Goal: Task Accomplishment & Management: Manage account settings

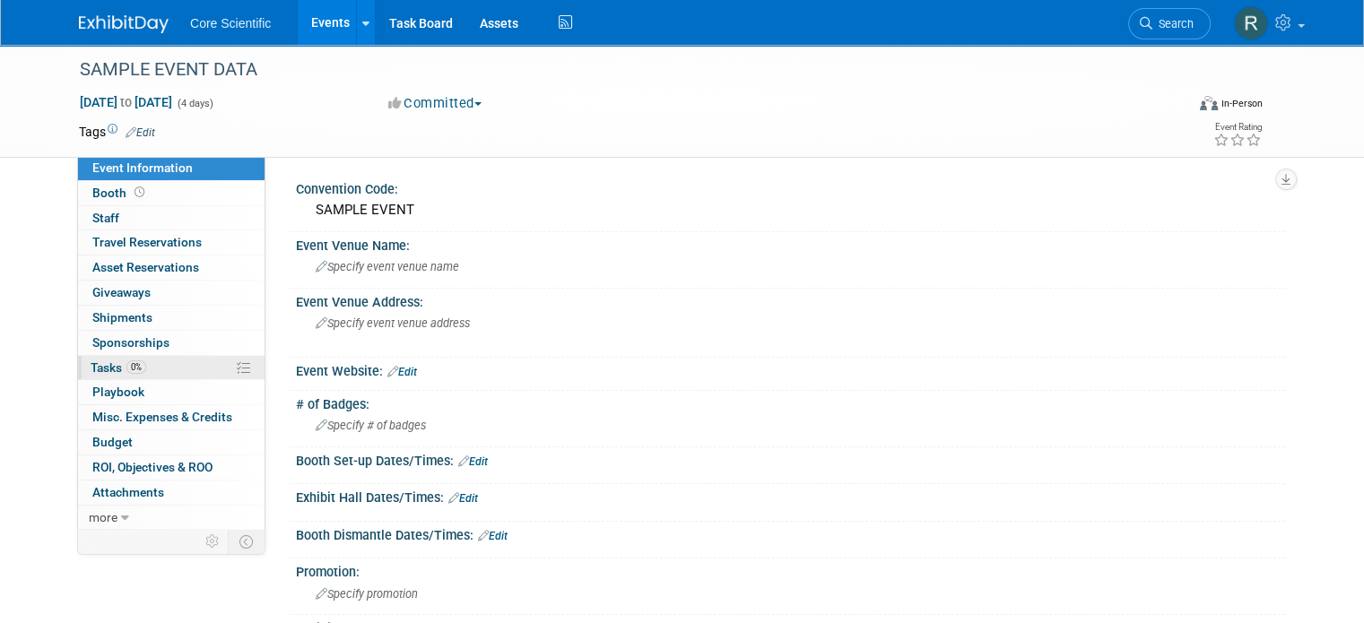
click at [190, 364] on link "0% Tasks 0%" at bounding box center [171, 368] width 187 height 24
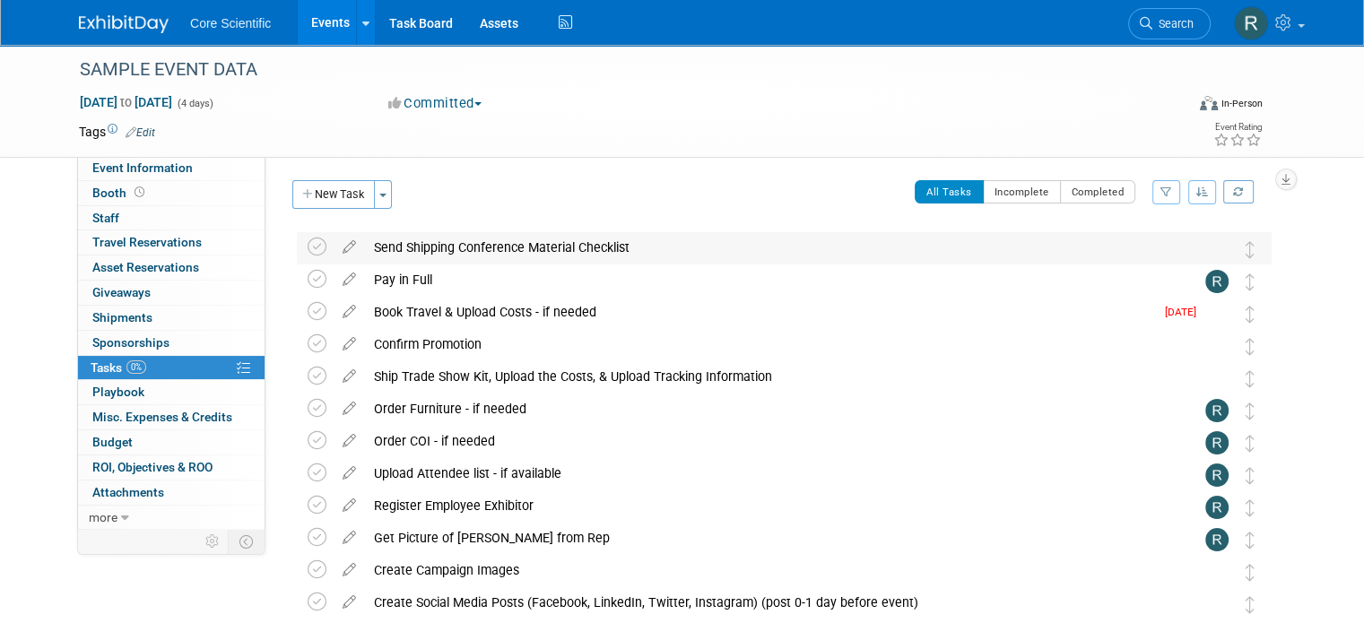
click at [1229, 257] on img at bounding box center [1216, 249] width 23 height 23
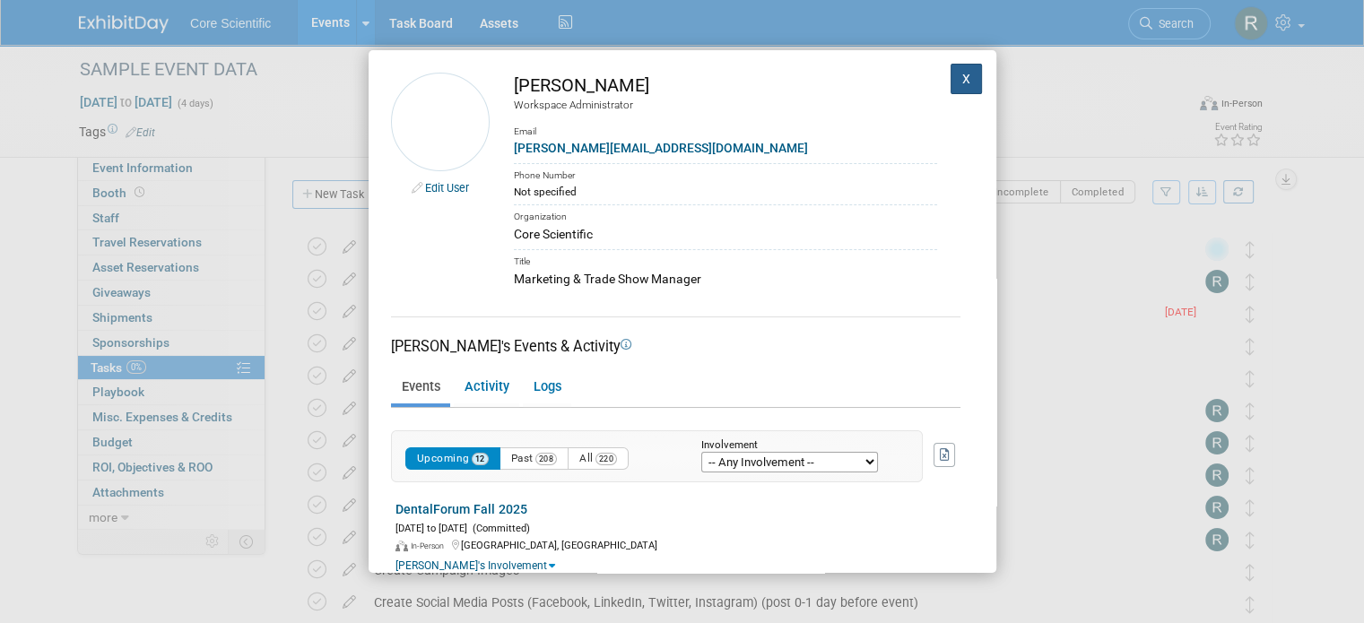
click at [955, 77] on button "X" at bounding box center [967, 79] width 32 height 30
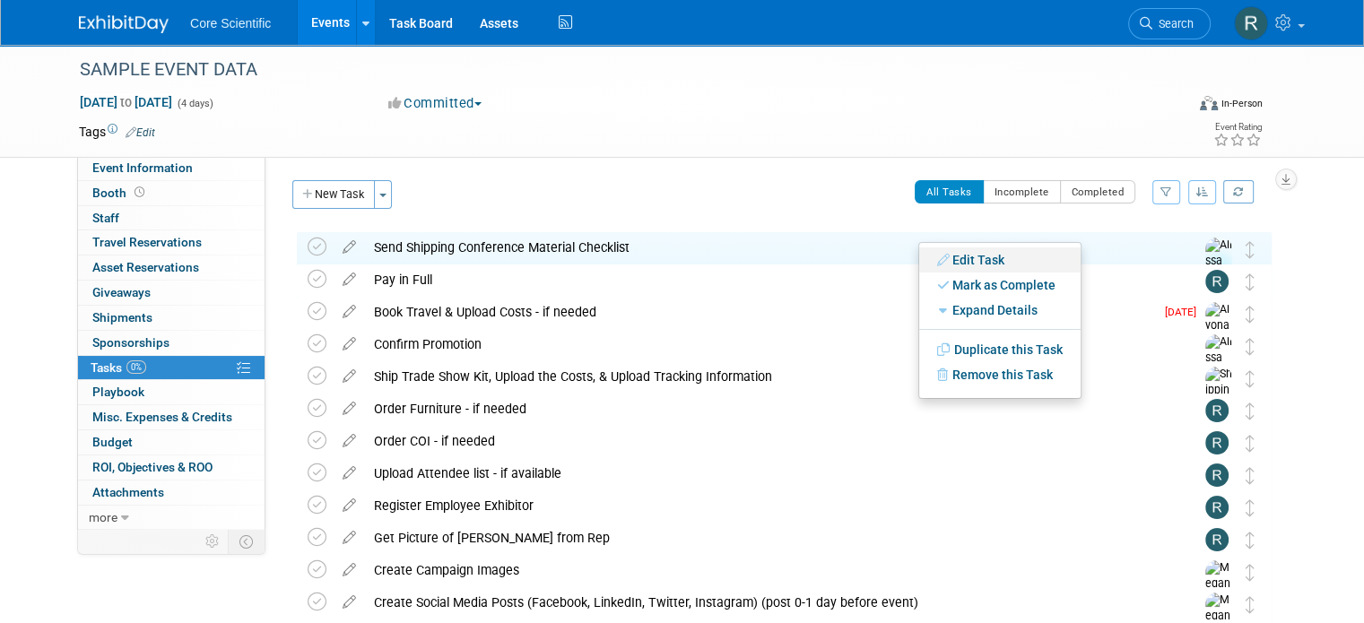
click at [985, 256] on link "Edit Task" at bounding box center [999, 260] width 161 height 25
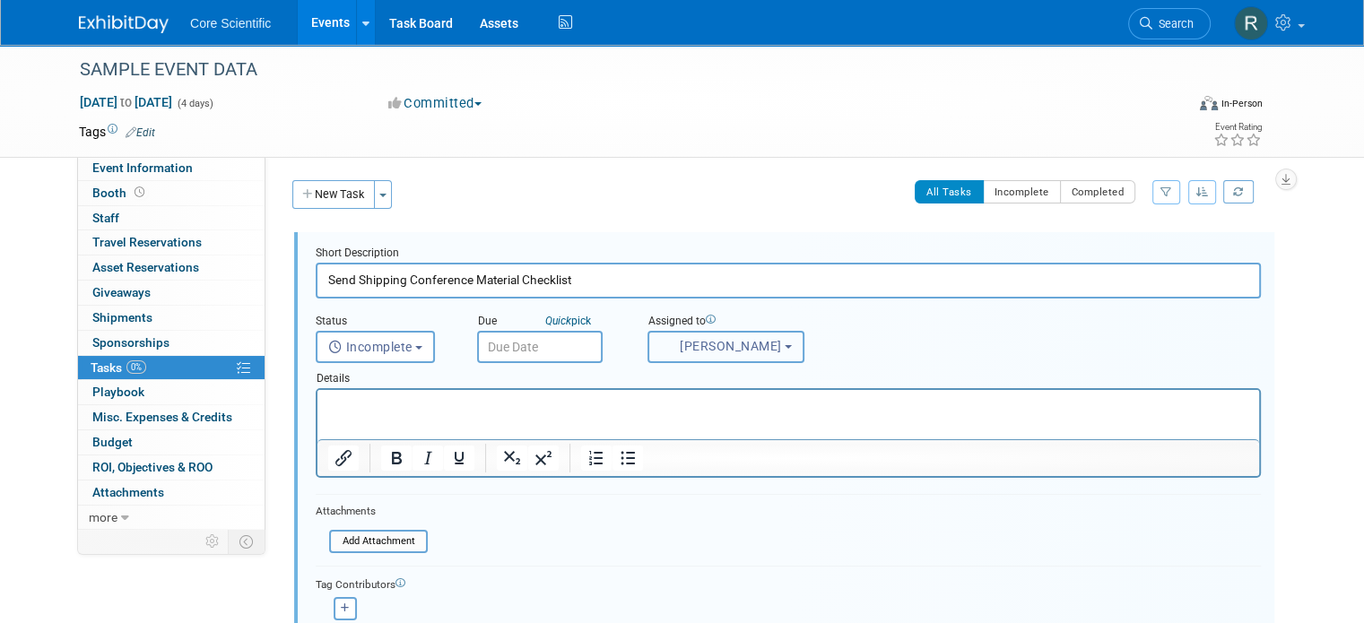
click at [647, 340] on button "Alissa Schlosser" at bounding box center [725, 347] width 157 height 32
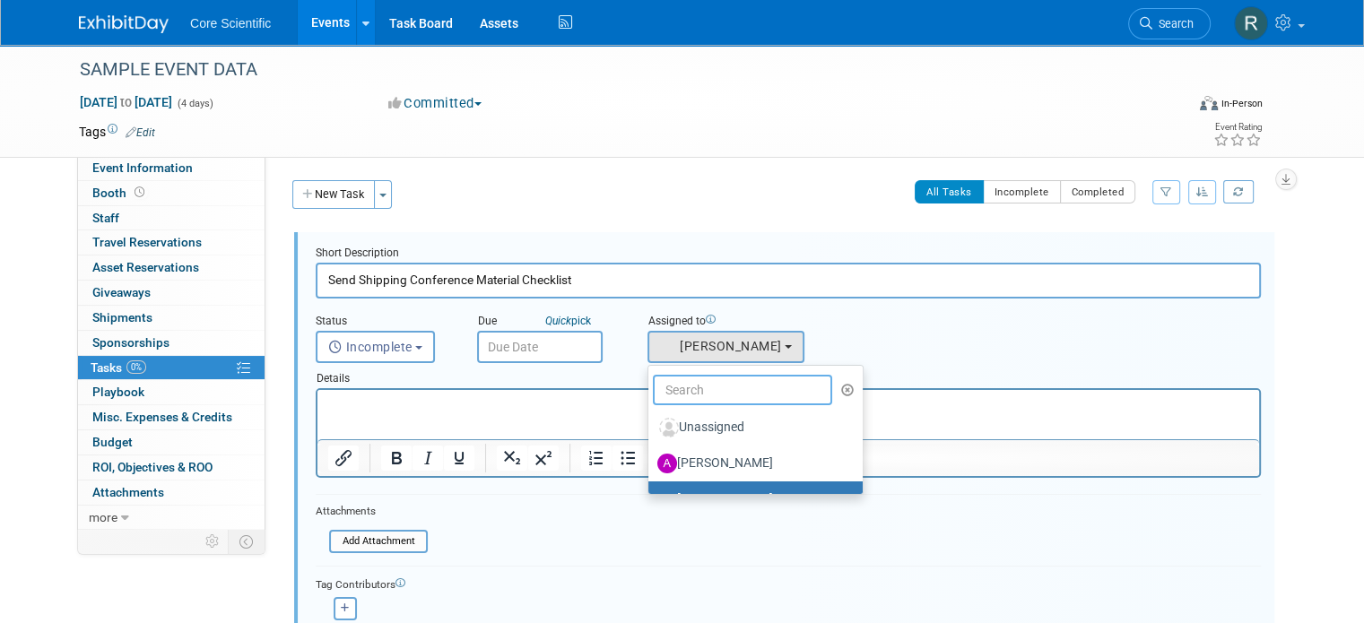
click at [693, 403] on input "text" at bounding box center [742, 390] width 179 height 30
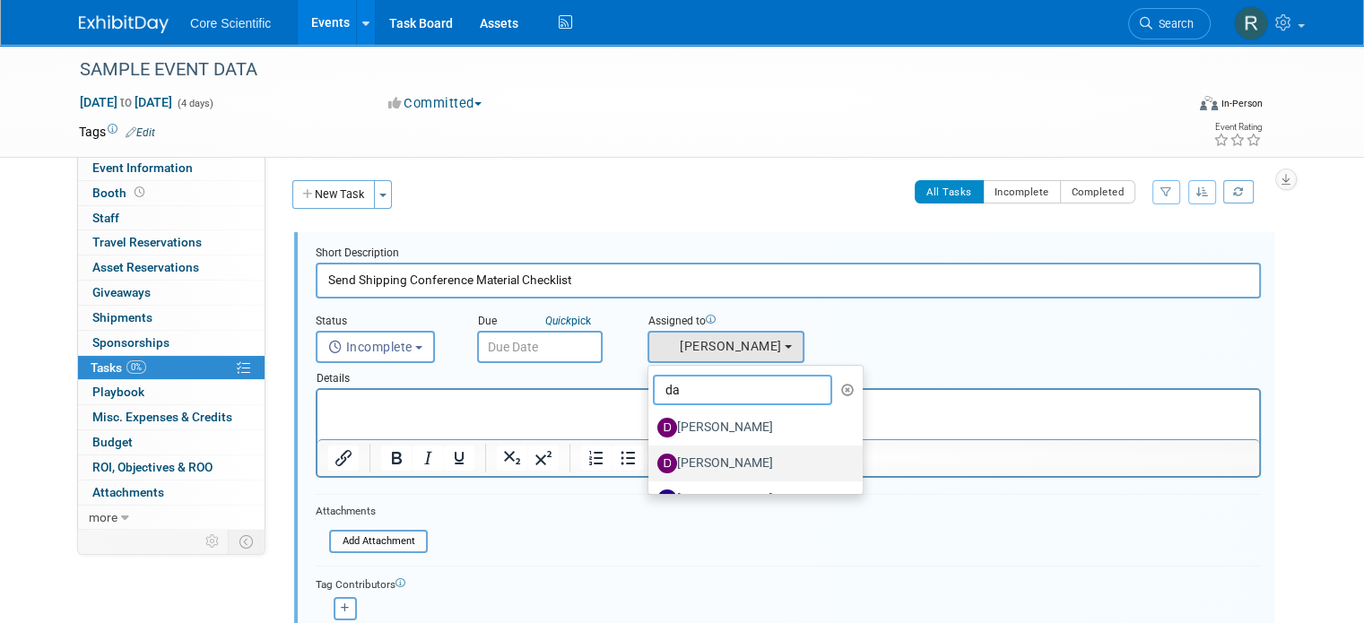
type input "da"
click at [694, 453] on label "Danielle Wiesemann" at bounding box center [750, 463] width 187 height 29
click at [651, 456] on input "Danielle Wiesemann" at bounding box center [645, 462] width 12 height 12
select select "ff77767a-378b-4e11-9e12-18adb1c88e73"
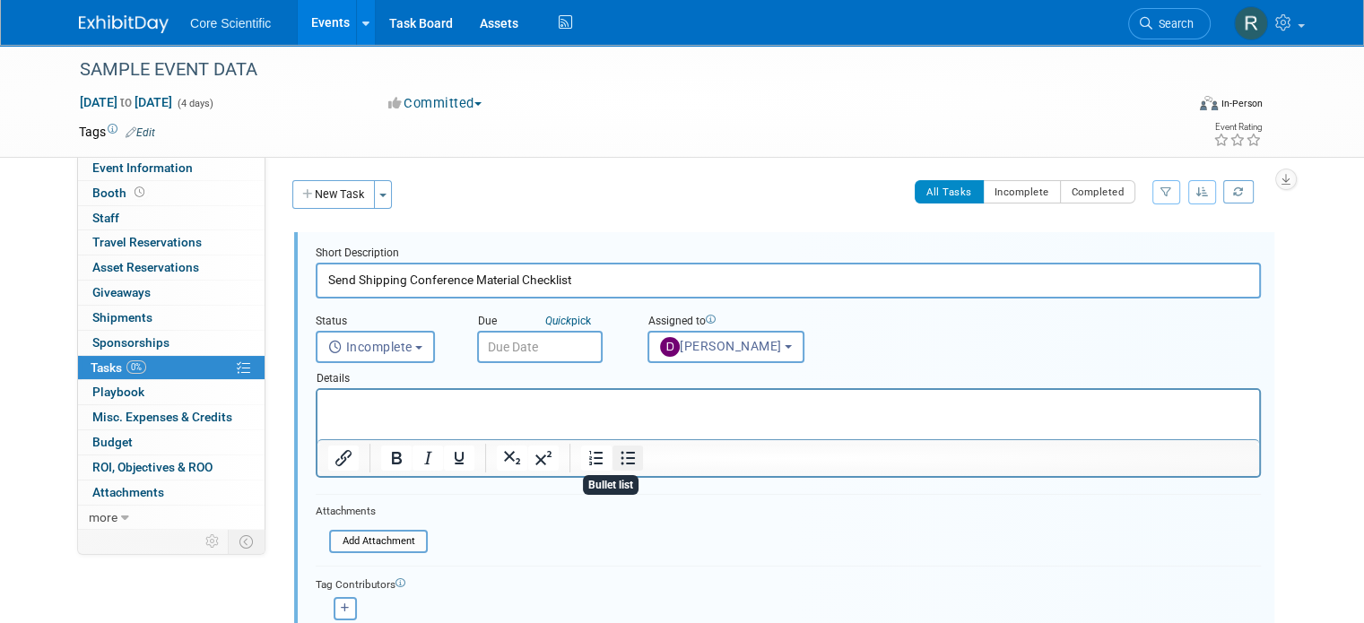
scroll to position [90, 0]
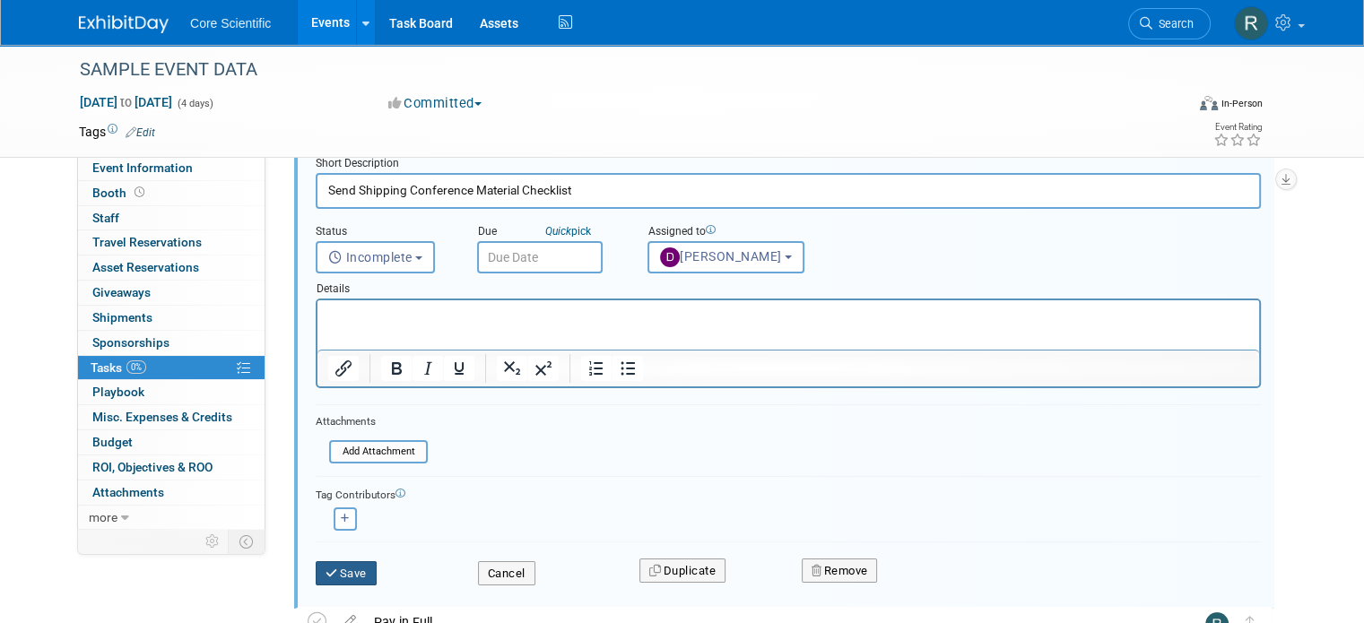
click at [326, 570] on icon "submit" at bounding box center [333, 574] width 14 height 12
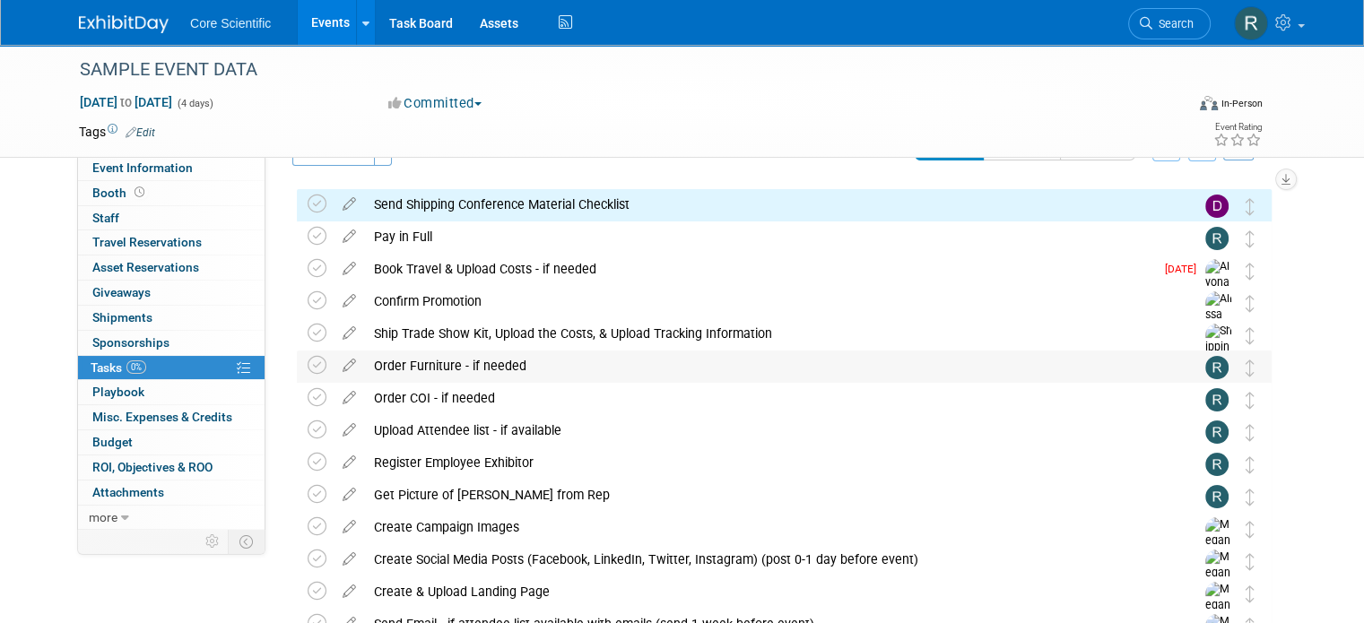
scroll to position [0, 0]
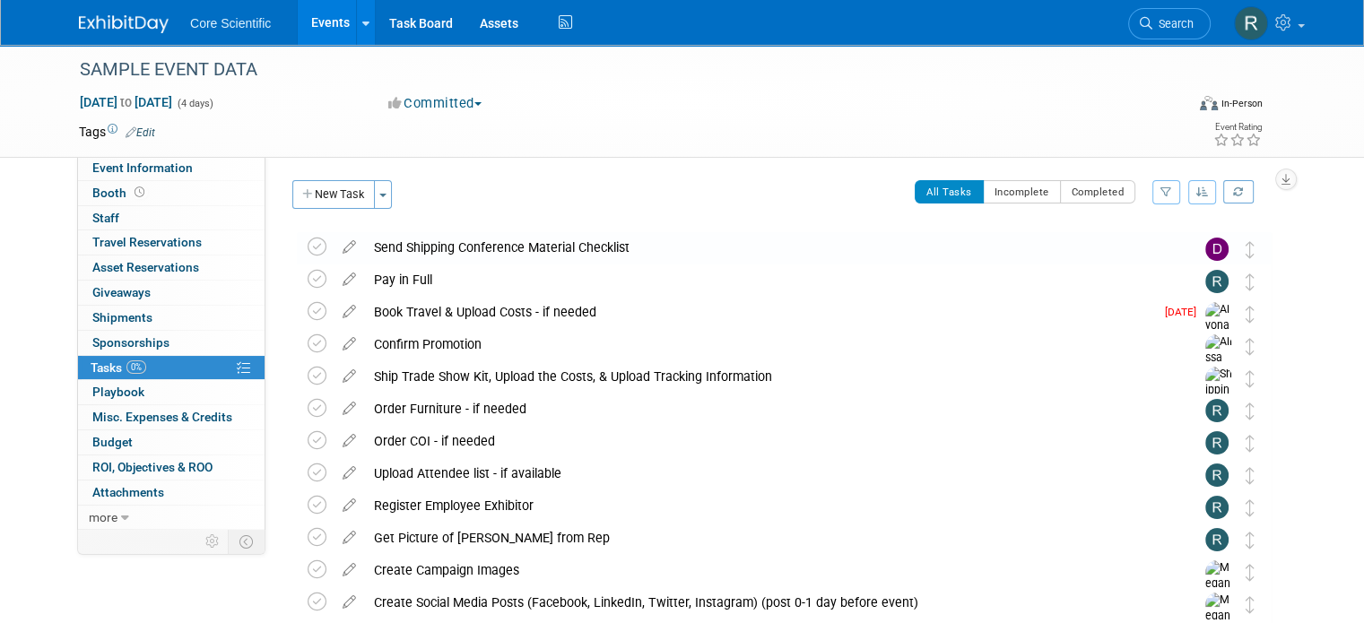
click at [1205, 246] on td at bounding box center [1187, 248] width 36 height 32
click at [1169, 252] on div "Send Shipping Conference Material Checklist" at bounding box center [767, 247] width 804 height 30
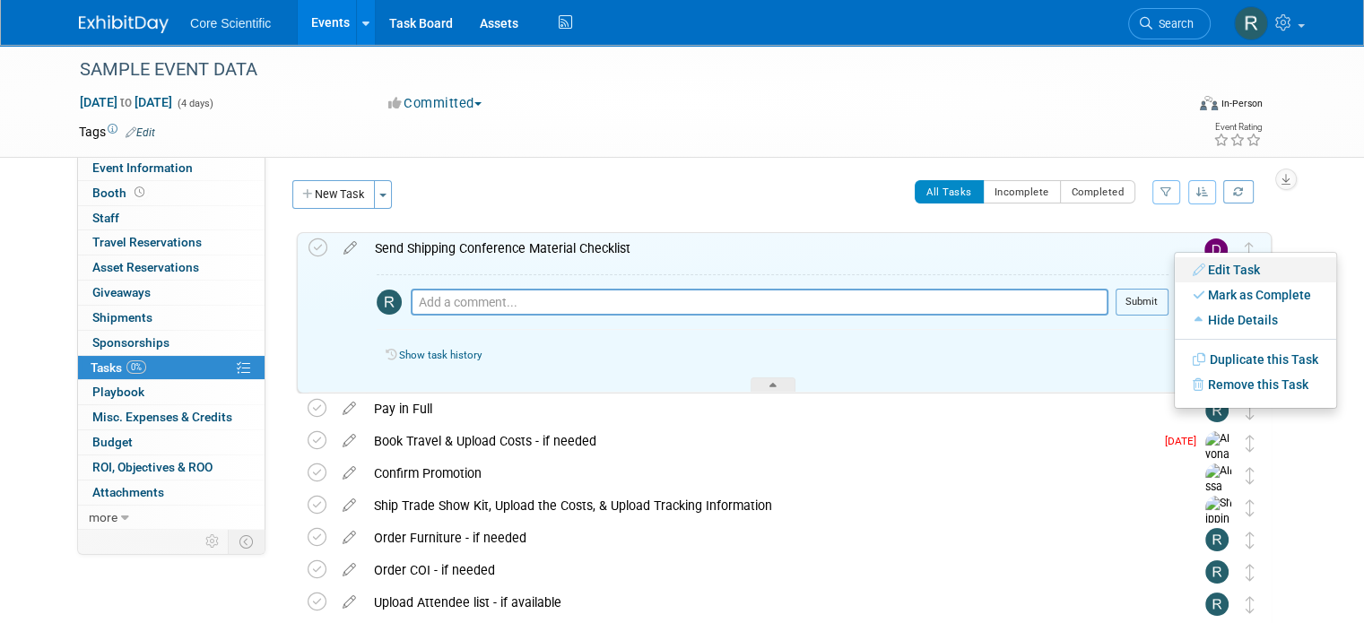
click at [1201, 265] on icon at bounding box center [1200, 270] width 15 height 13
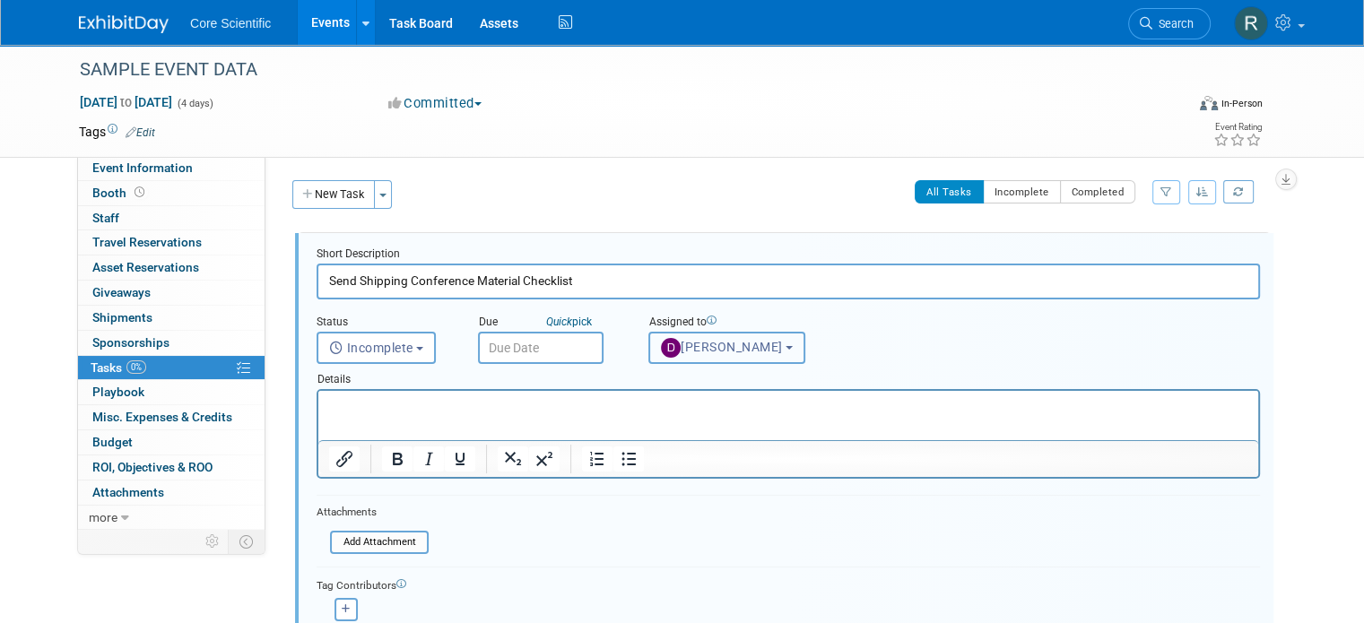
click at [675, 346] on span "Danielle Wiesemann" at bounding box center [722, 347] width 122 height 14
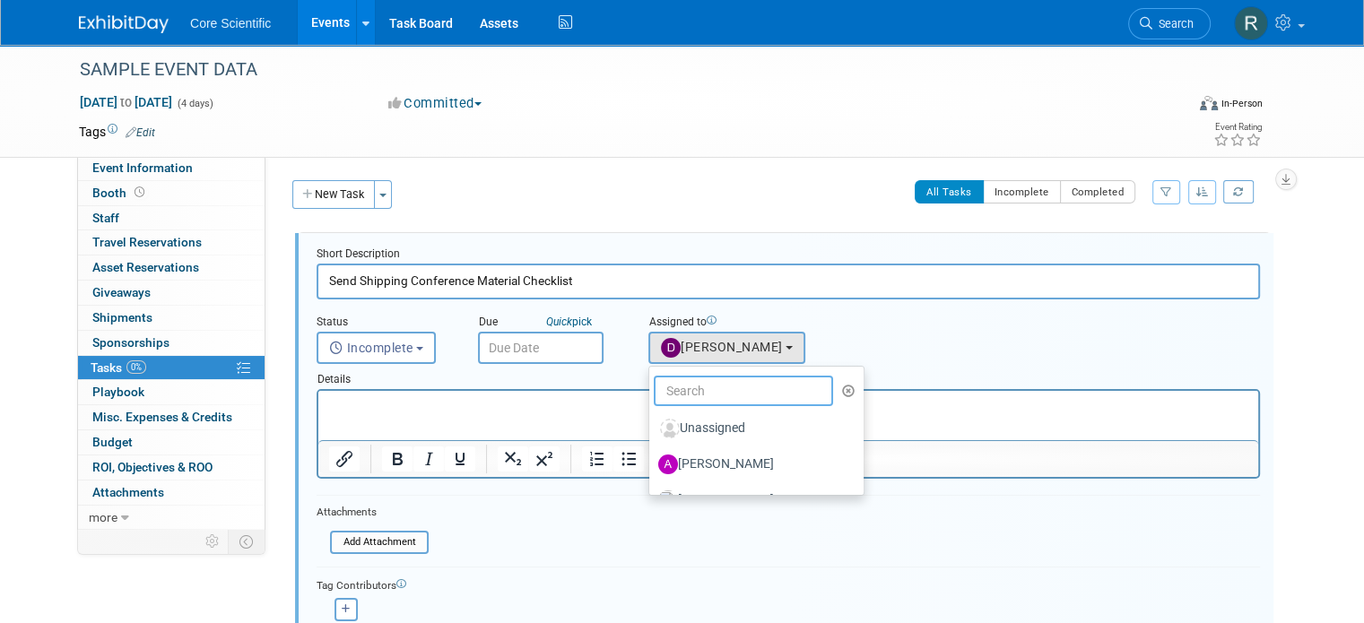
click at [677, 392] on input "text" at bounding box center [743, 391] width 179 height 30
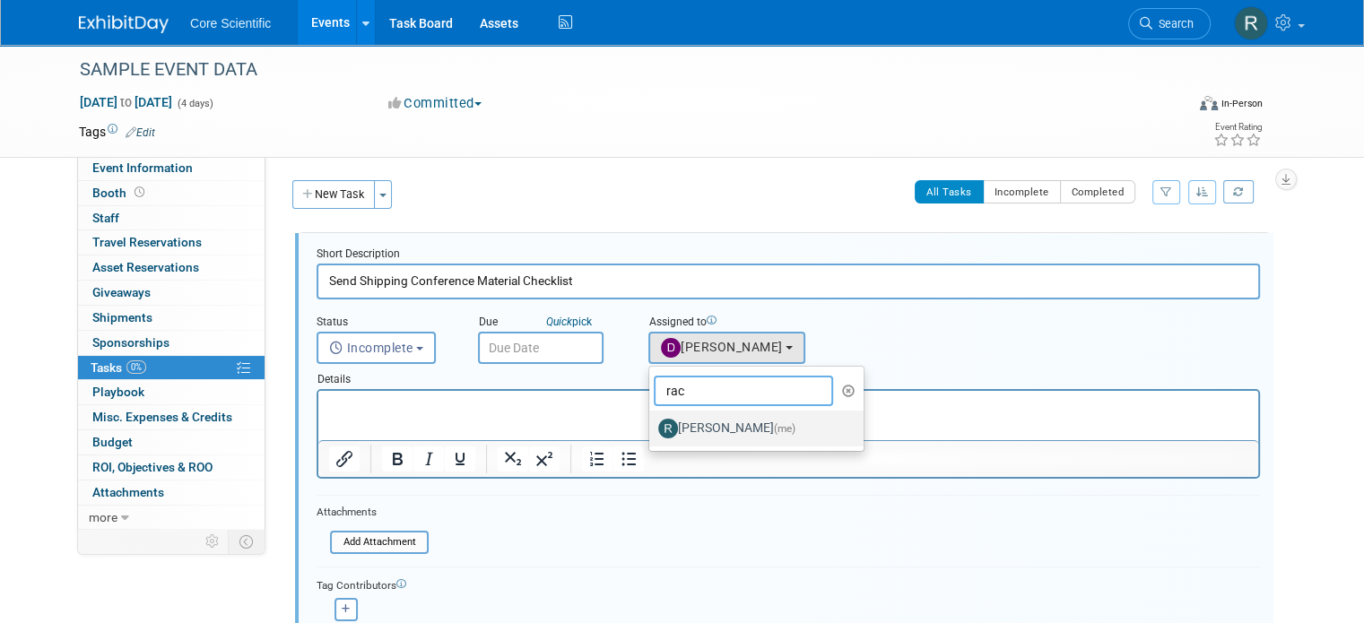
type input "rac"
click at [696, 419] on label "Rachel Wolff (me)" at bounding box center [751, 428] width 187 height 29
click at [652, 421] on input "Rachel Wolff (me)" at bounding box center [646, 427] width 12 height 12
select select "f067b7c5-6263-42b2-85fe-2d07cbf20320"
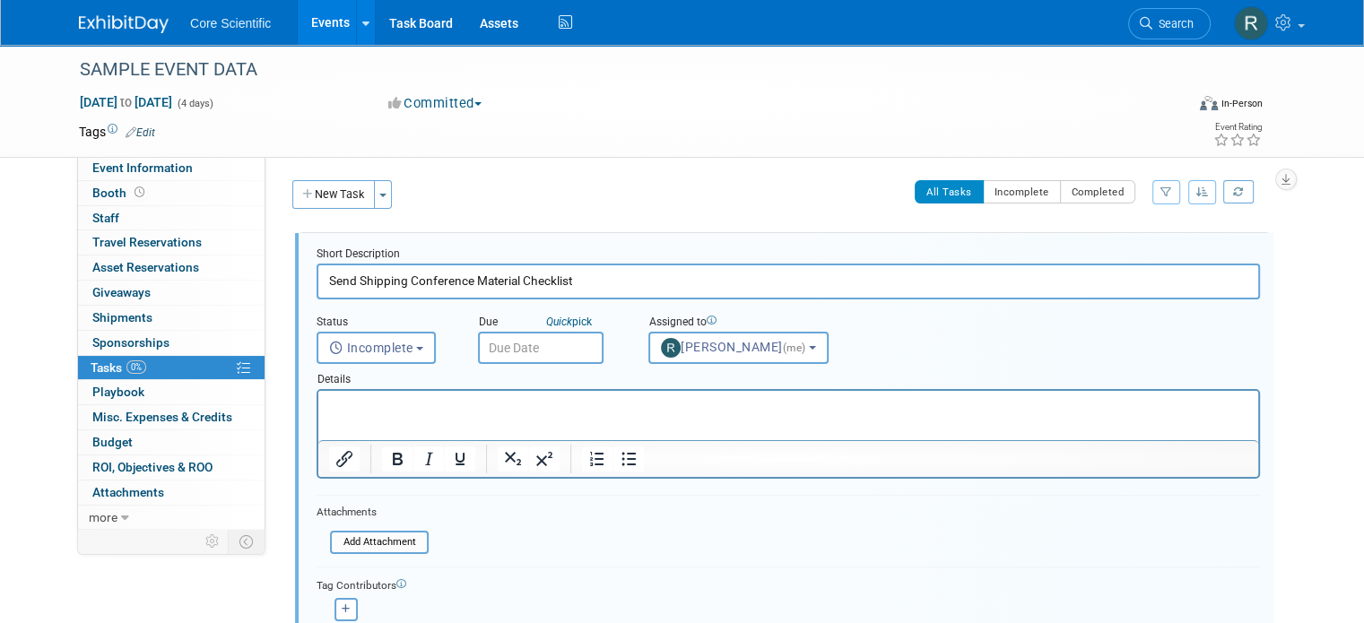
scroll to position [179, 0]
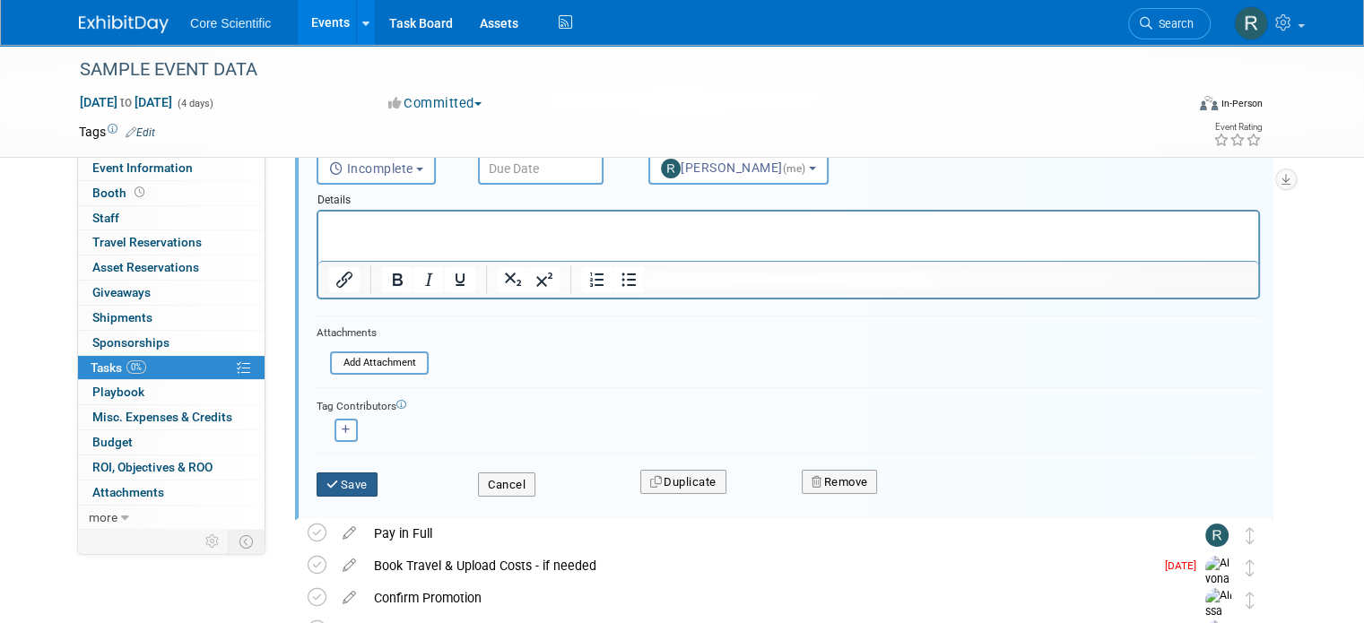
click at [334, 490] on button "Save" at bounding box center [347, 485] width 61 height 25
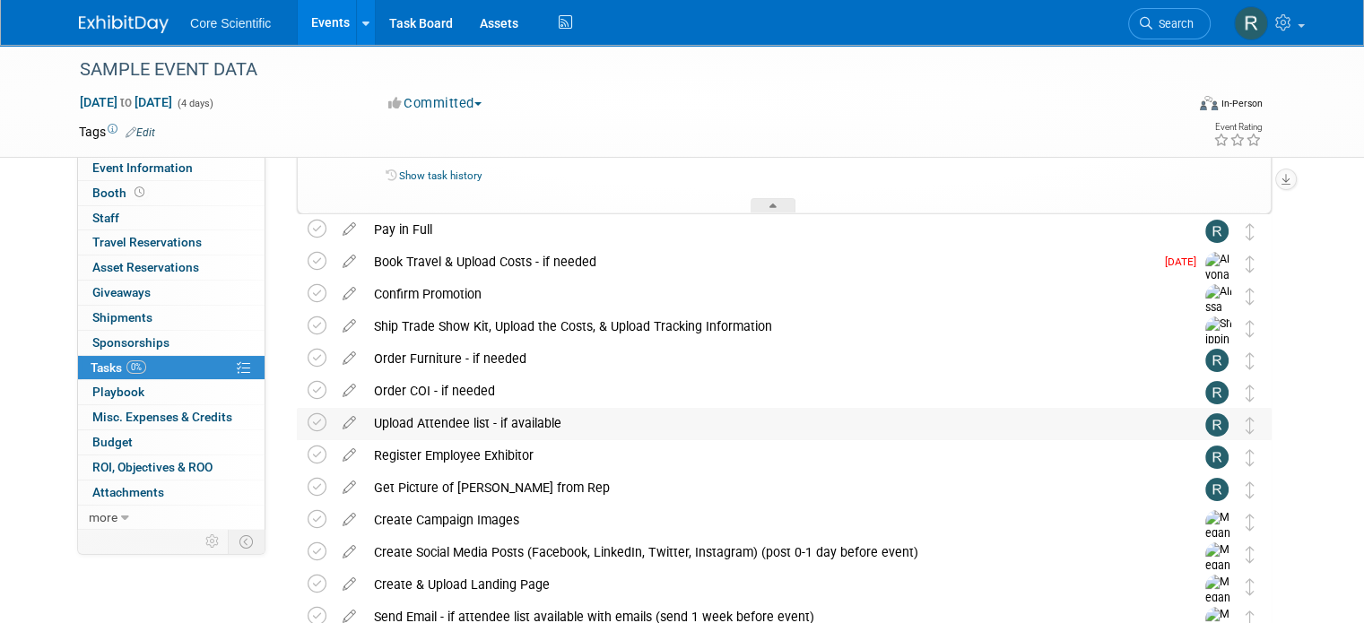
scroll to position [90, 0]
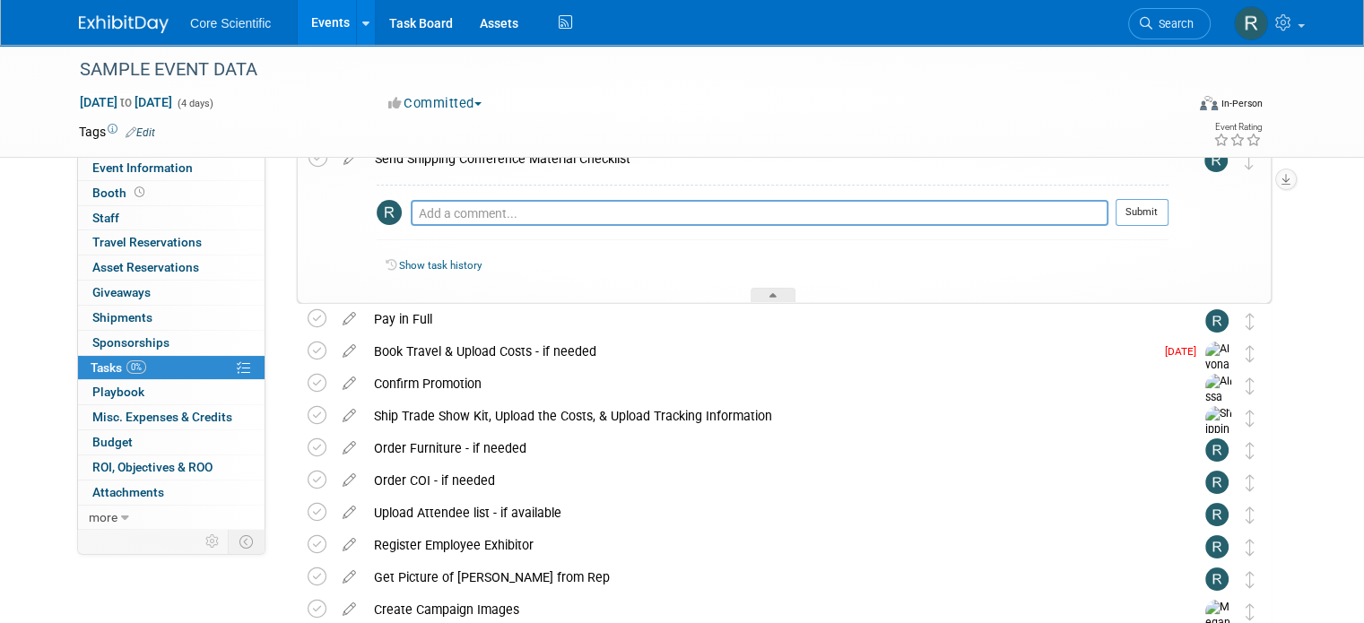
click at [1332, 320] on div "SAMPLE EVENT DATA Jan 1, 2028 to Jan 4, 2028 (4 days) Jan 1, 2028 to Jan 4, 202…" at bounding box center [682, 426] width 1364 height 943
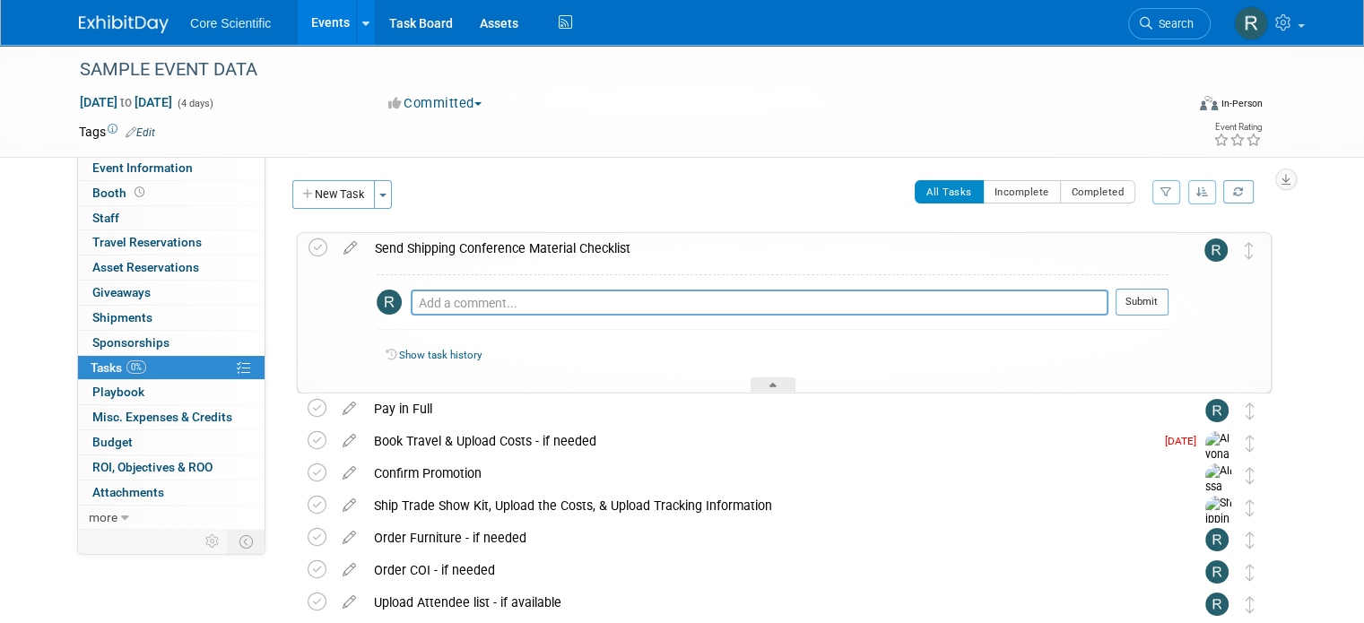
scroll to position [0, 0]
click at [635, 235] on div "Send Shipping Conference Material Checklist" at bounding box center [767, 248] width 803 height 30
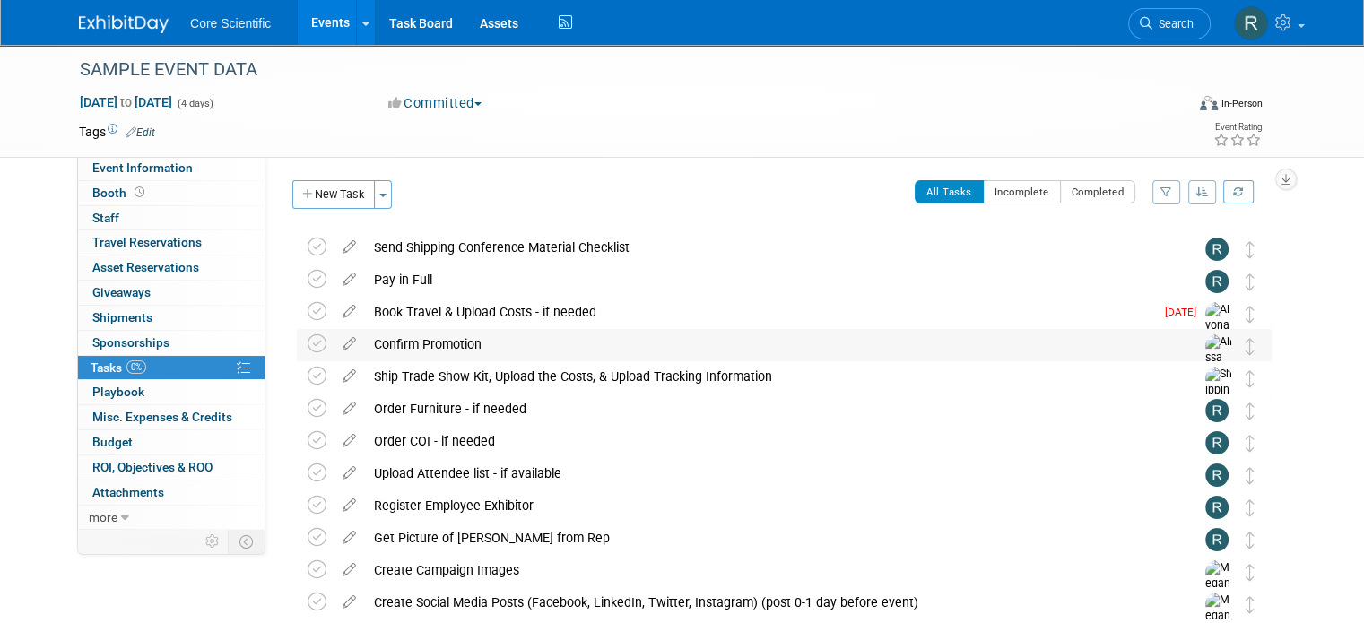
click at [1188, 344] on td at bounding box center [1187, 363] width 36 height 69
click at [414, 350] on div "Confirm Promotion" at bounding box center [767, 344] width 804 height 30
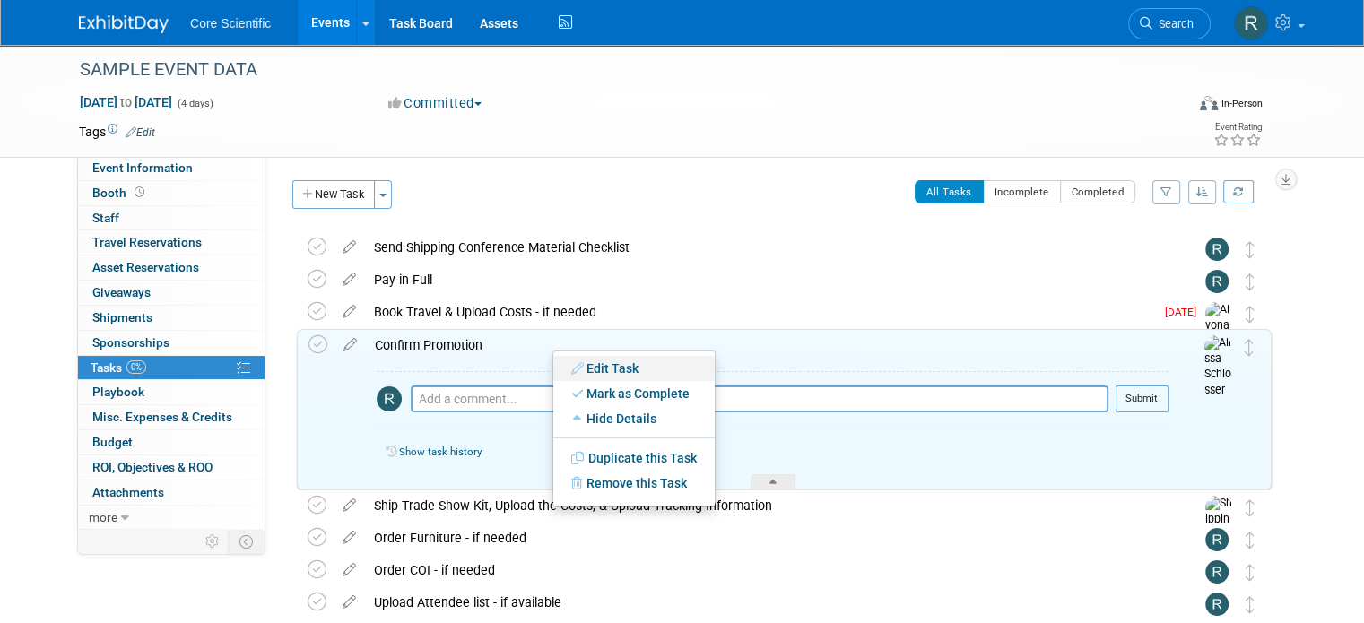
click at [594, 365] on link "Edit Task" at bounding box center [633, 368] width 161 height 25
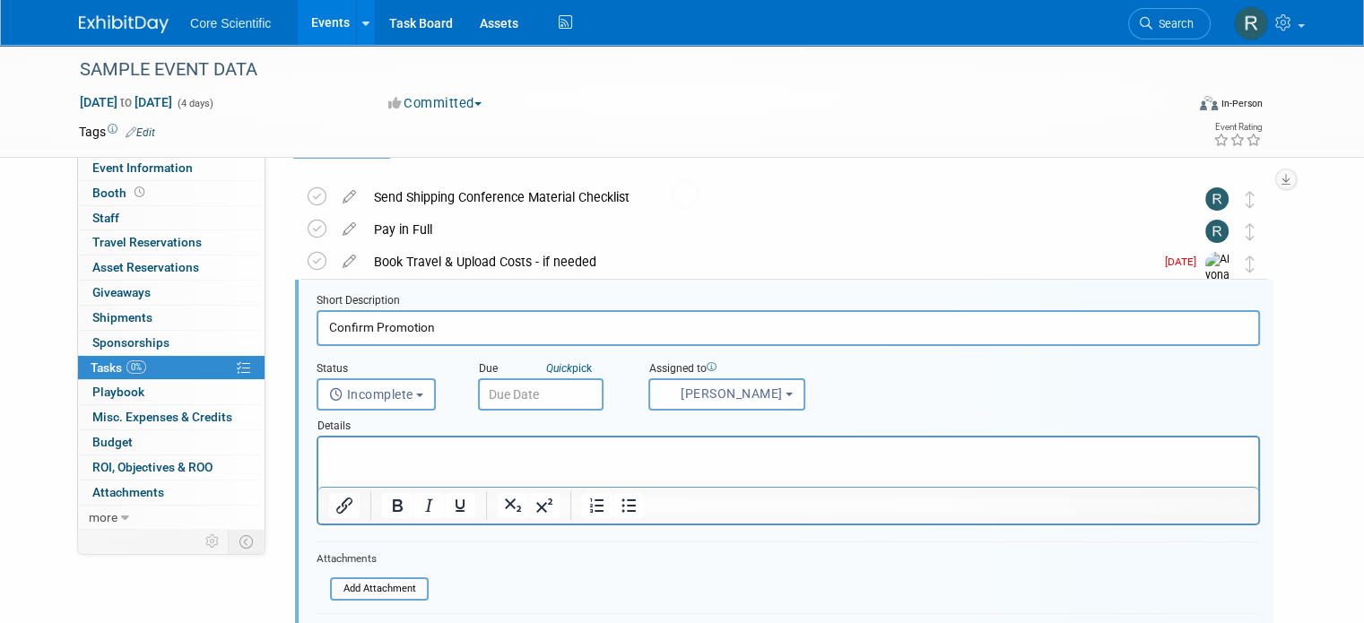
scroll to position [67, 0]
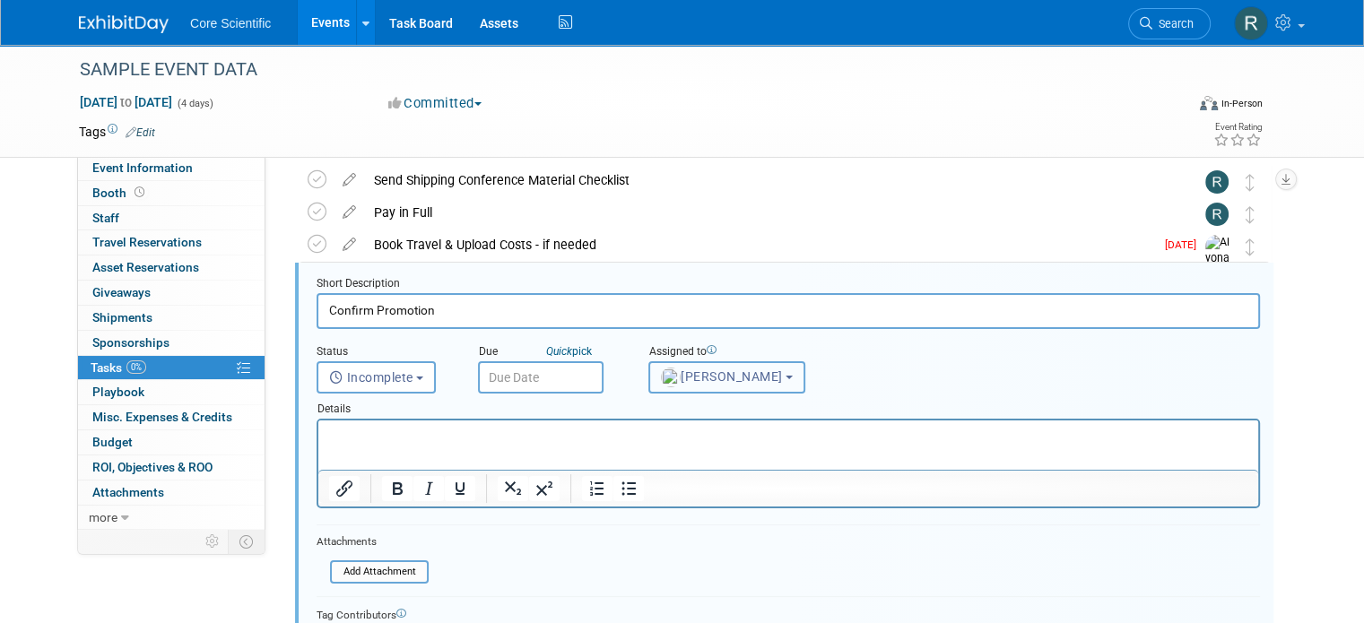
click at [723, 369] on span "Alissa Schlosser" at bounding box center [722, 376] width 122 height 14
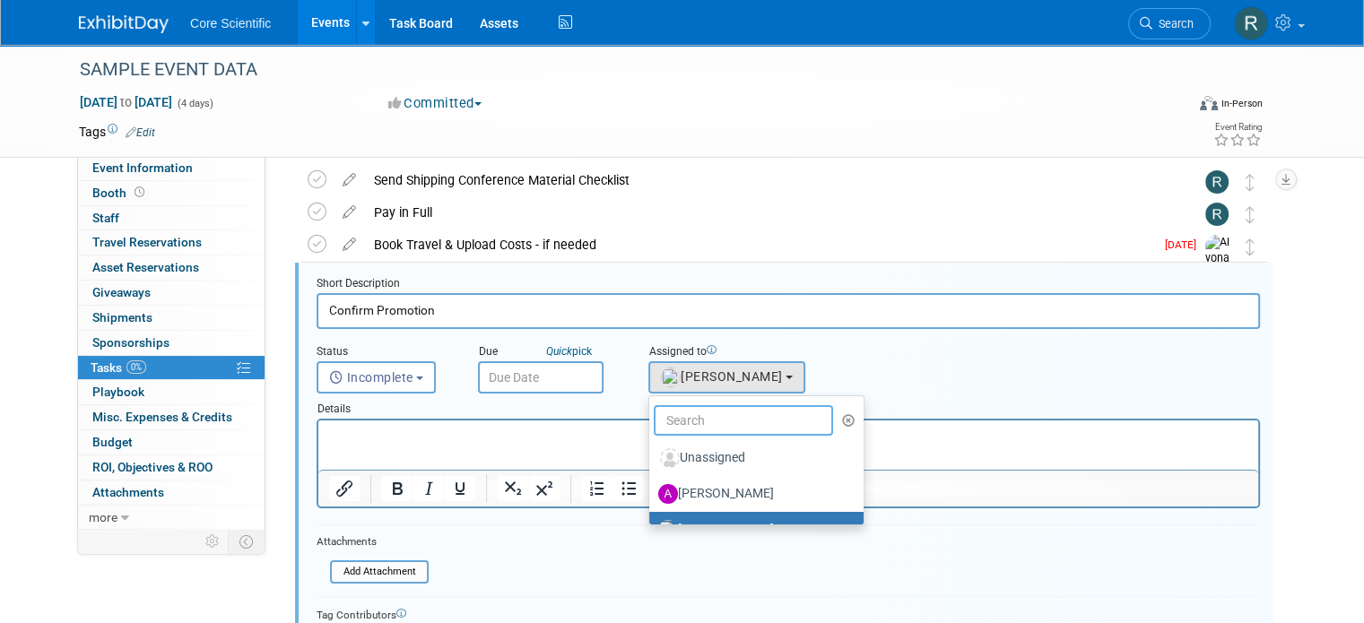
click at [716, 415] on input "text" at bounding box center [743, 420] width 179 height 30
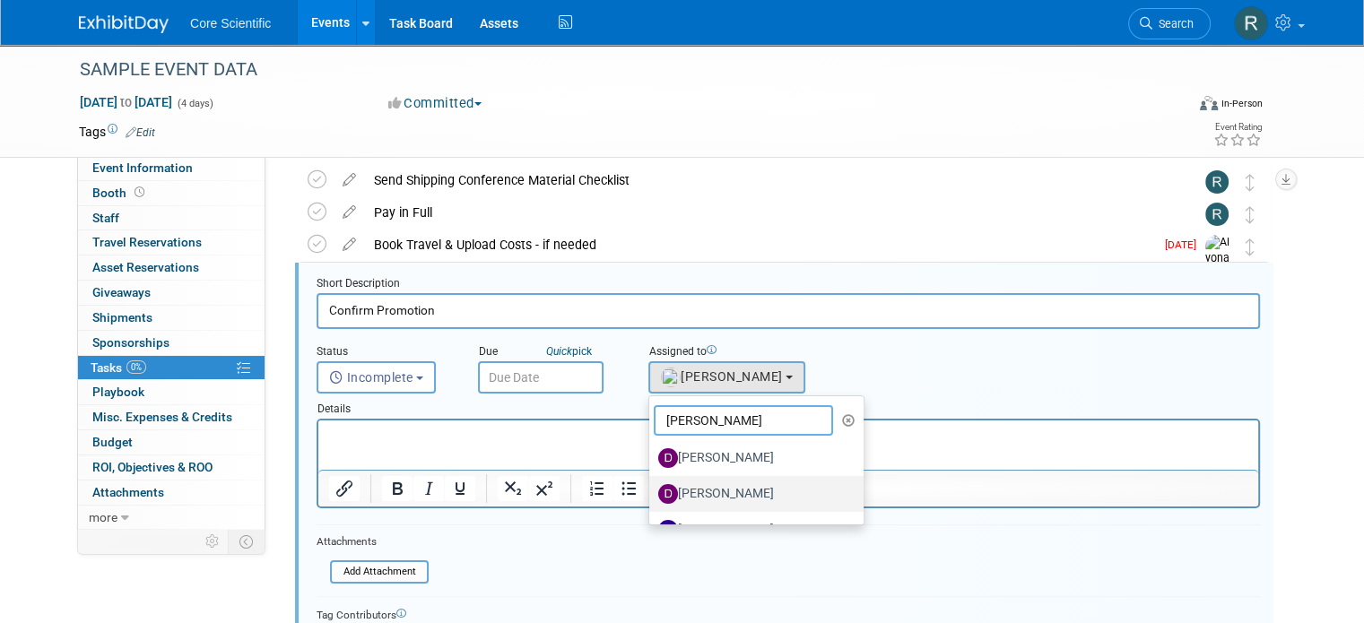
type input "dan"
click at [716, 480] on label "Danielle Wiesemann" at bounding box center [751, 494] width 187 height 29
click at [652, 486] on input "Danielle Wiesemann" at bounding box center [646, 492] width 12 height 12
select select "ff77767a-378b-4e11-9e12-18adb1c88e73"
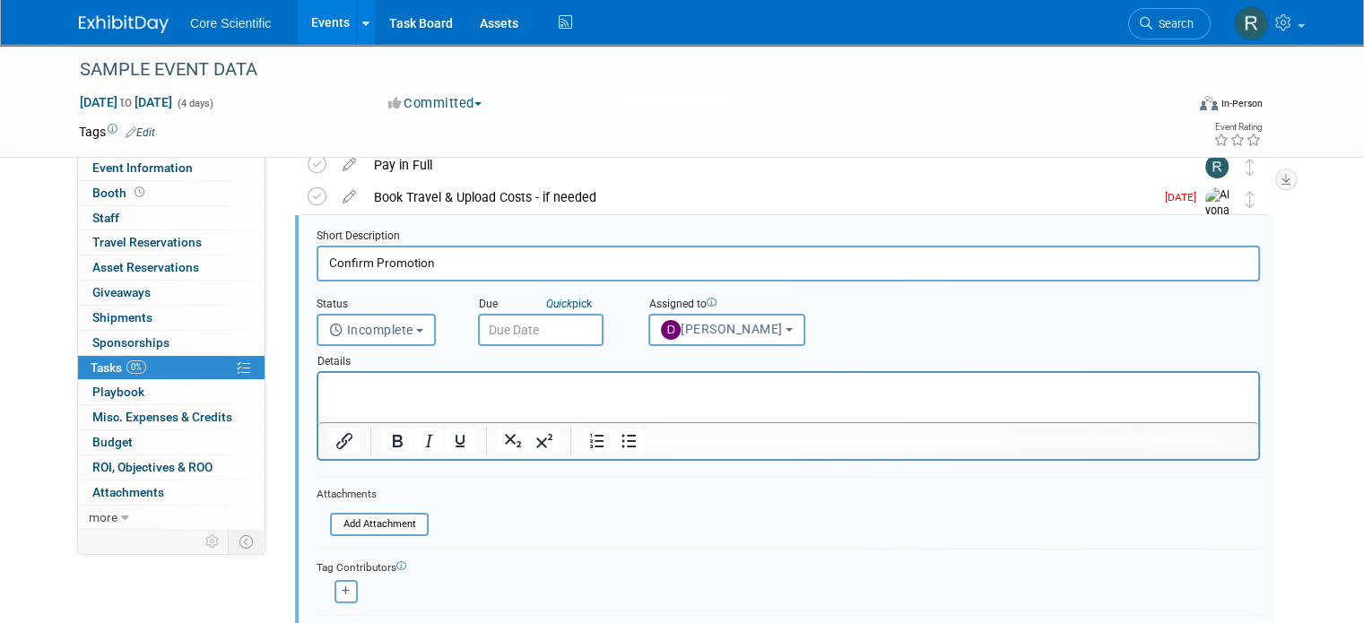
scroll to position [157, 0]
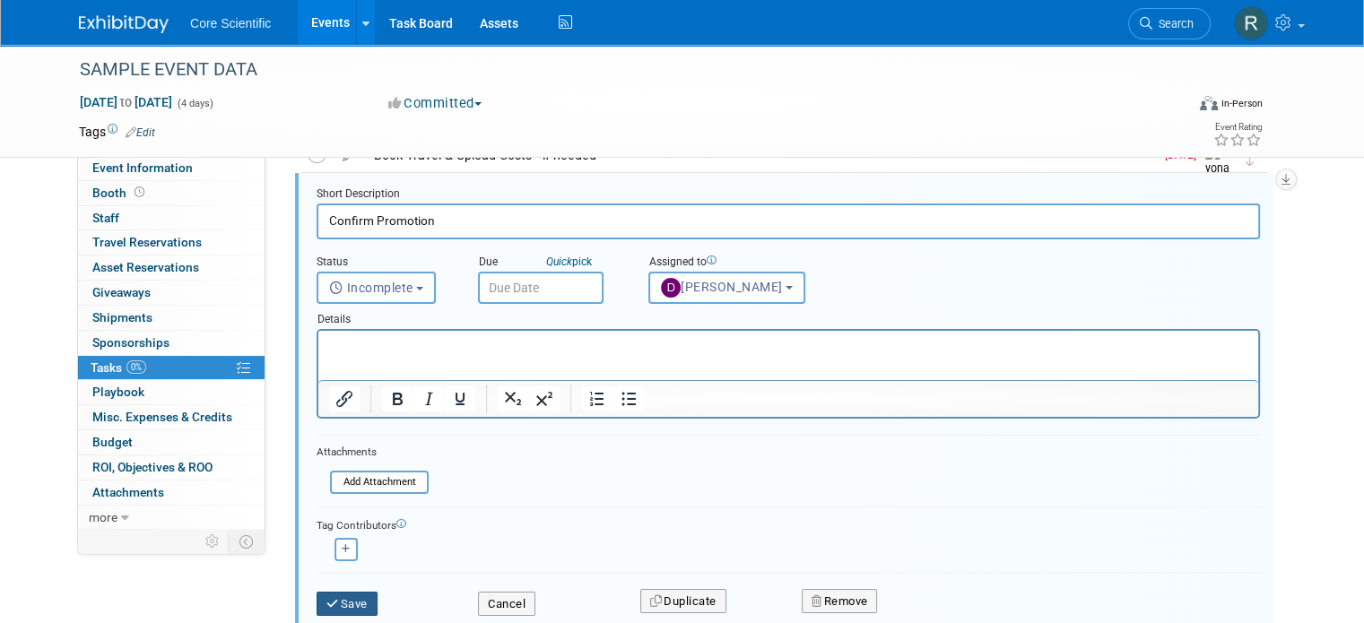
click at [339, 601] on button "Save" at bounding box center [347, 604] width 61 height 25
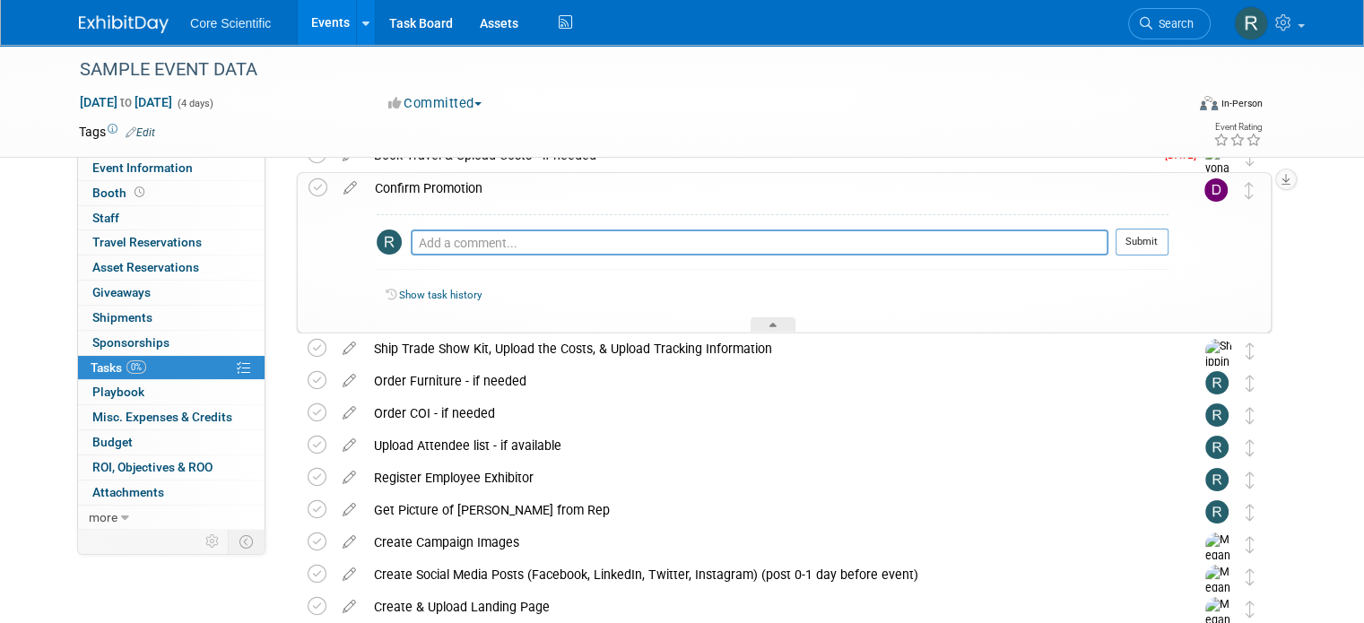
click at [1299, 311] on div "Event Information Event Info Booth Booth 0 Staff 0 Staff 0 Travel Reservations …" at bounding box center [681, 341] width 1233 height 907
click at [1360, 412] on div "SAMPLE EVENT DATA Jan 1, 2028 to Jan 4, 2028 (4 days) Jan 1, 2028 to Jan 4, 202…" at bounding box center [682, 359] width 1364 height 943
click at [573, 185] on div "Confirm Promotion" at bounding box center [767, 188] width 803 height 30
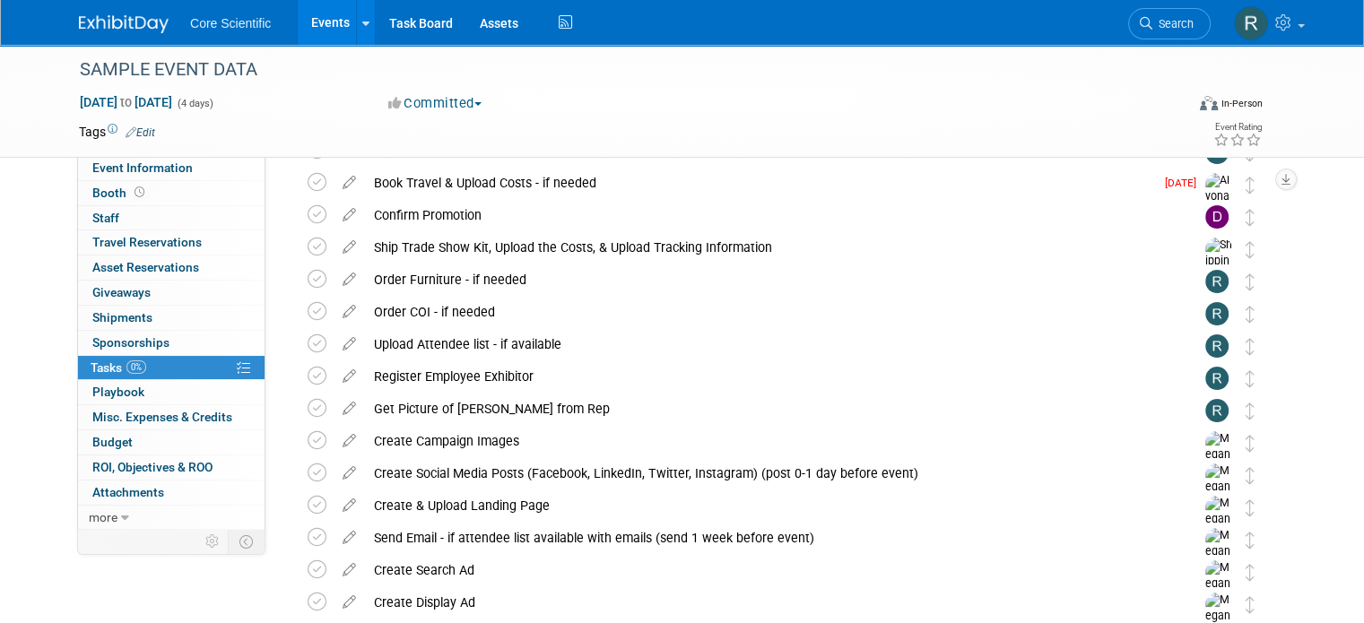
scroll to position [0, 0]
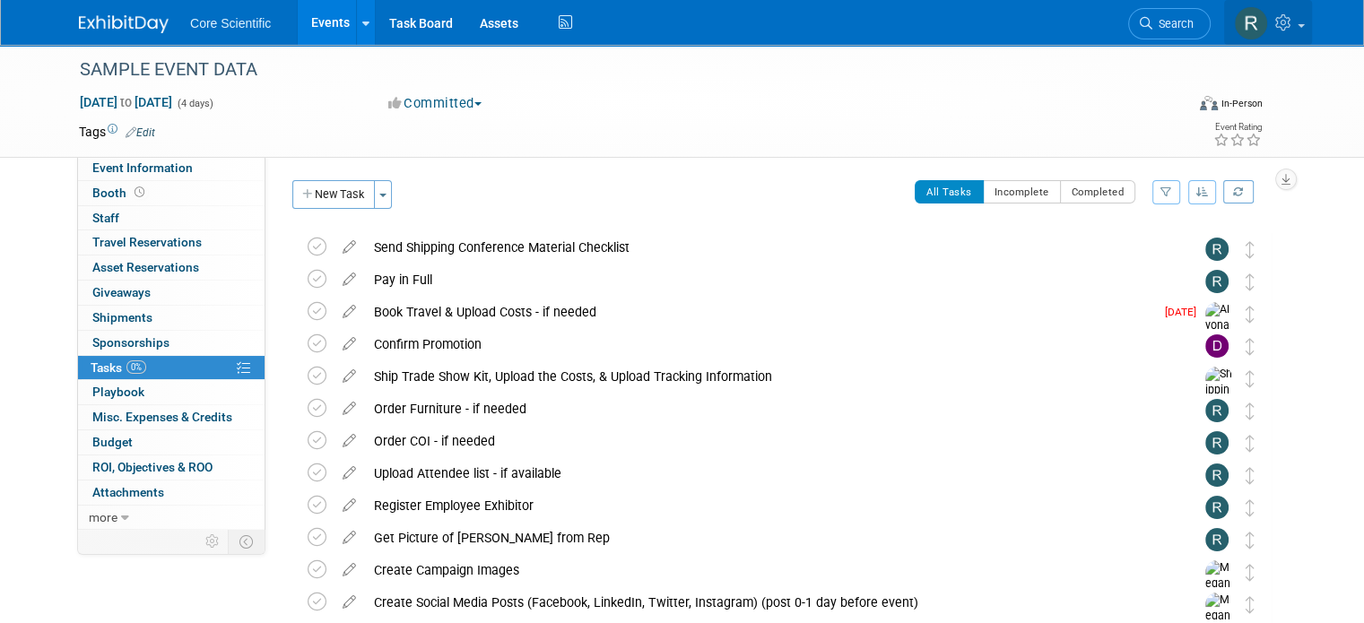
click at [1268, 19] on img at bounding box center [1251, 23] width 34 height 34
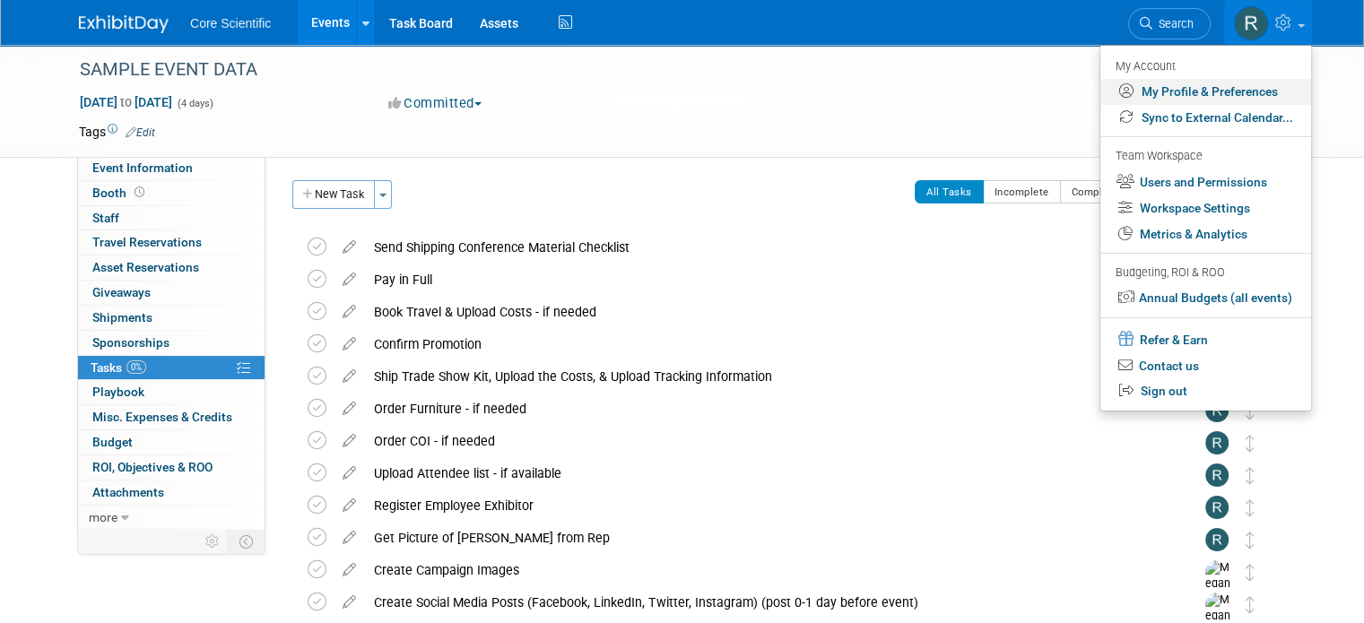
click at [1233, 96] on link "My Profile & Preferences" at bounding box center [1205, 92] width 211 height 26
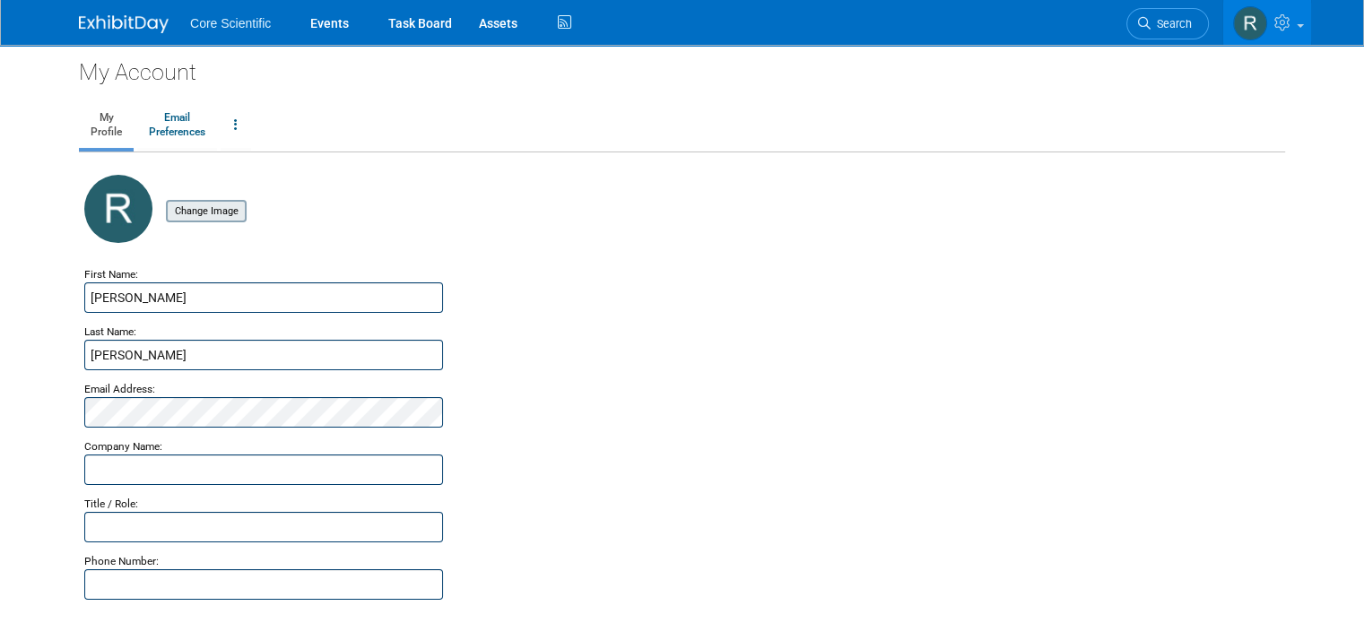
click at [190, 211] on input "file" at bounding box center [137, 212] width 213 height 20
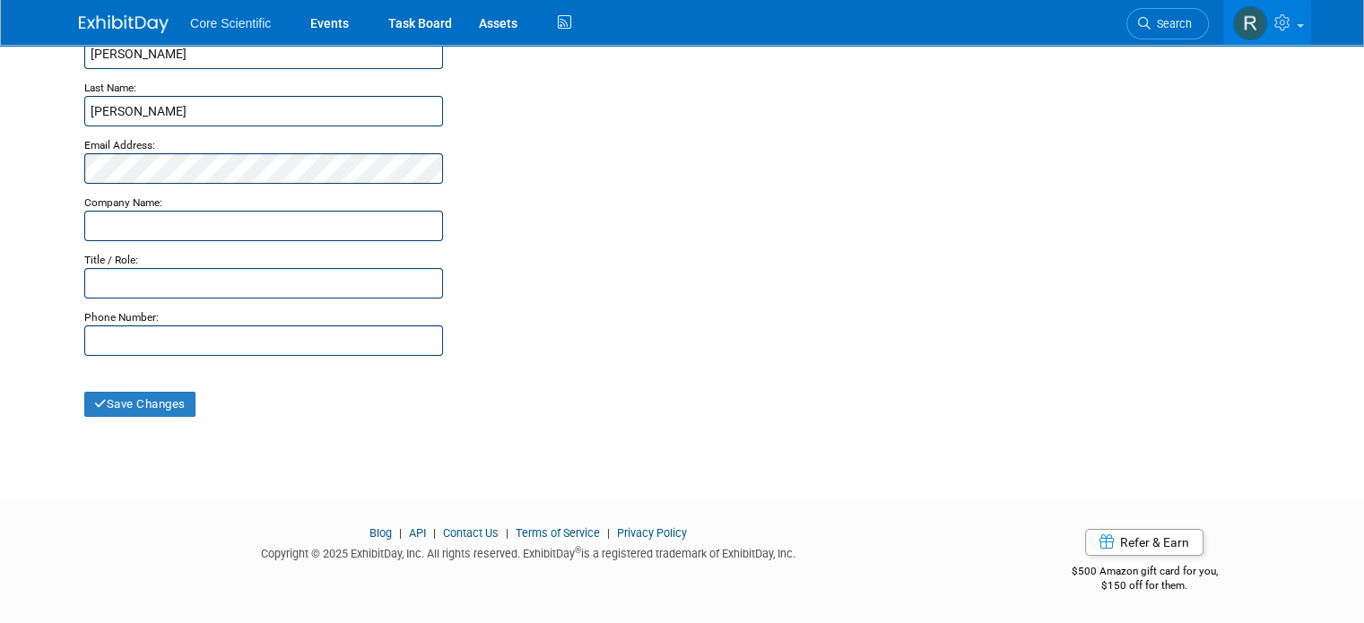
scroll to position [245, 0]
click at [138, 401] on button "Save Changes" at bounding box center [139, 403] width 111 height 25
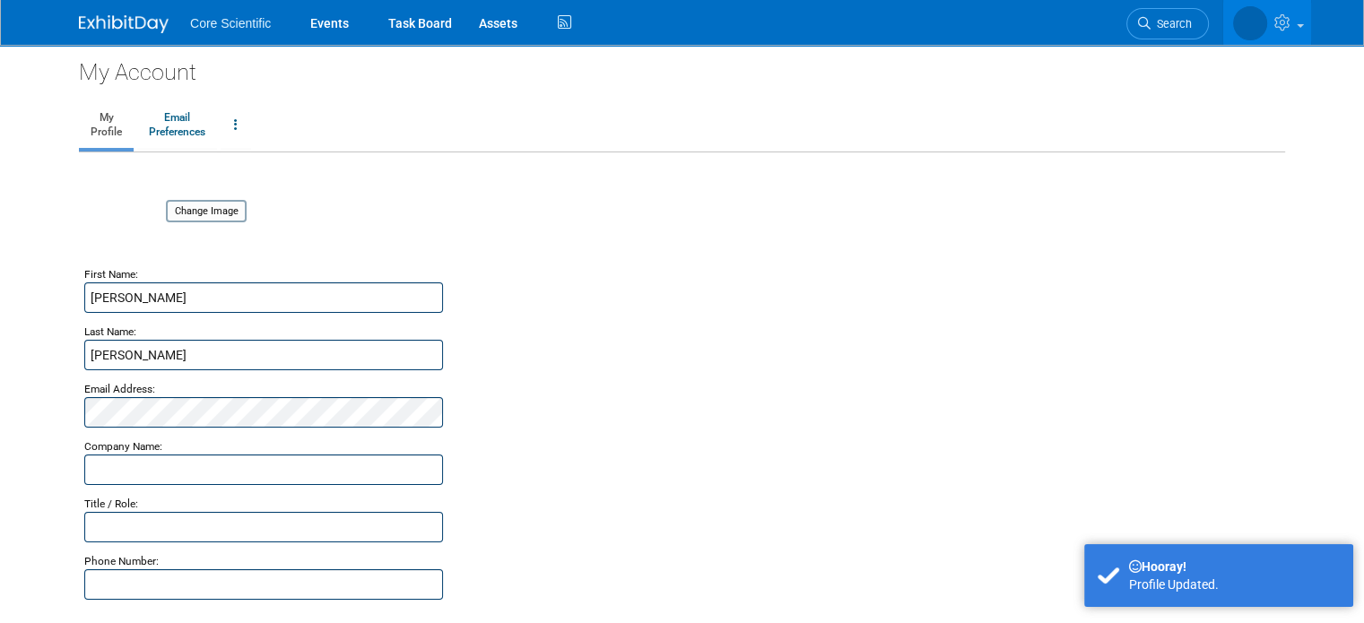
click at [110, 214] on img at bounding box center [118, 209] width 68 height 68
click at [193, 218] on input "file" at bounding box center [137, 212] width 213 height 20
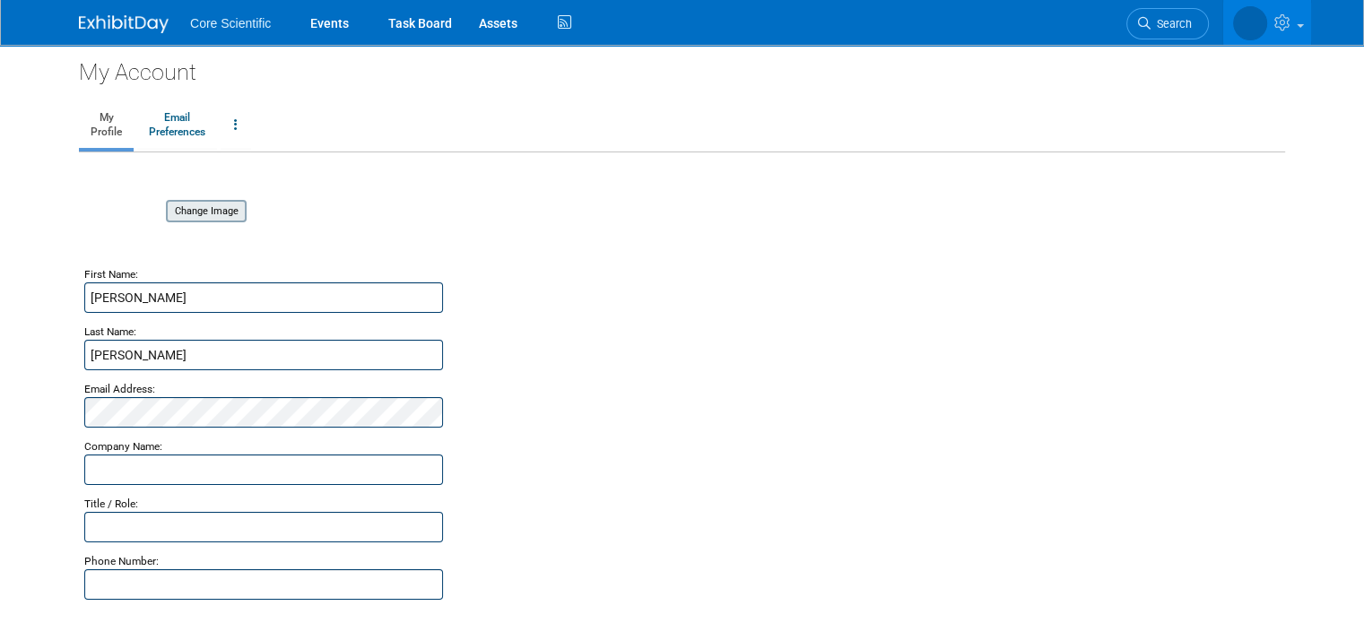
click at [187, 214] on input "file" at bounding box center [137, 212] width 213 height 20
drag, startPoint x: 130, startPoint y: 217, endPoint x: 210, endPoint y: 198, distance: 82.0
click at [210, 198] on td "Change Image" at bounding box center [199, 211] width 94 height 73
click at [208, 207] on input "file" at bounding box center [137, 212] width 213 height 20
click at [1267, 28] on img at bounding box center [1250, 23] width 34 height 34
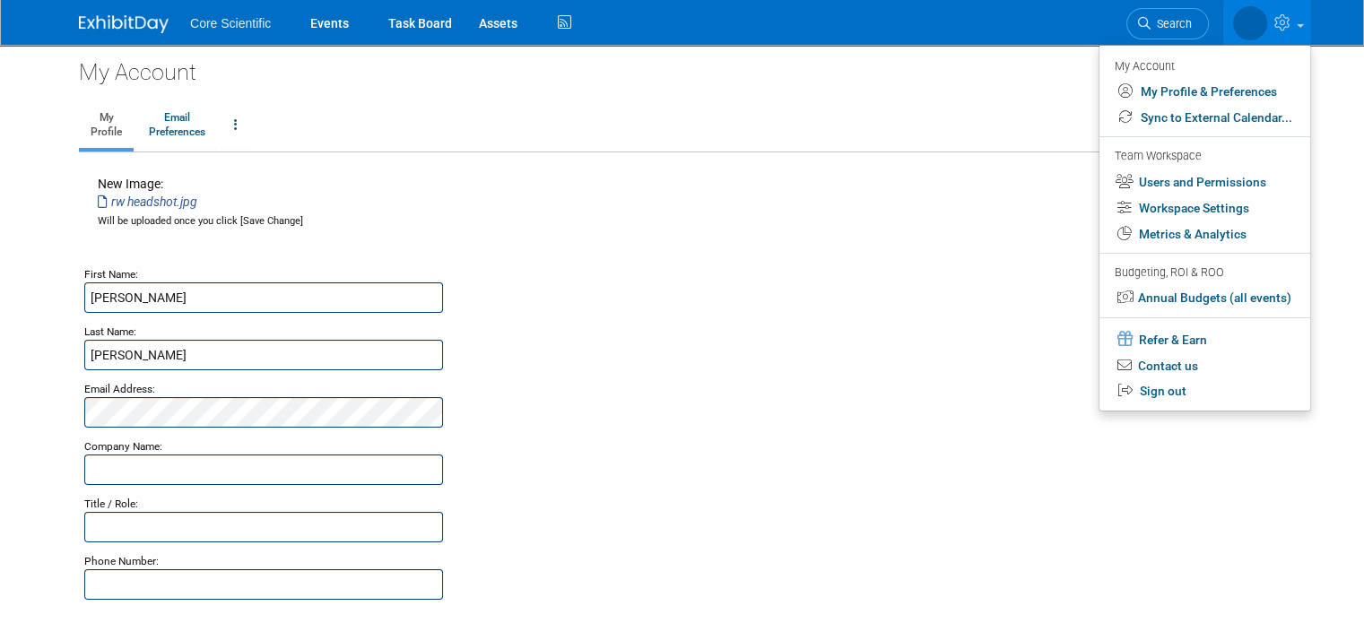
click at [170, 210] on div "New Image: rw headshot.jpg Will be uploaded once you click [Save Change]" at bounding box center [200, 202] width 205 height 54
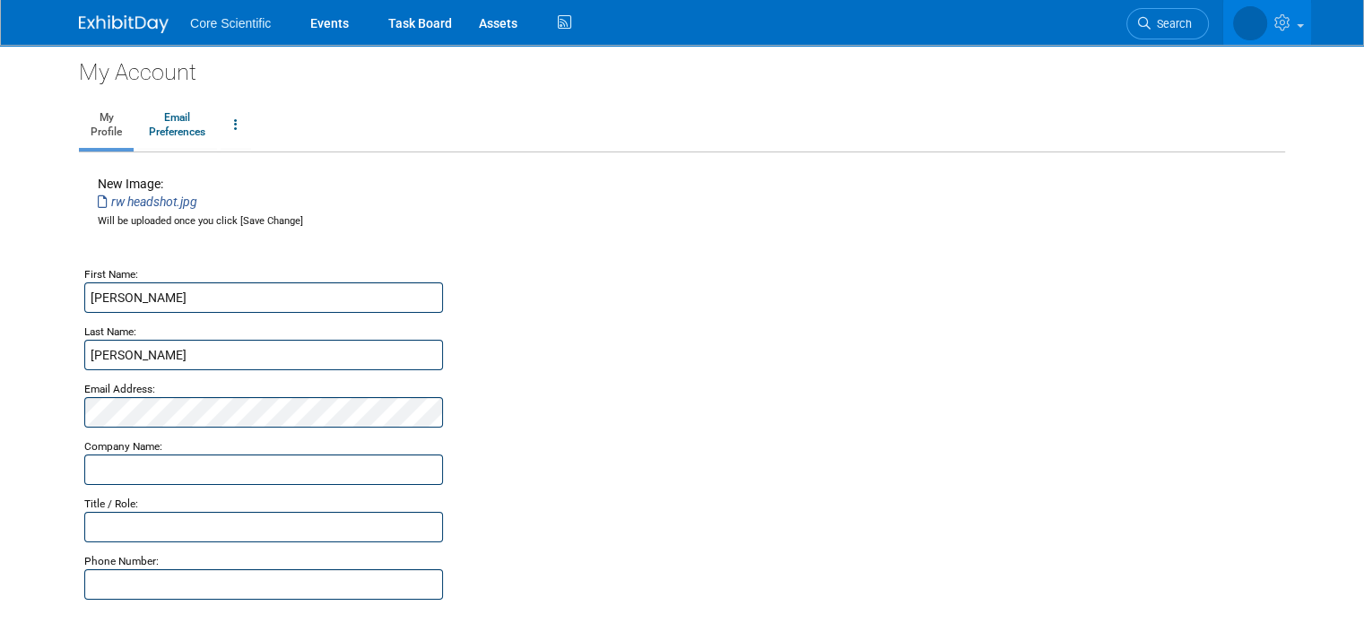
click at [127, 236] on div "Change Image New Image: rw headshot.jpg Will be uploaded once you click [Save C…" at bounding box center [681, 220] width 1195 height 90
click at [240, 219] on span "Will be uploaded once you click [Save Change]" at bounding box center [200, 221] width 205 height 12
click at [158, 208] on icon "rw headshot.jpg" at bounding box center [148, 202] width 100 height 14
click at [134, 198] on icon "rw headshot.jpg" at bounding box center [148, 202] width 100 height 14
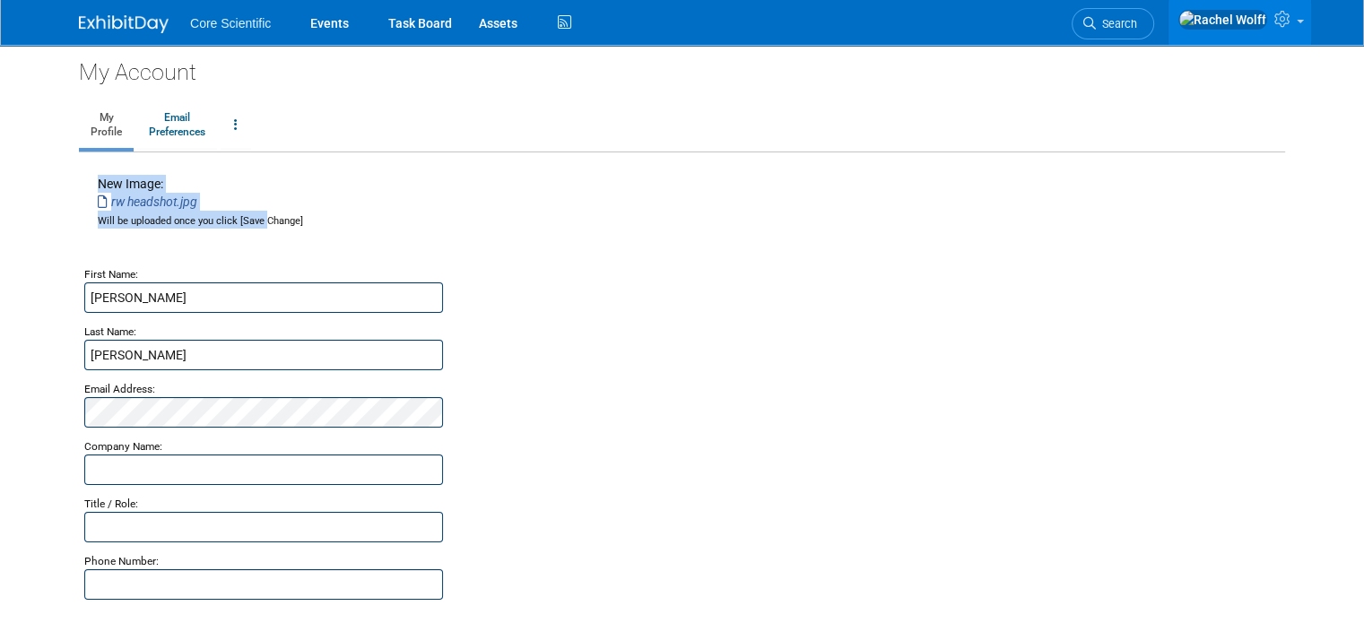
drag, startPoint x: 81, startPoint y: 184, endPoint x: 249, endPoint y: 220, distance: 172.4
click at [249, 220] on td "Change Image New Image: rw headshot.jpg Will be uploaded once you click [Save C…" at bounding box center [193, 202] width 219 height 54
click at [351, 222] on div "Change Image New Image: rw headshot.jpg Will be uploaded once you click [Save C…" at bounding box center [681, 220] width 1195 height 90
click at [249, 220] on span "Will be uploaded once you click [Save Change]" at bounding box center [200, 221] width 205 height 12
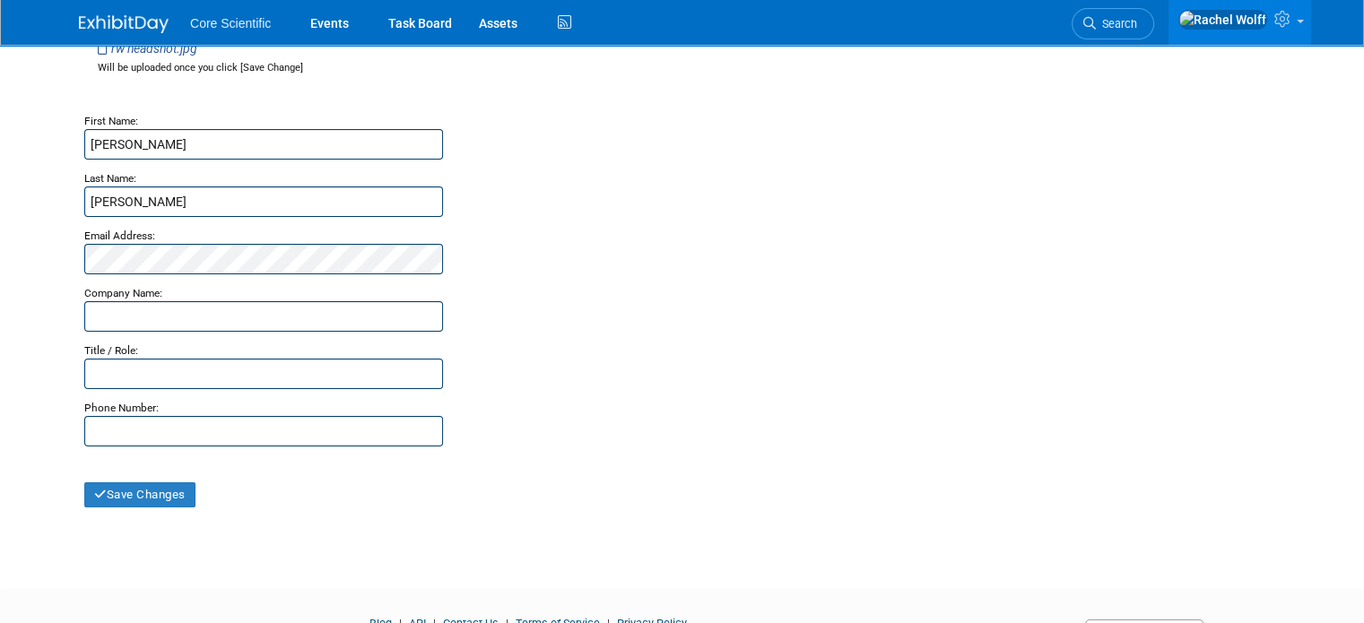
scroll to position [245, 0]
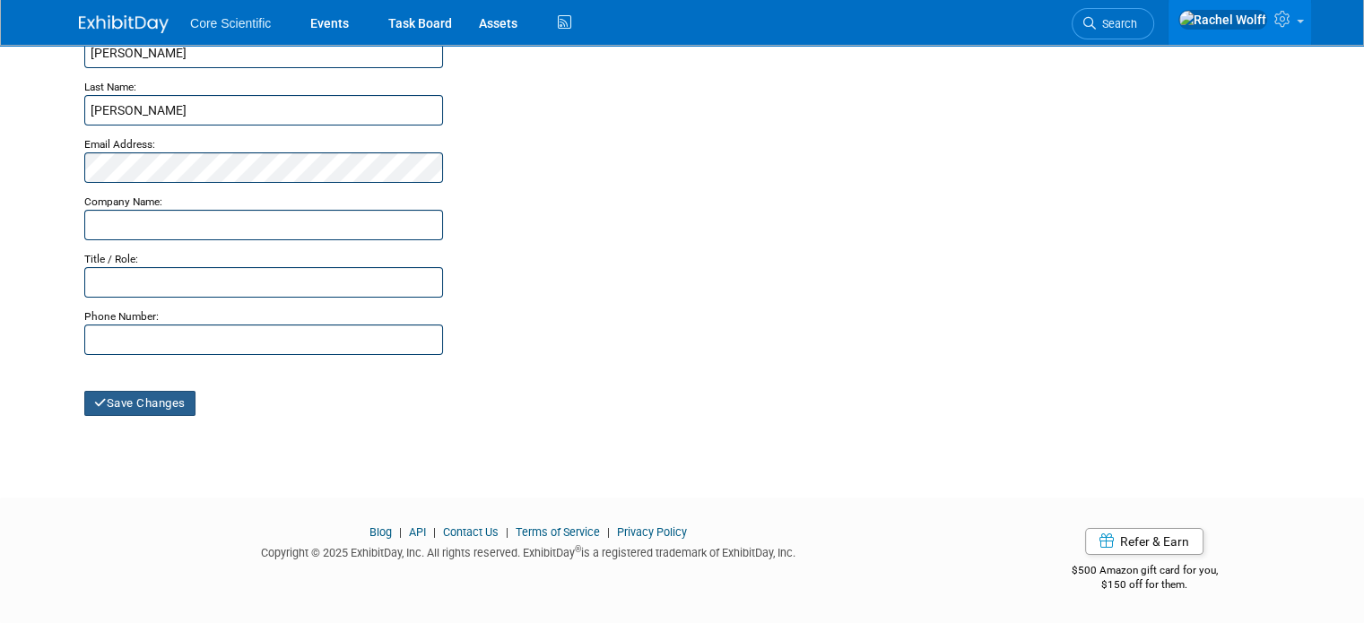
click at [133, 394] on button "Save Changes" at bounding box center [139, 403] width 111 height 25
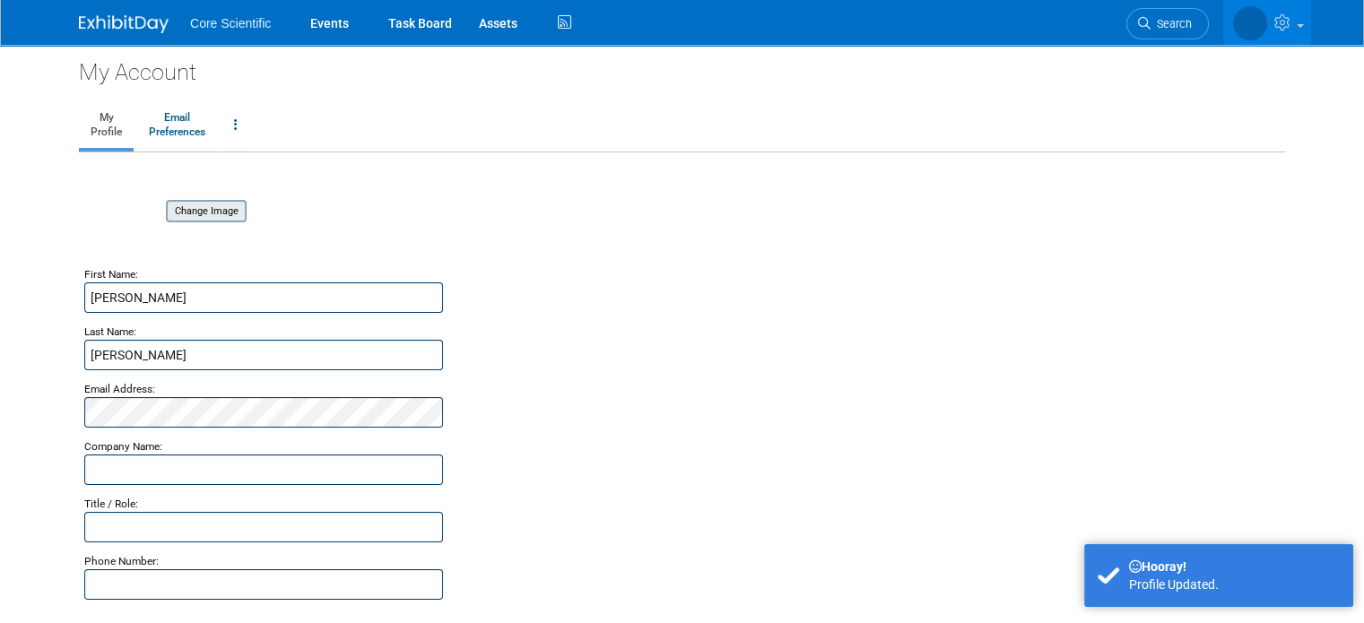
click at [188, 210] on input "file" at bounding box center [137, 212] width 213 height 20
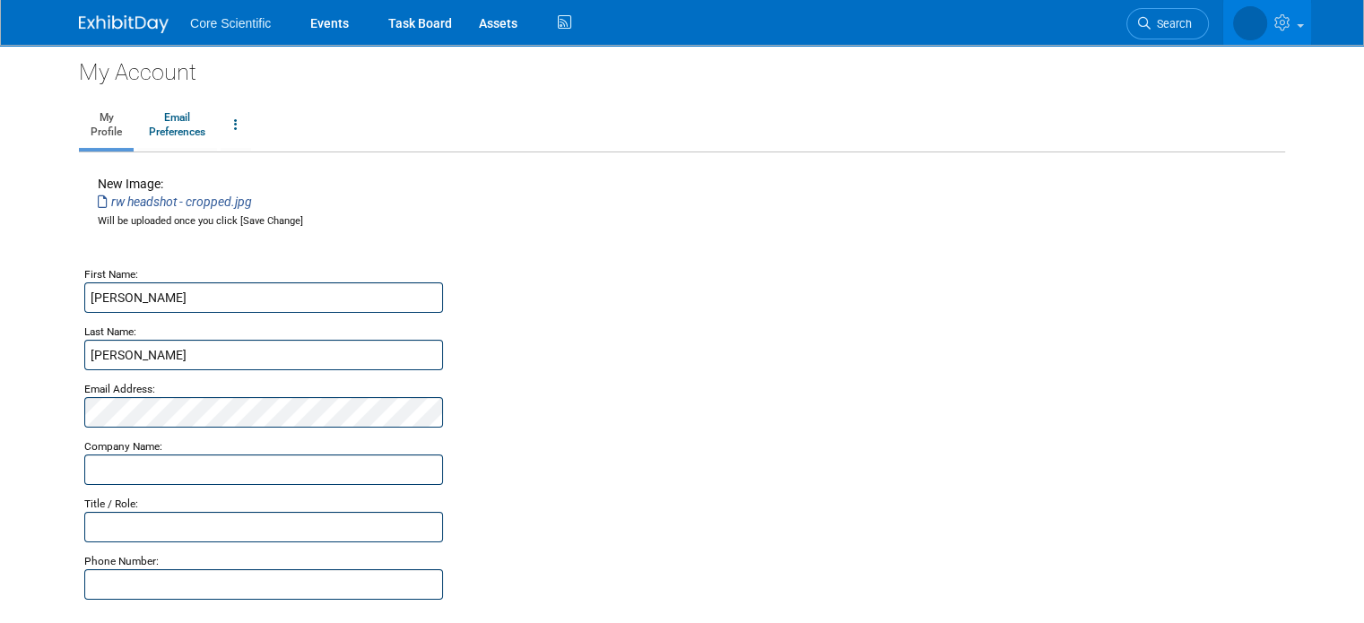
scroll to position [245, 0]
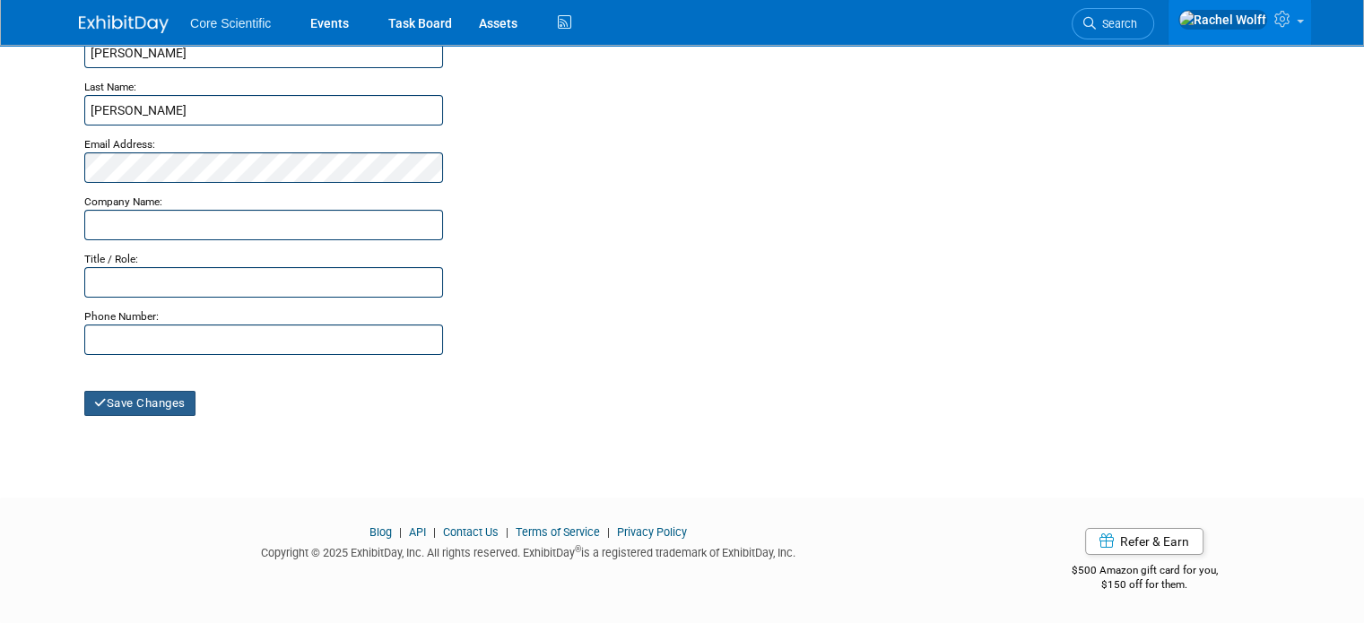
click at [162, 404] on button "Save Changes" at bounding box center [139, 403] width 111 height 25
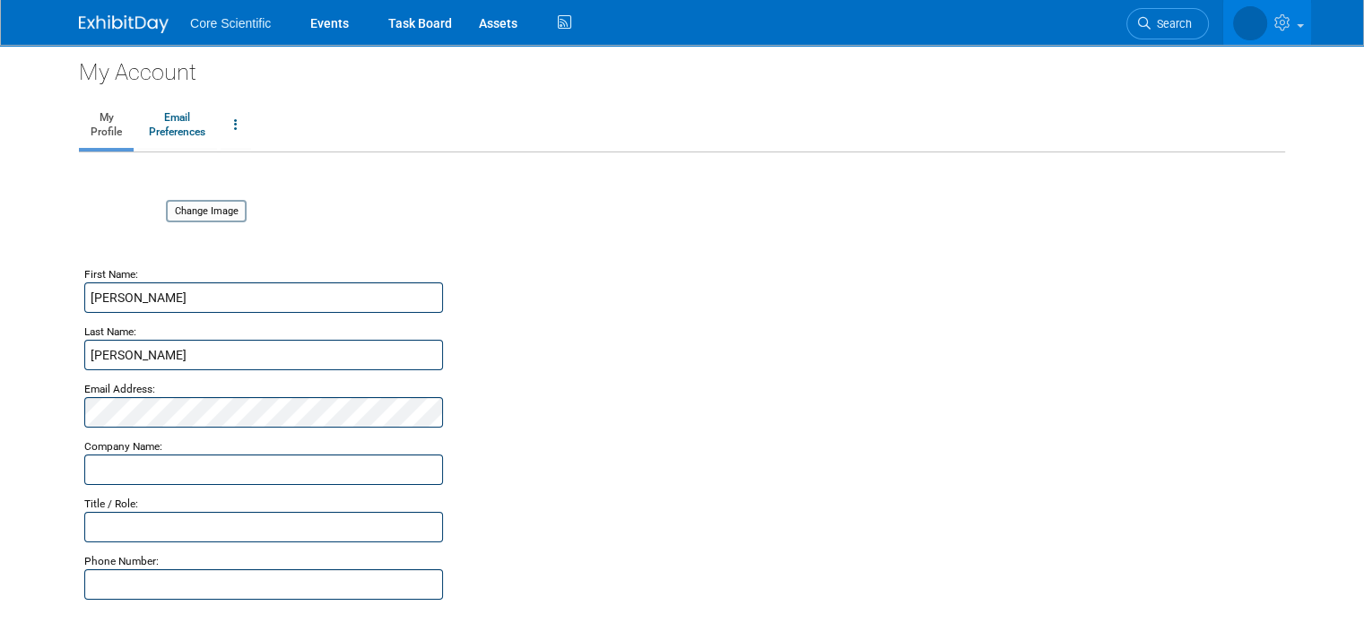
click at [79, 15] on img at bounding box center [124, 24] width 90 height 18
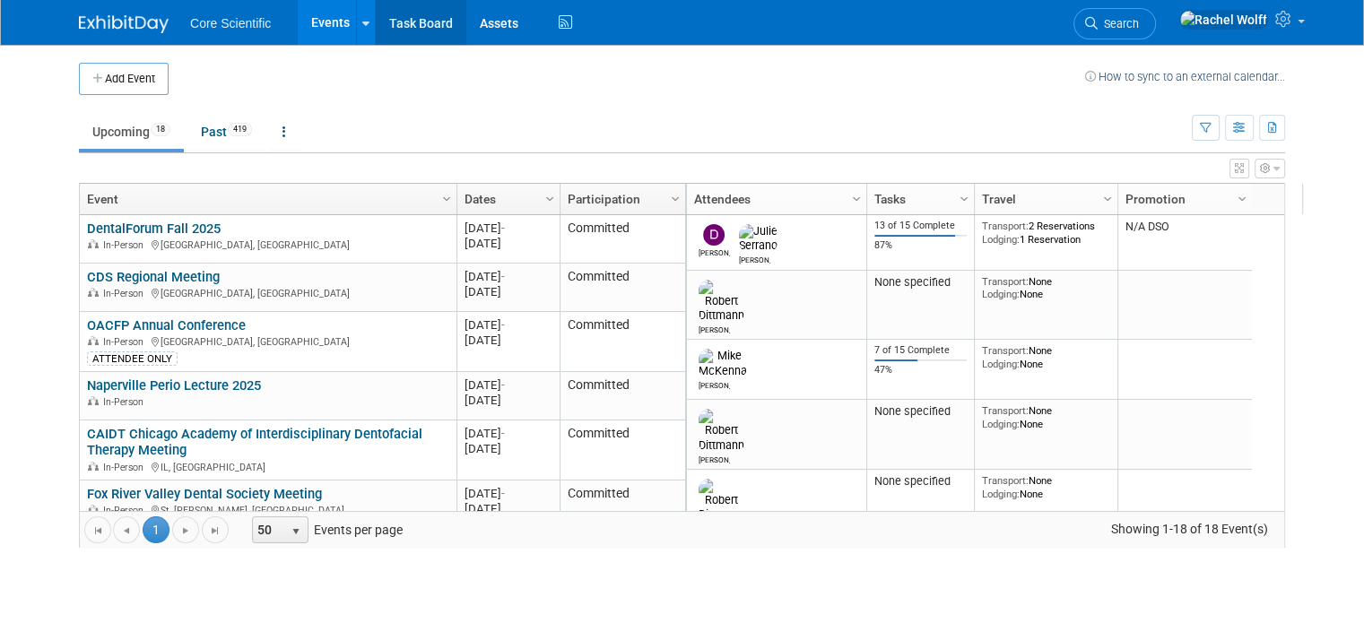
click at [397, 13] on link "Task Board" at bounding box center [421, 22] width 91 height 45
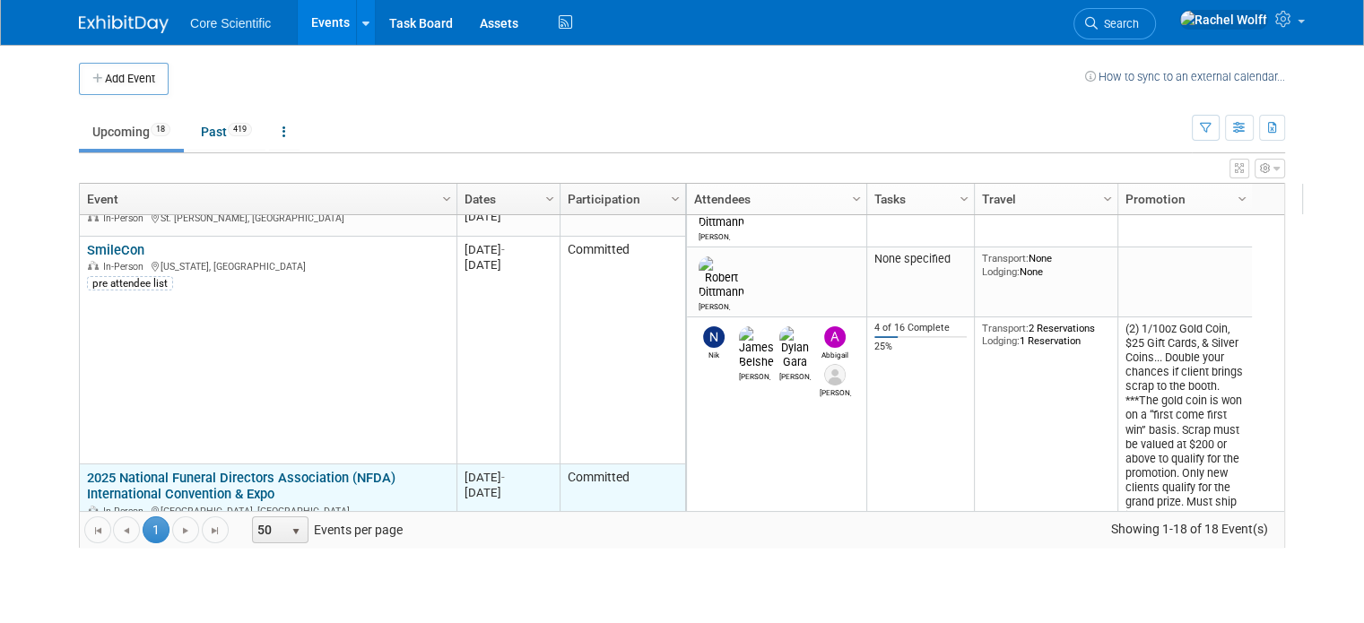
click at [332, 476] on link "2025 National Funeral Directors Association (NFDA) International Convention & E…" at bounding box center [241, 486] width 308 height 33
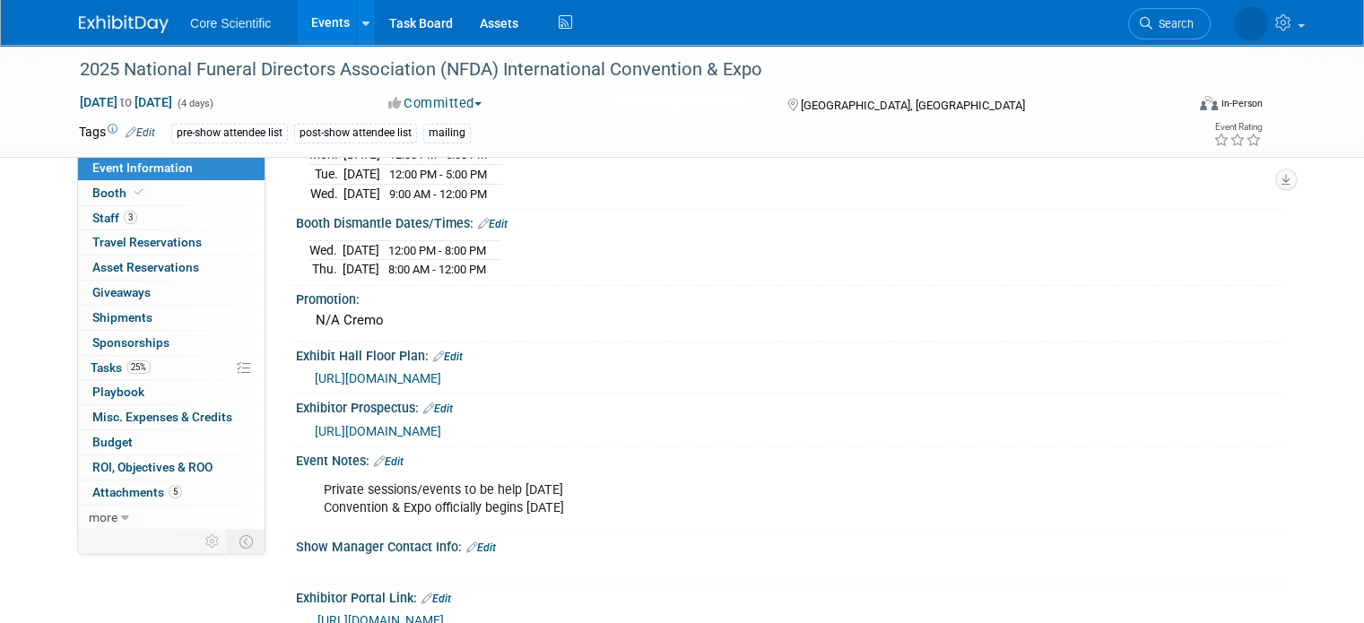
scroll to position [807, 0]
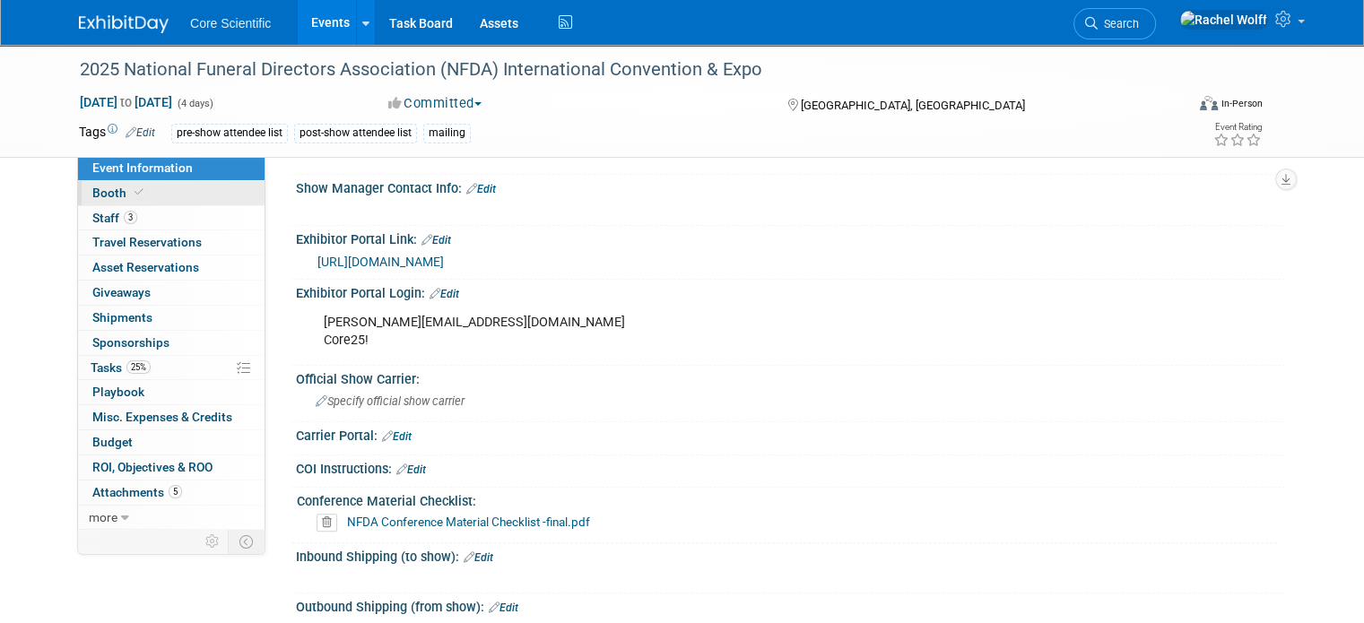
click at [162, 187] on link "Booth" at bounding box center [171, 193] width 187 height 24
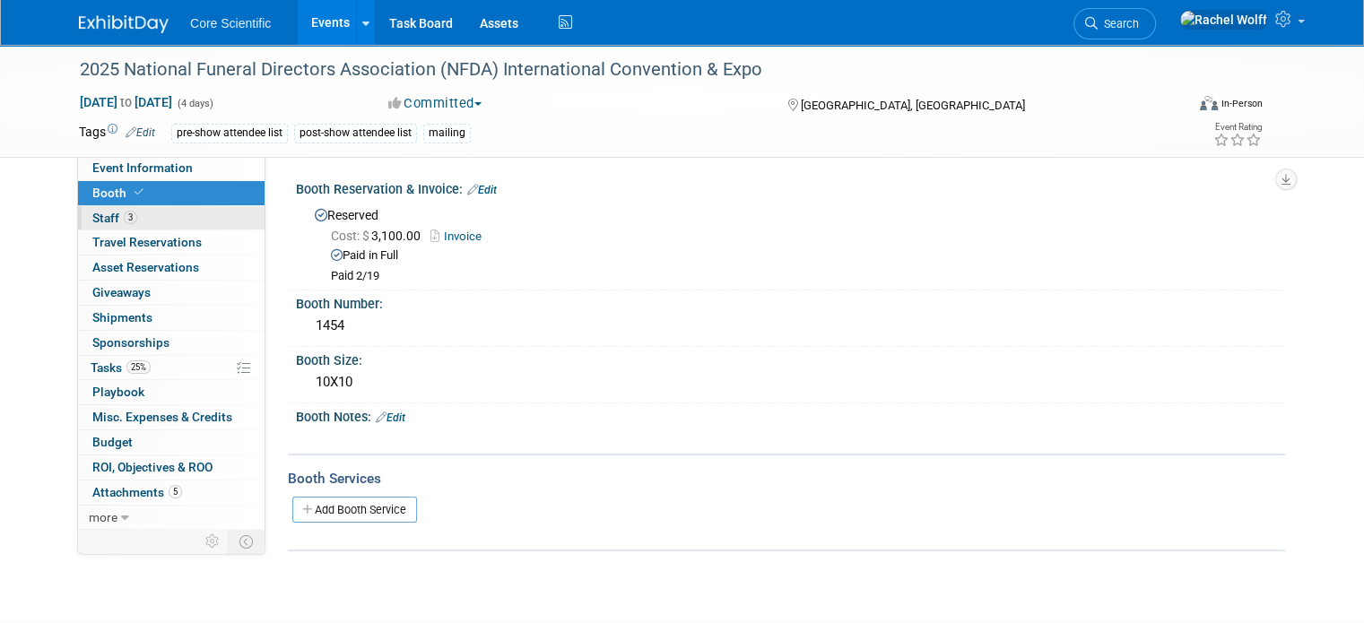
click at [154, 221] on link "3 Staff 3" at bounding box center [171, 218] width 187 height 24
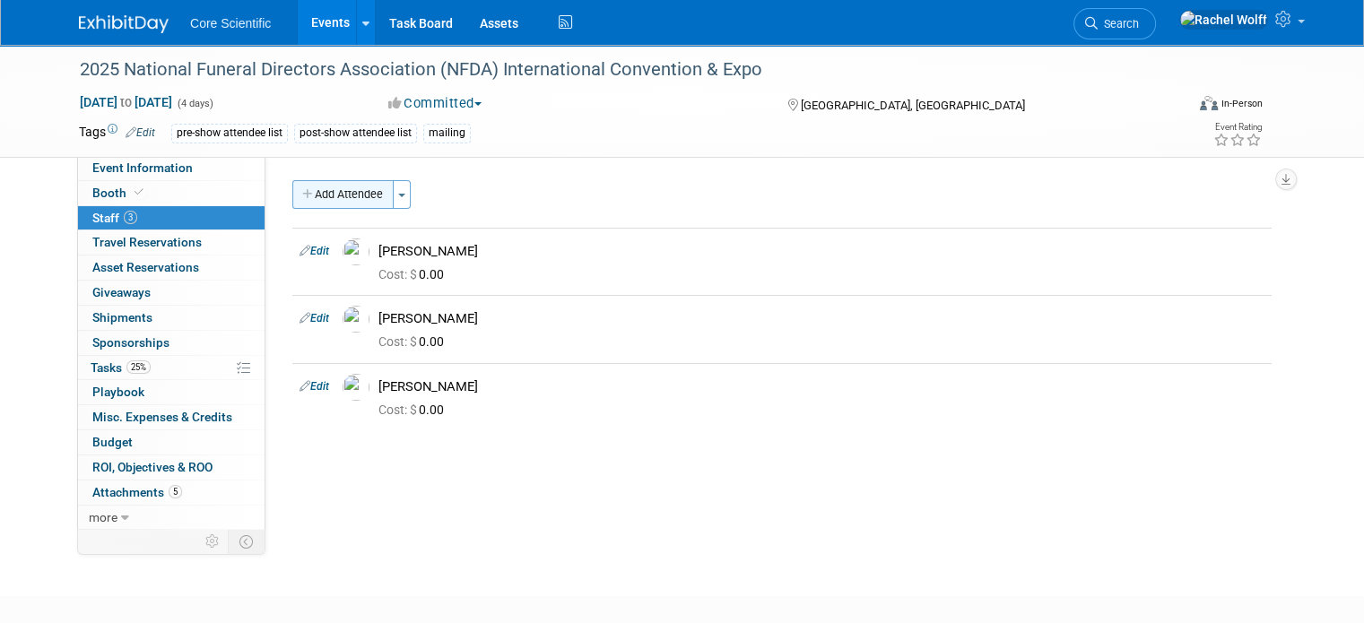
click at [323, 204] on button "Add Attendee" at bounding box center [342, 194] width 101 height 29
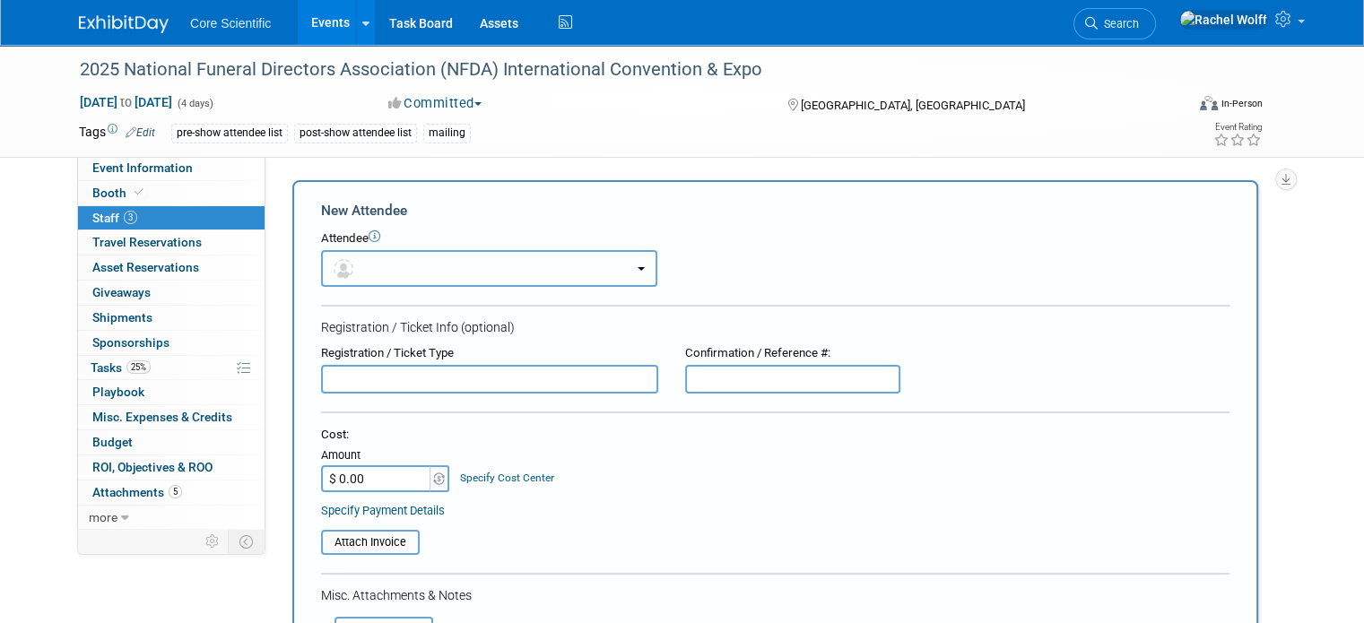
click at [476, 268] on button "button" at bounding box center [489, 268] width 336 height 37
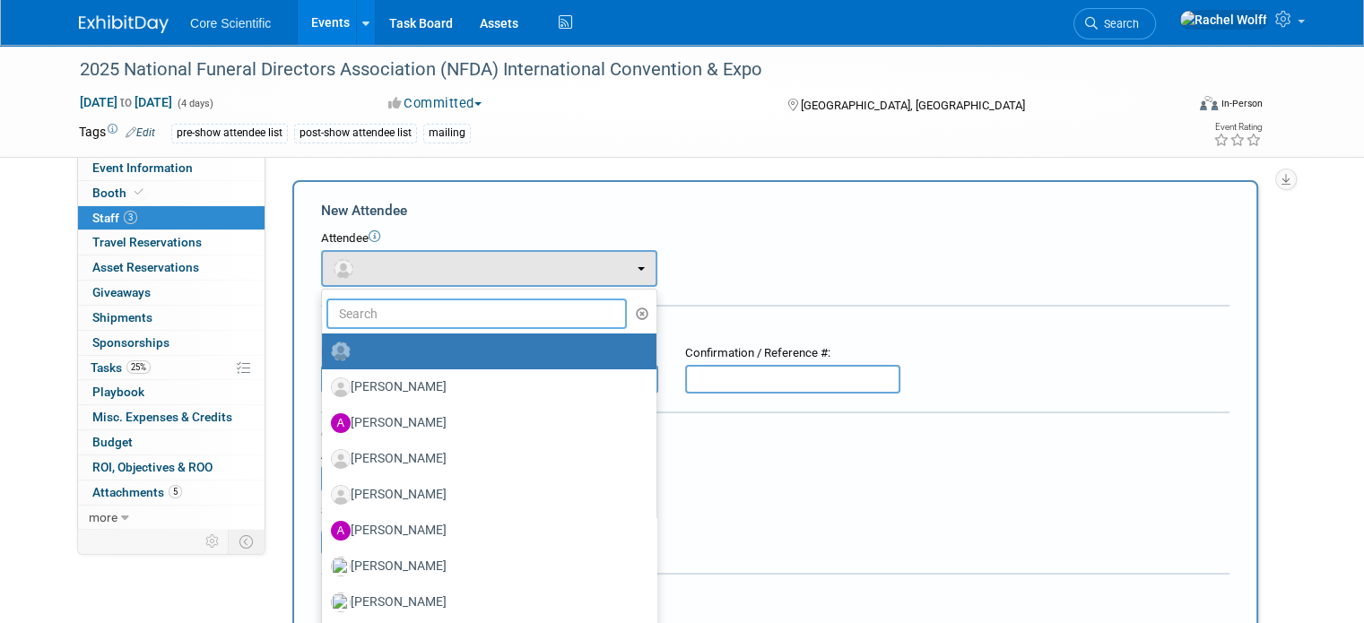
click at [453, 305] on input "text" at bounding box center [476, 314] width 300 height 30
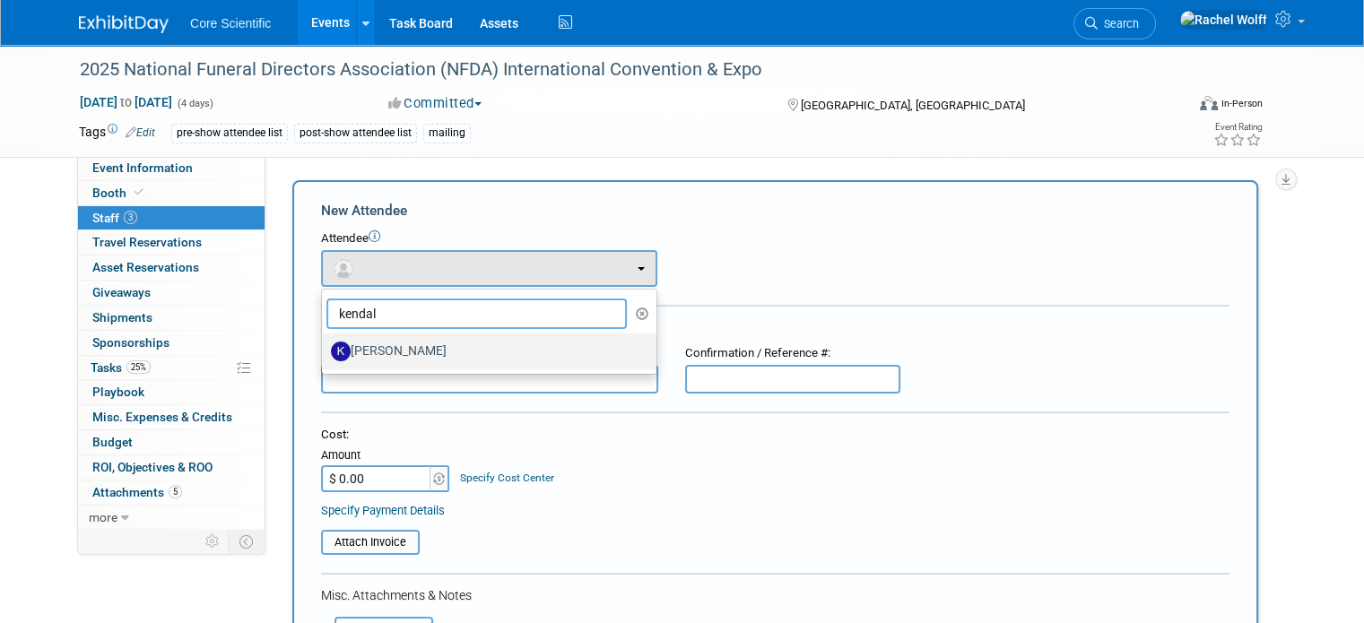
type input "kendal"
click at [499, 361] on label "Kendal Pobol" at bounding box center [485, 351] width 308 height 29
click at [325, 355] on input "Kendal Pobol" at bounding box center [319, 349] width 12 height 12
select select "71a41ac2-1920-4e8d-ab94-ba0151054670"
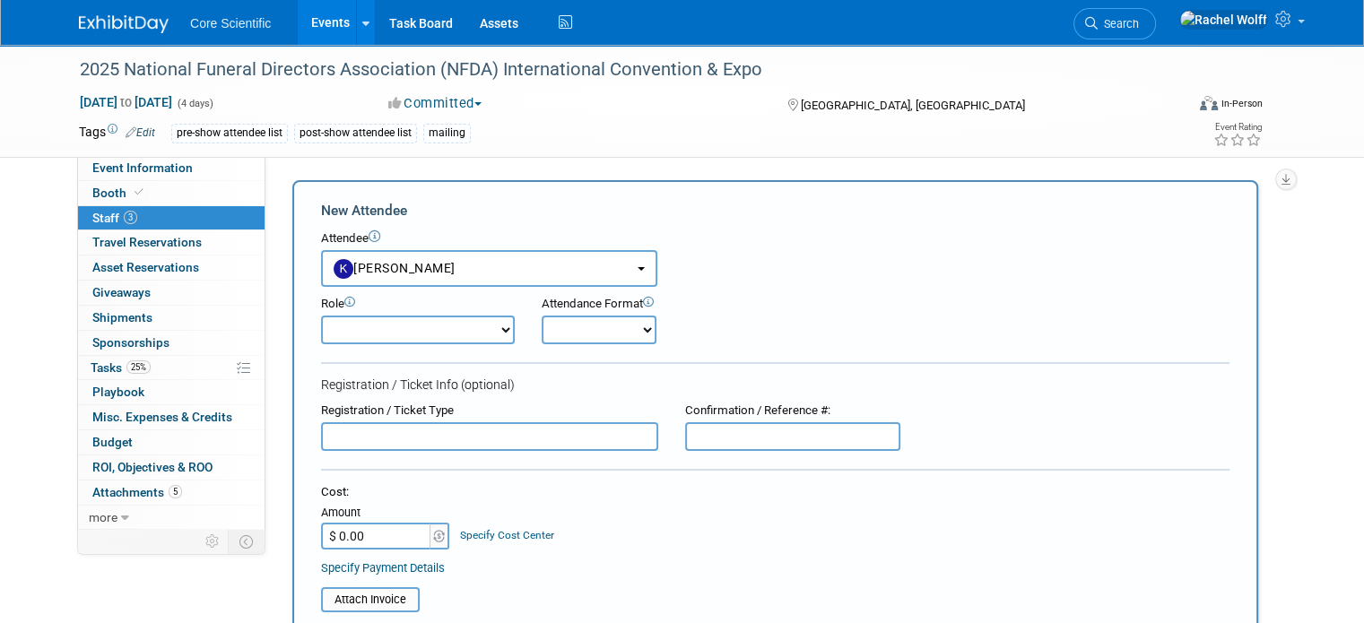
click at [893, 313] on div "Role Demonstrator Host Planner Presenter Sales Representative" at bounding box center [775, 315] width 935 height 57
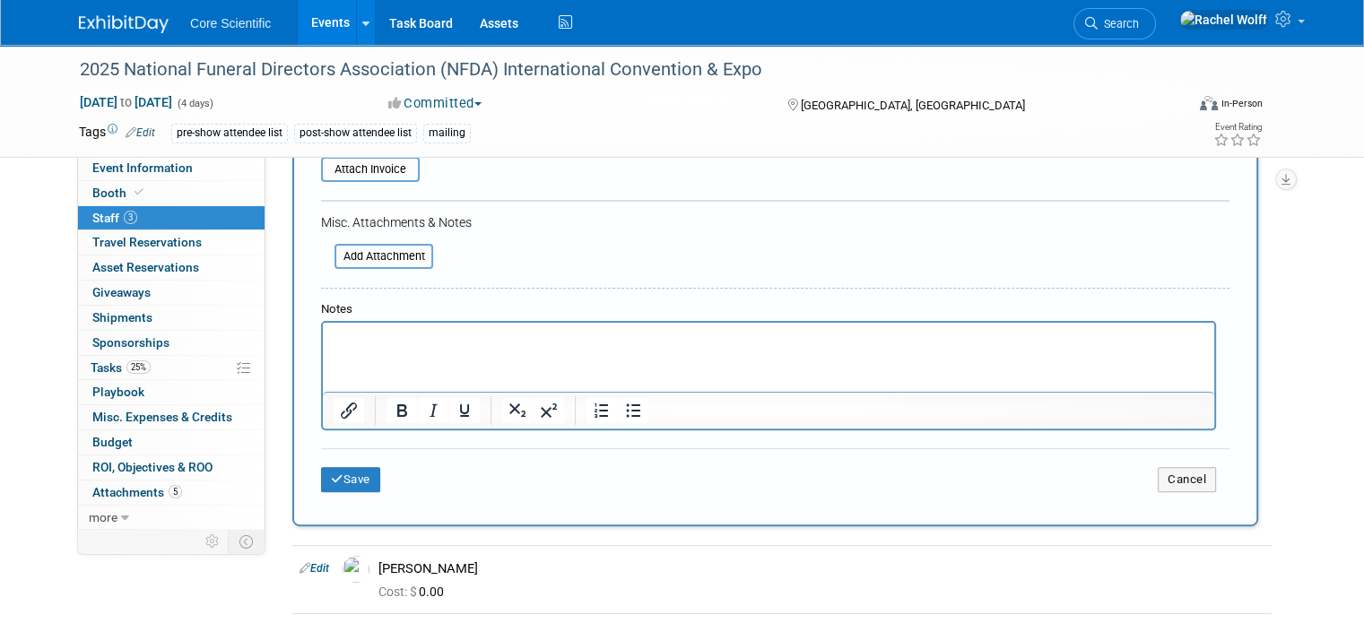
scroll to position [628, 0]
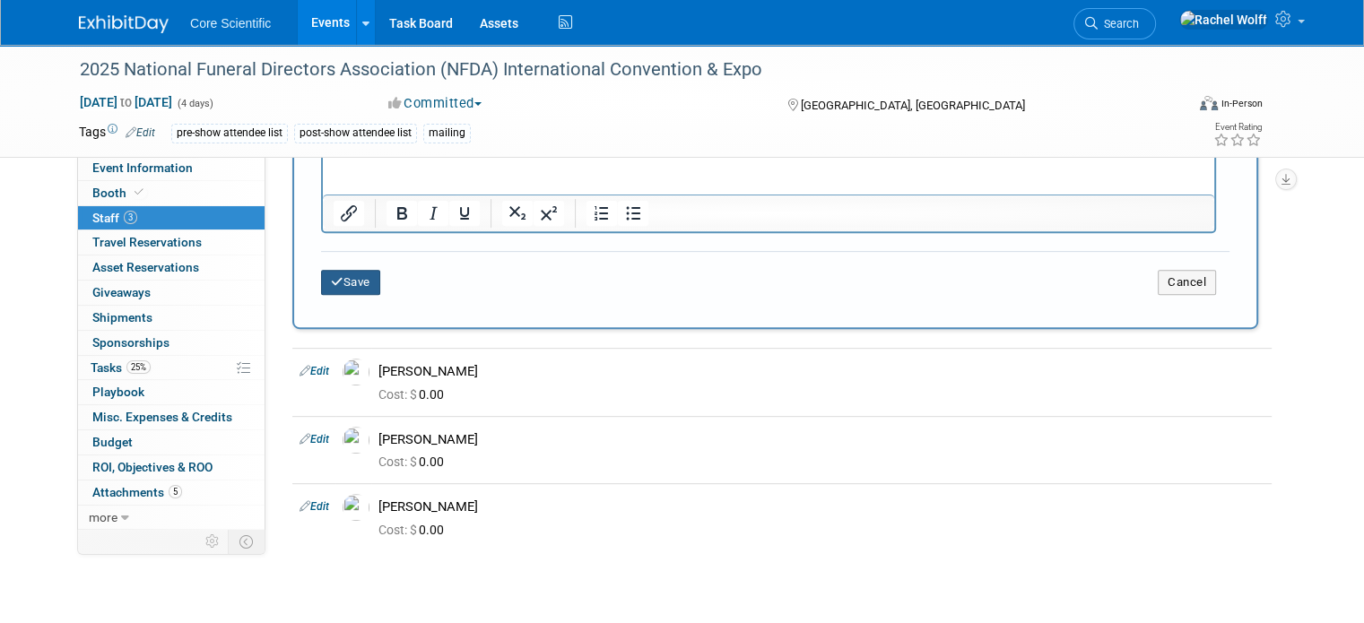
click at [350, 272] on button "Save" at bounding box center [350, 282] width 59 height 25
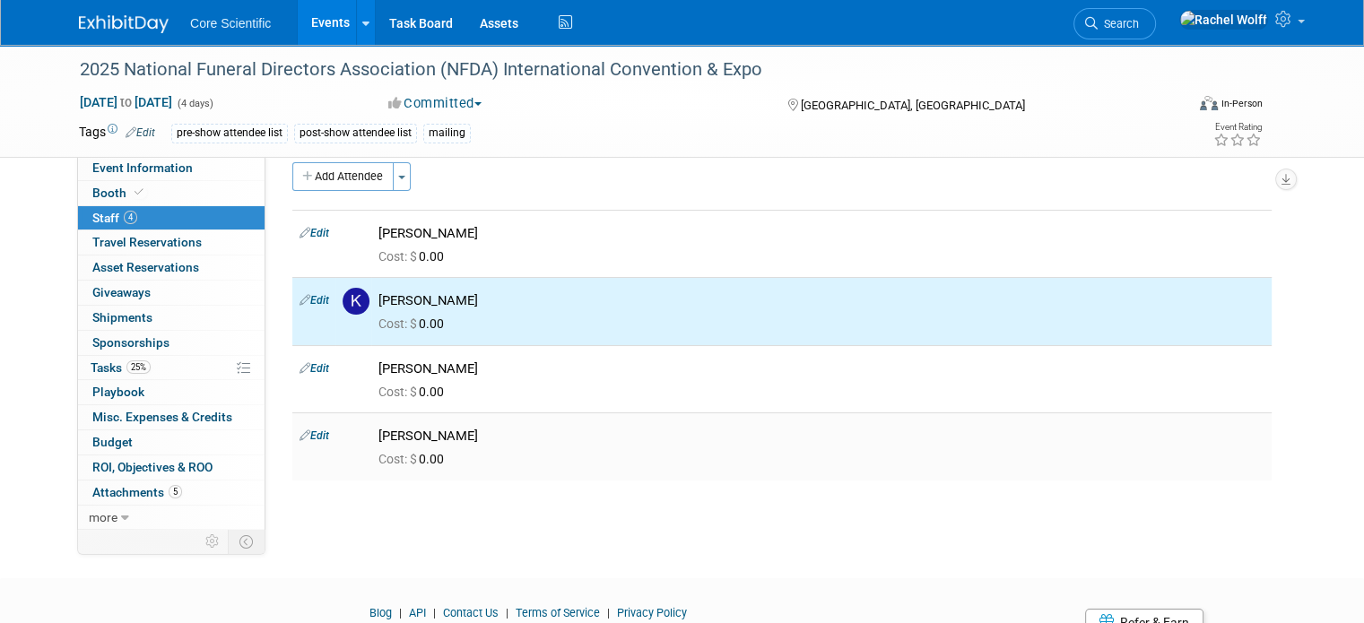
scroll to position [0, 0]
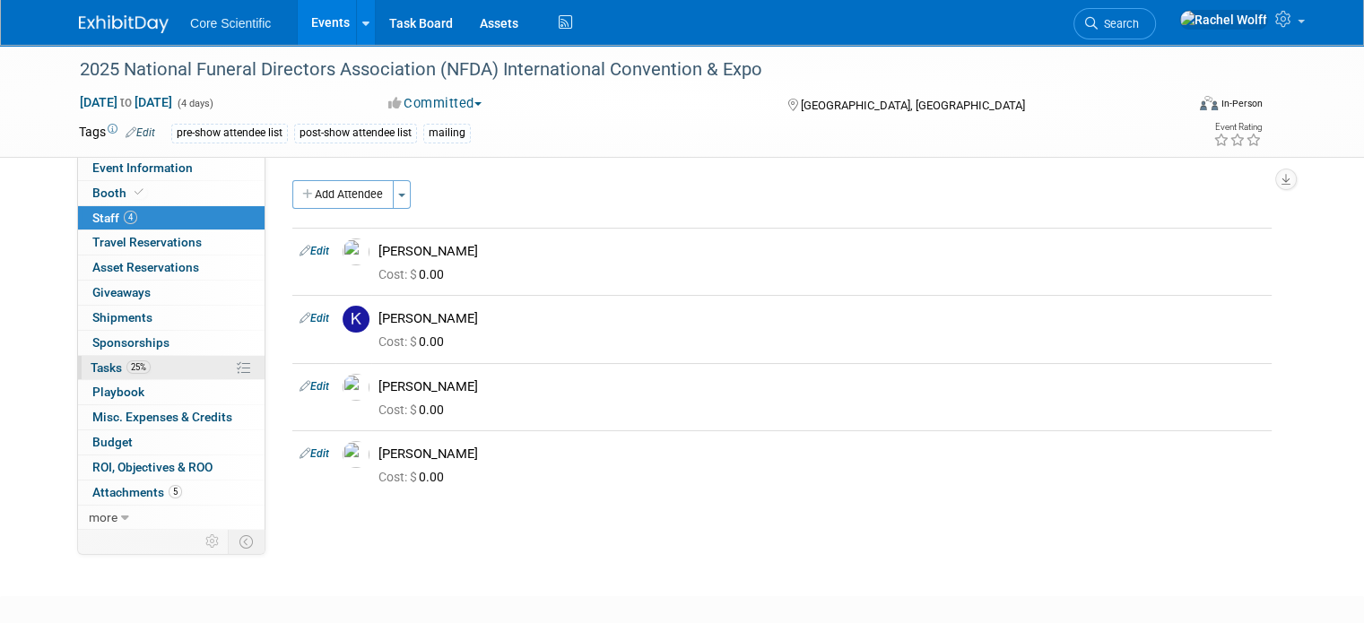
click at [126, 372] on span "25%" at bounding box center [138, 367] width 24 height 13
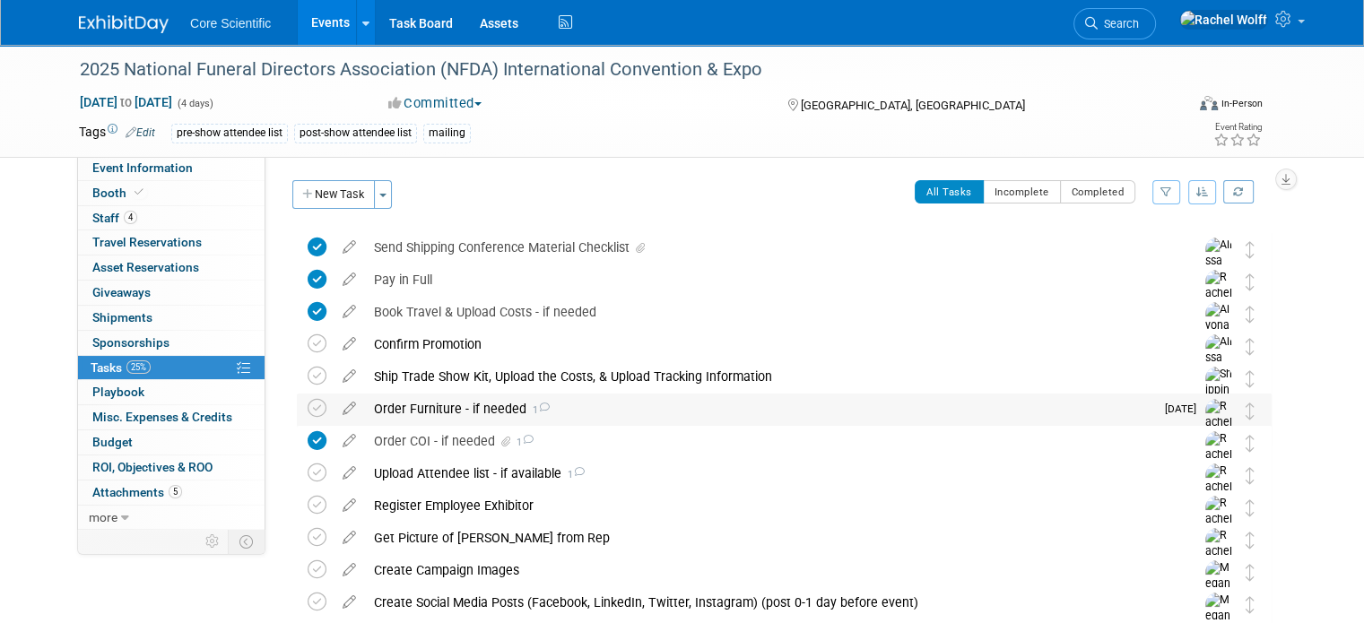
click at [538, 406] on icon at bounding box center [544, 408] width 12 height 10
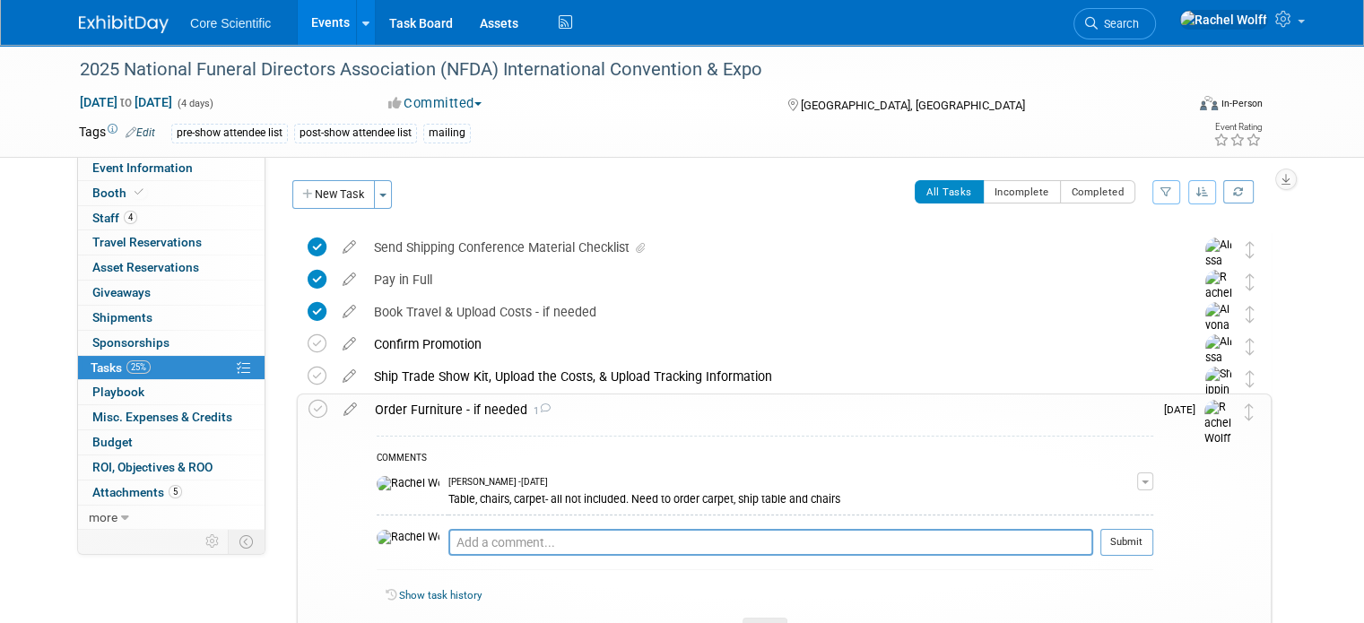
click at [539, 406] on icon at bounding box center [545, 409] width 12 height 10
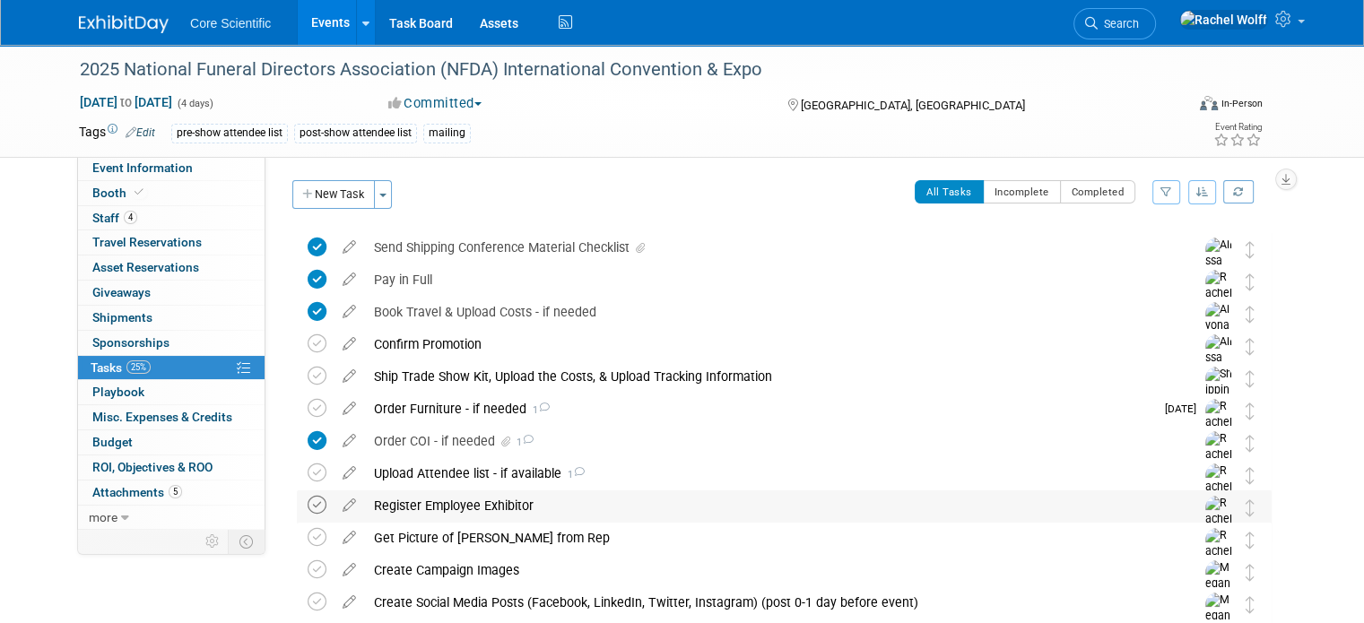
click at [308, 502] on icon at bounding box center [317, 505] width 19 height 19
click at [177, 169] on link "Event Information" at bounding box center [171, 168] width 187 height 24
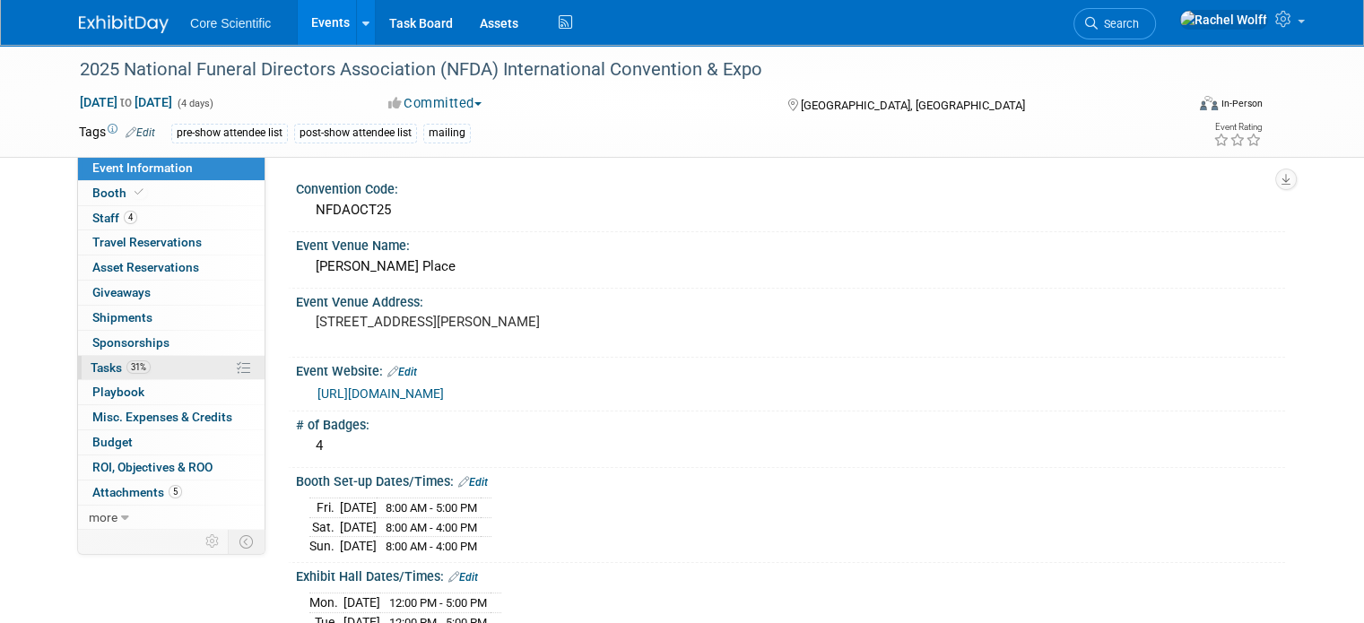
click at [145, 361] on link "31% Tasks 31%" at bounding box center [171, 368] width 187 height 24
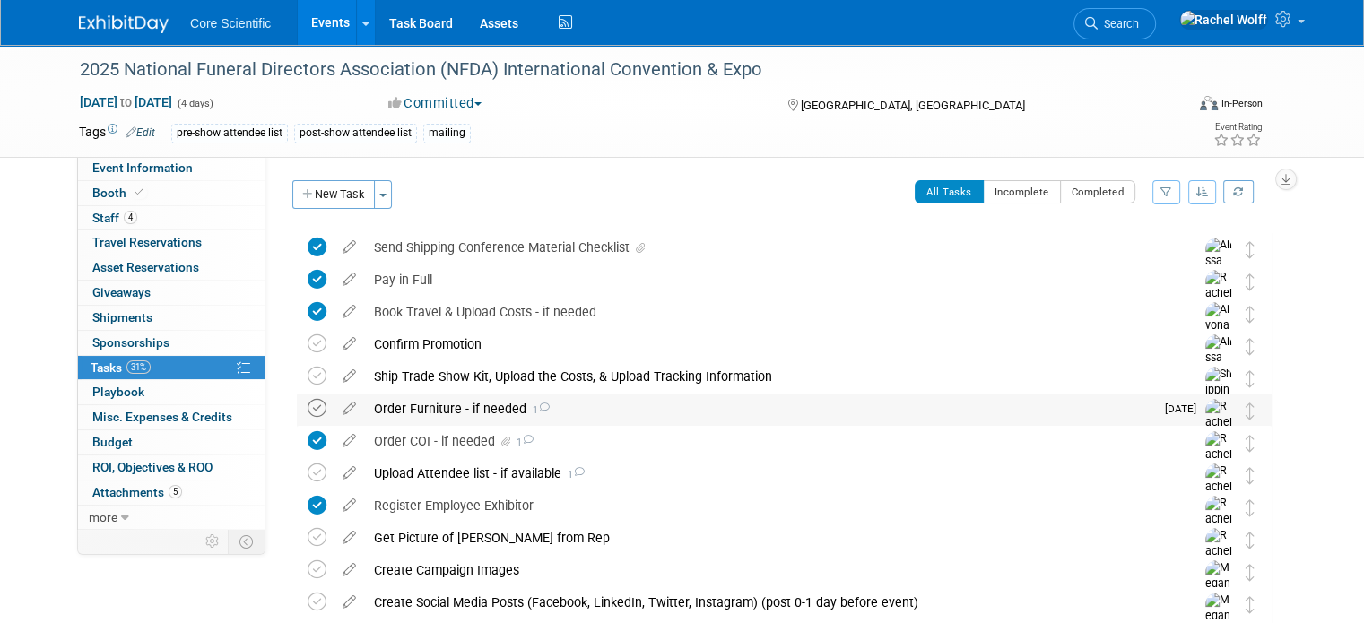
click at [308, 407] on icon at bounding box center [317, 408] width 19 height 19
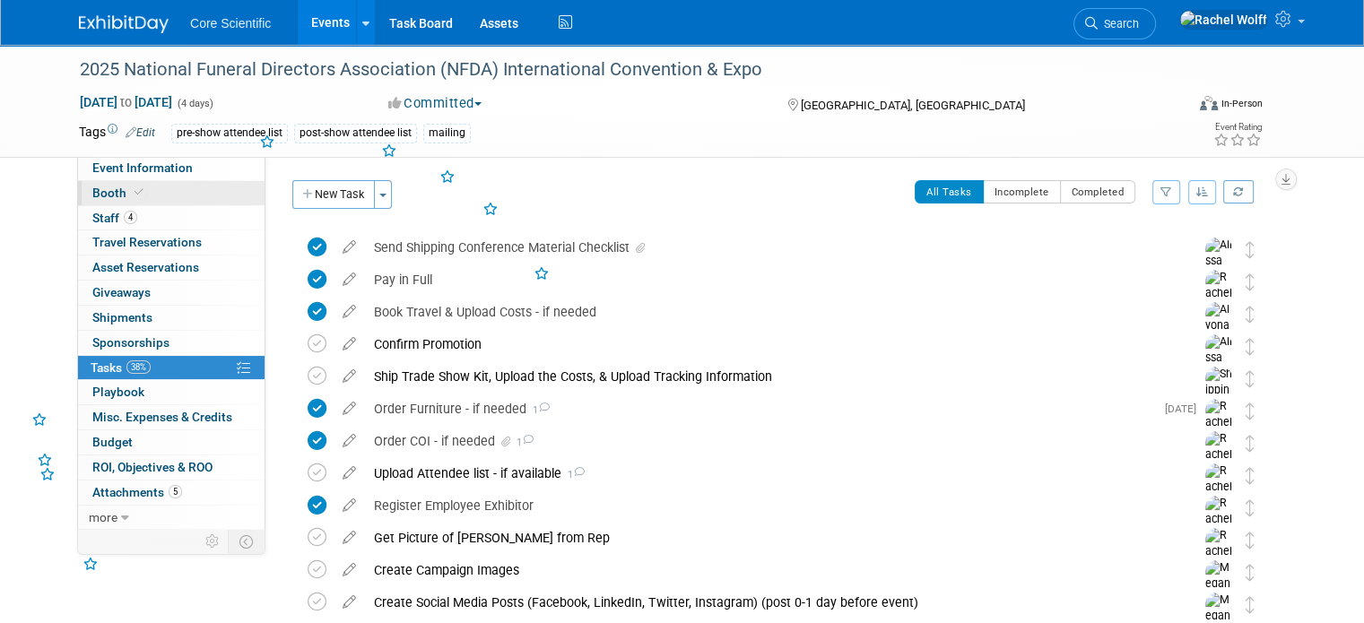
click at [161, 189] on link "Booth" at bounding box center [171, 193] width 187 height 24
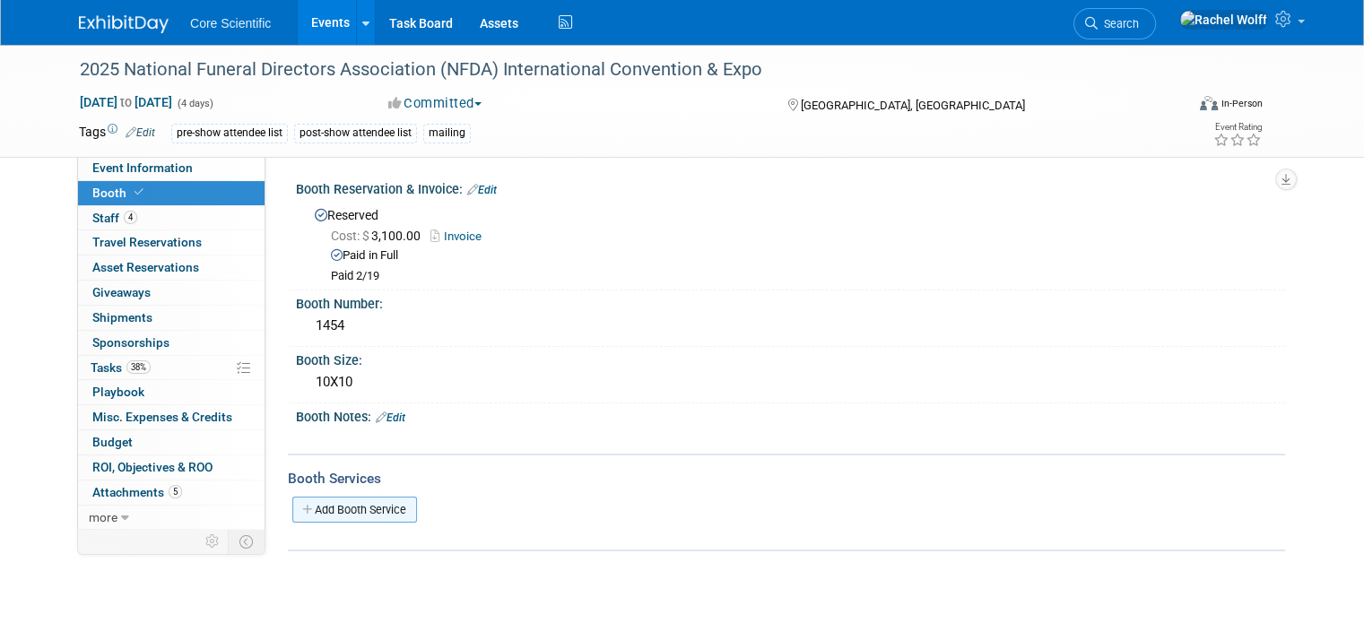
click at [350, 501] on link "Add Booth Service" at bounding box center [354, 510] width 125 height 26
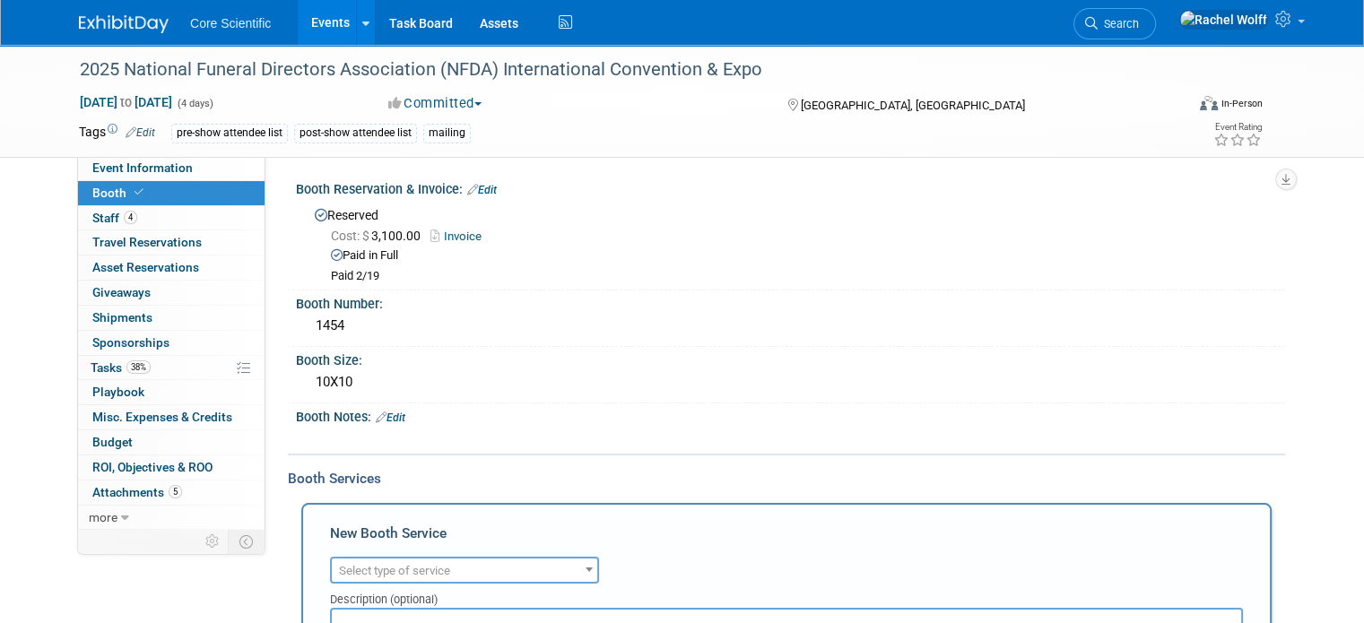
scroll to position [269, 0]
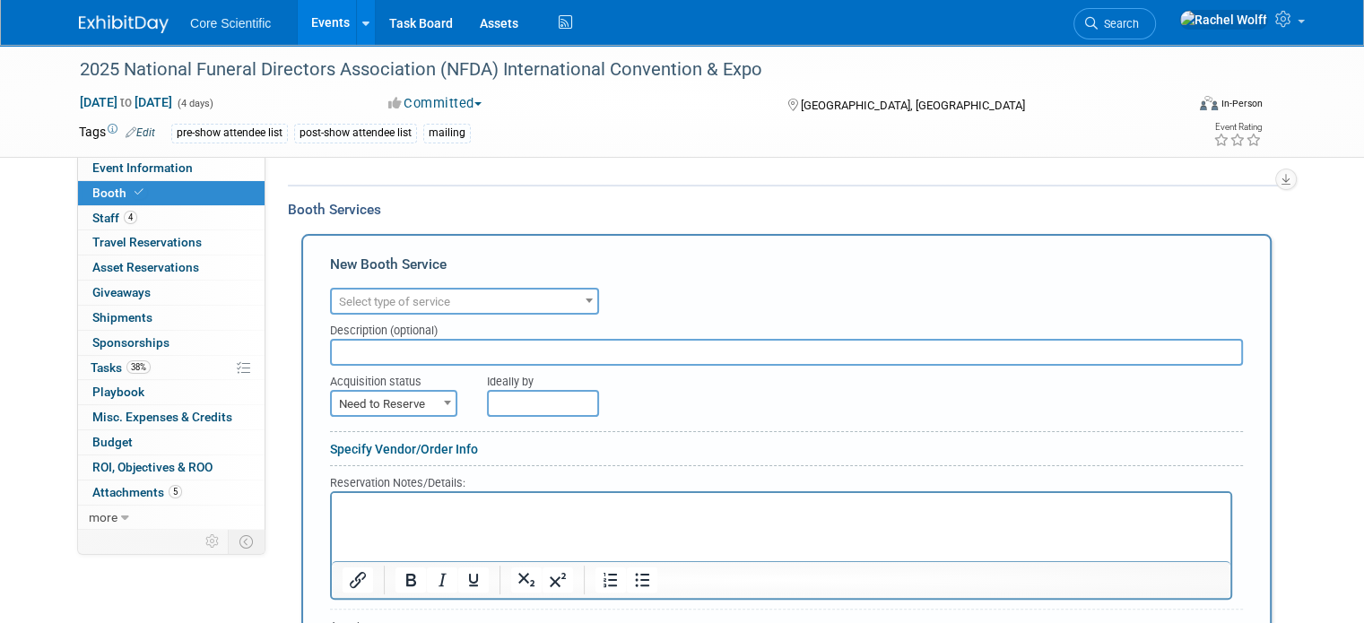
click at [391, 296] on span "Select type of service" at bounding box center [394, 301] width 111 height 13
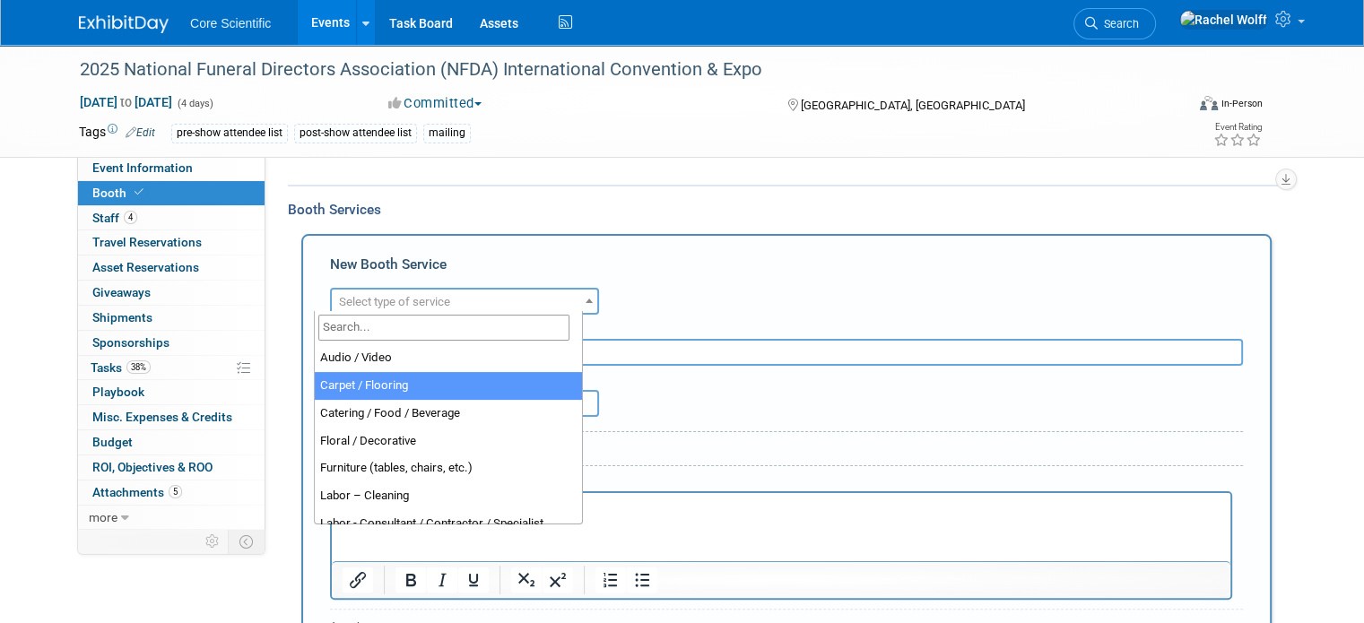
select select "4"
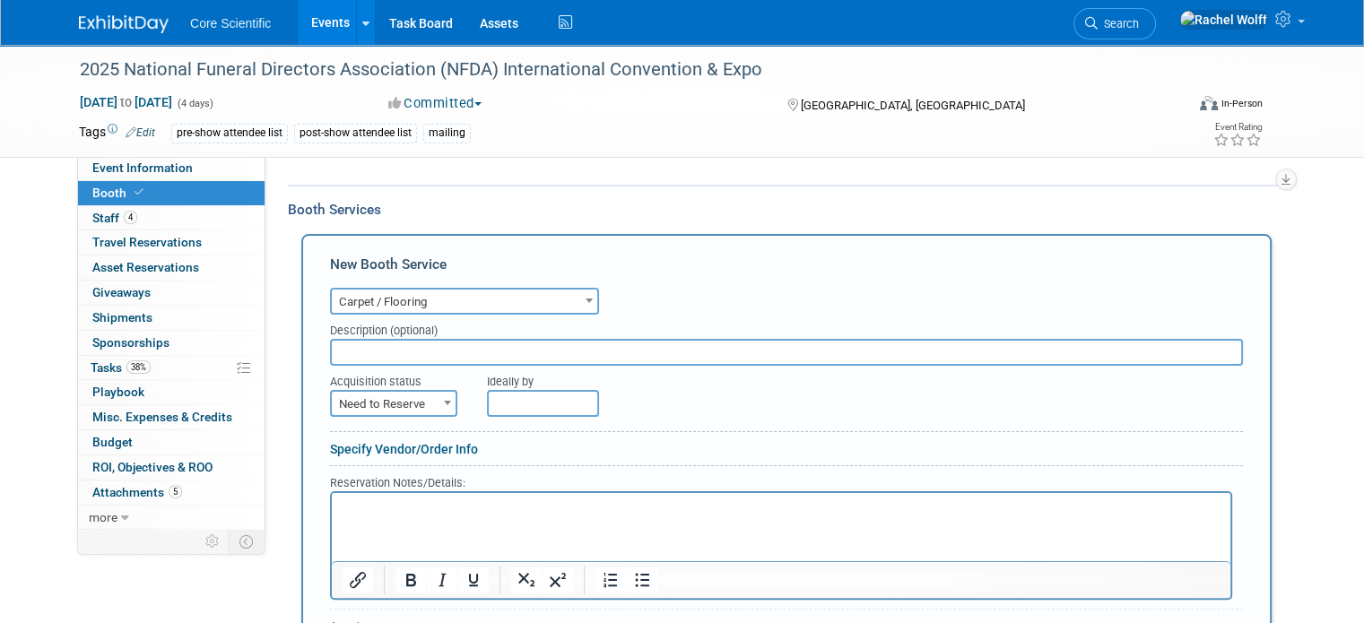
click at [366, 347] on input "text" at bounding box center [786, 352] width 913 height 27
type input "c"
type input "Carpet"
click at [373, 397] on span "Need to Reserve" at bounding box center [394, 404] width 124 height 25
select select "2"
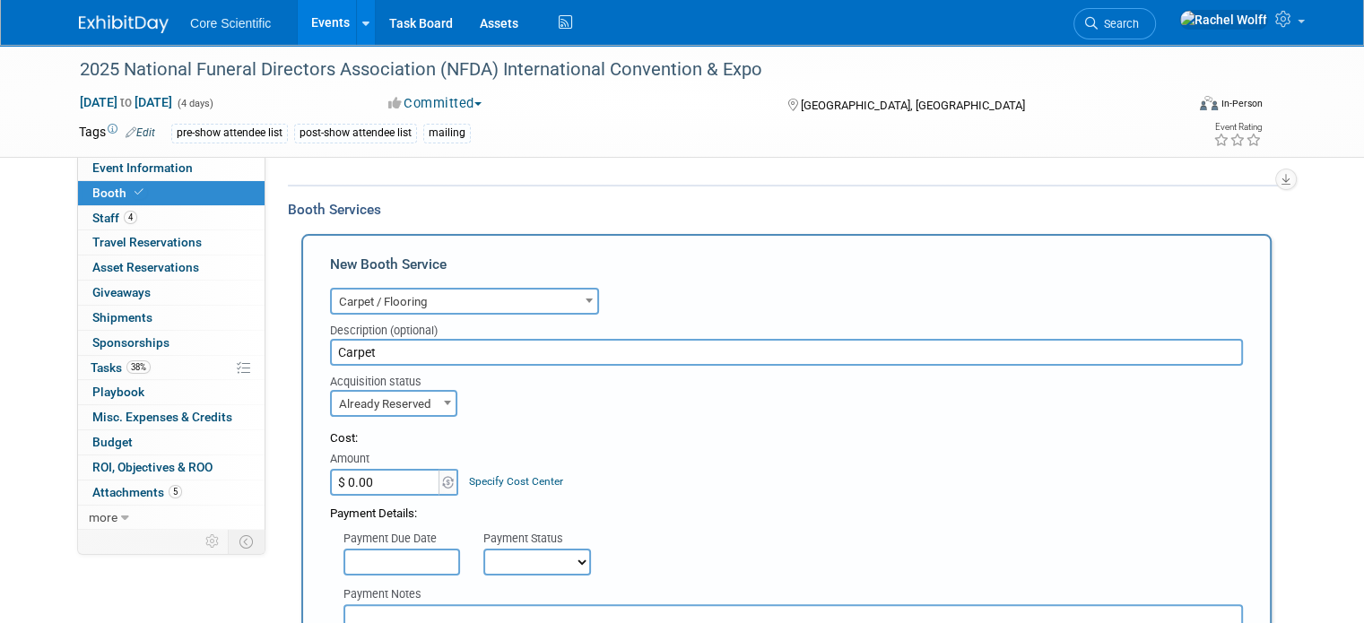
click at [377, 473] on input "$ 0.00" at bounding box center [386, 482] width 112 height 27
type input "$ 498.39"
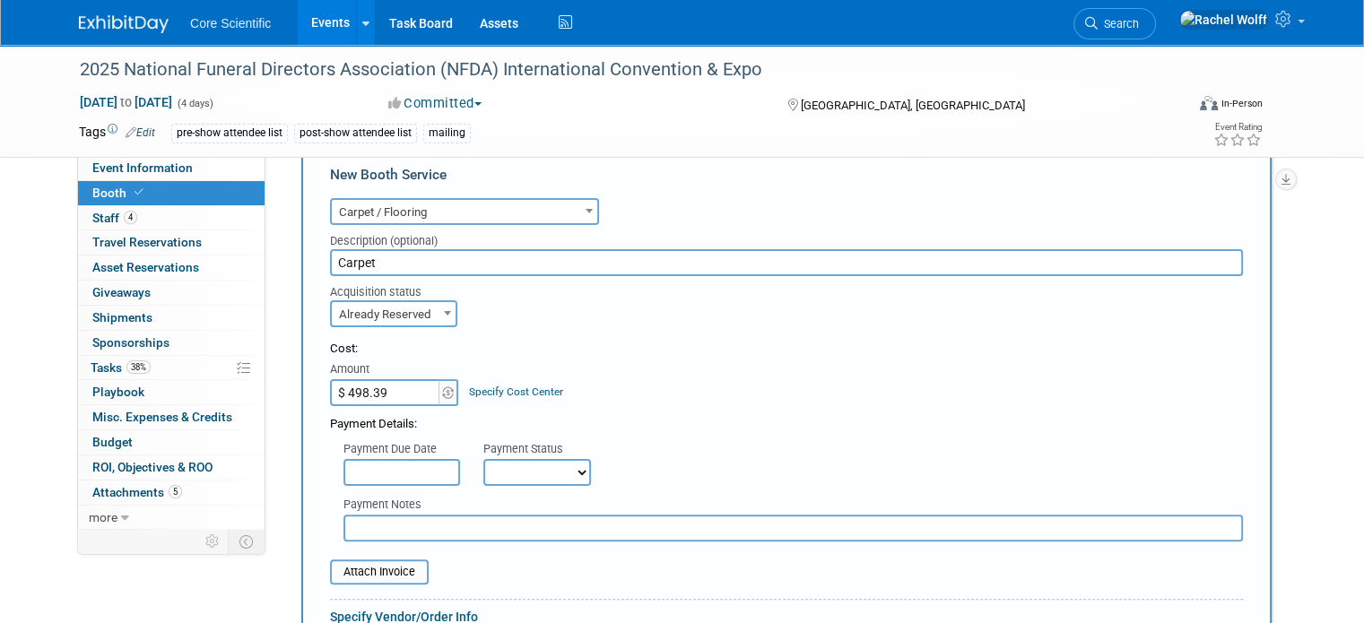
scroll to position [448, 0]
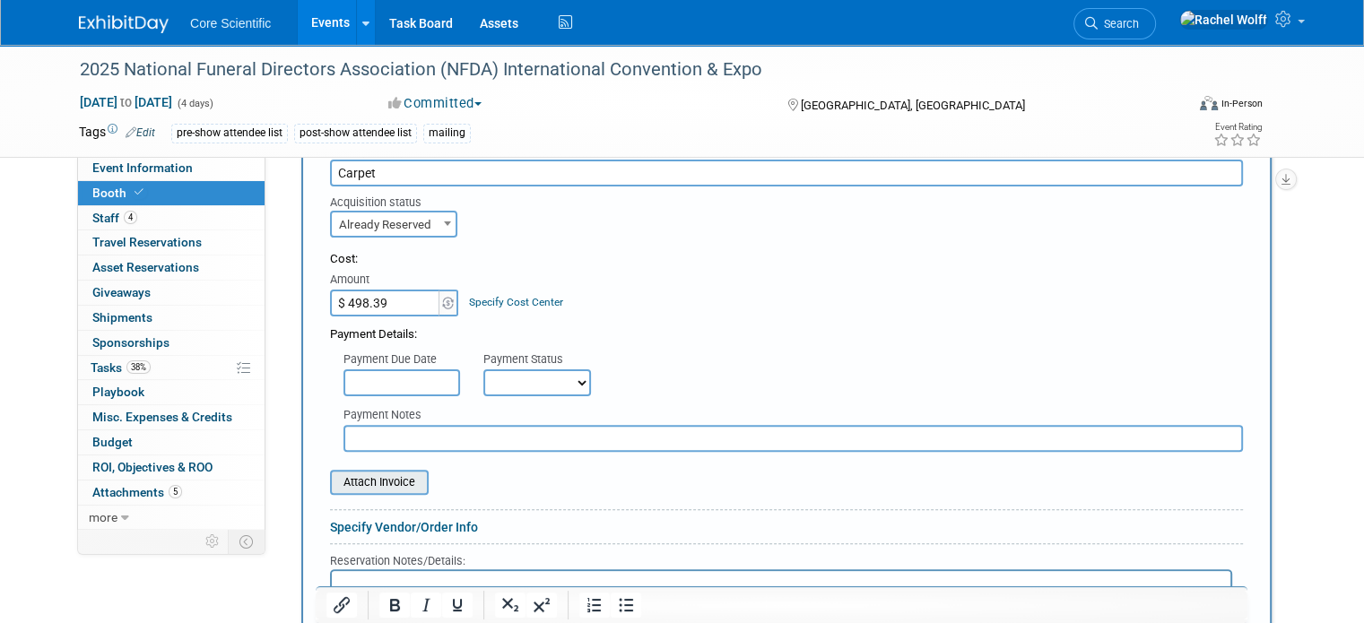
click at [369, 487] on div "Attach Invoice" at bounding box center [379, 482] width 99 height 25
click at [375, 481] on input "file" at bounding box center [319, 483] width 213 height 22
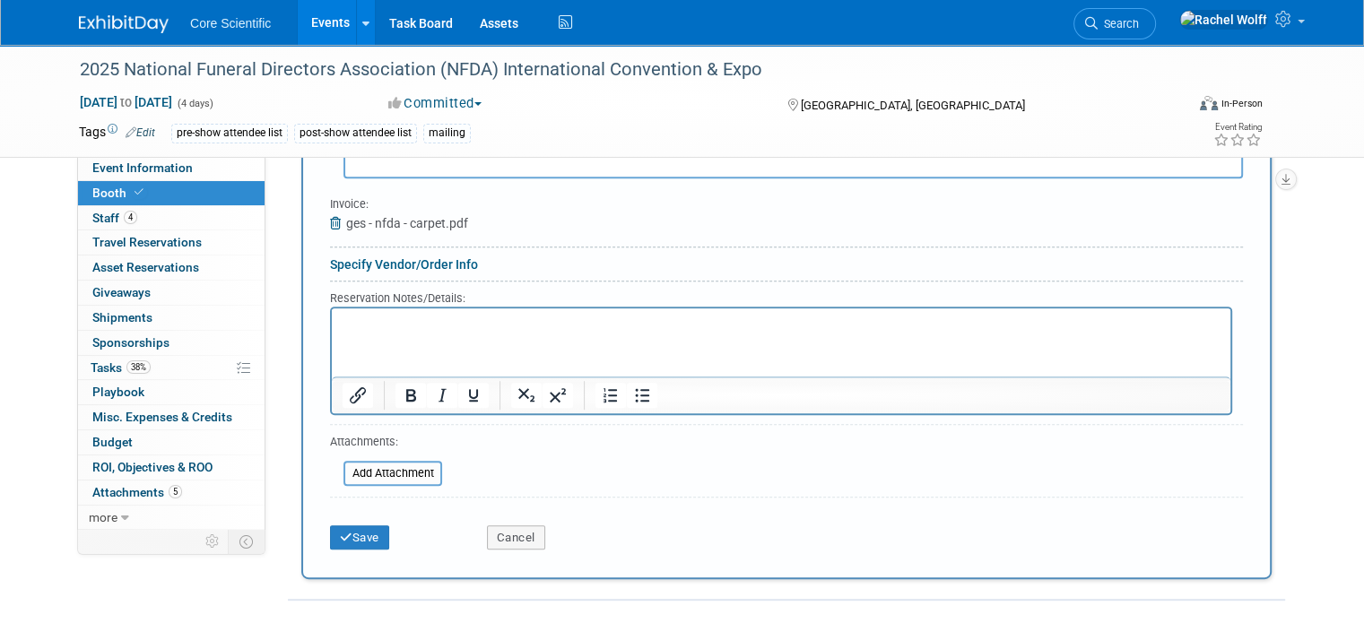
scroll to position [728, 0]
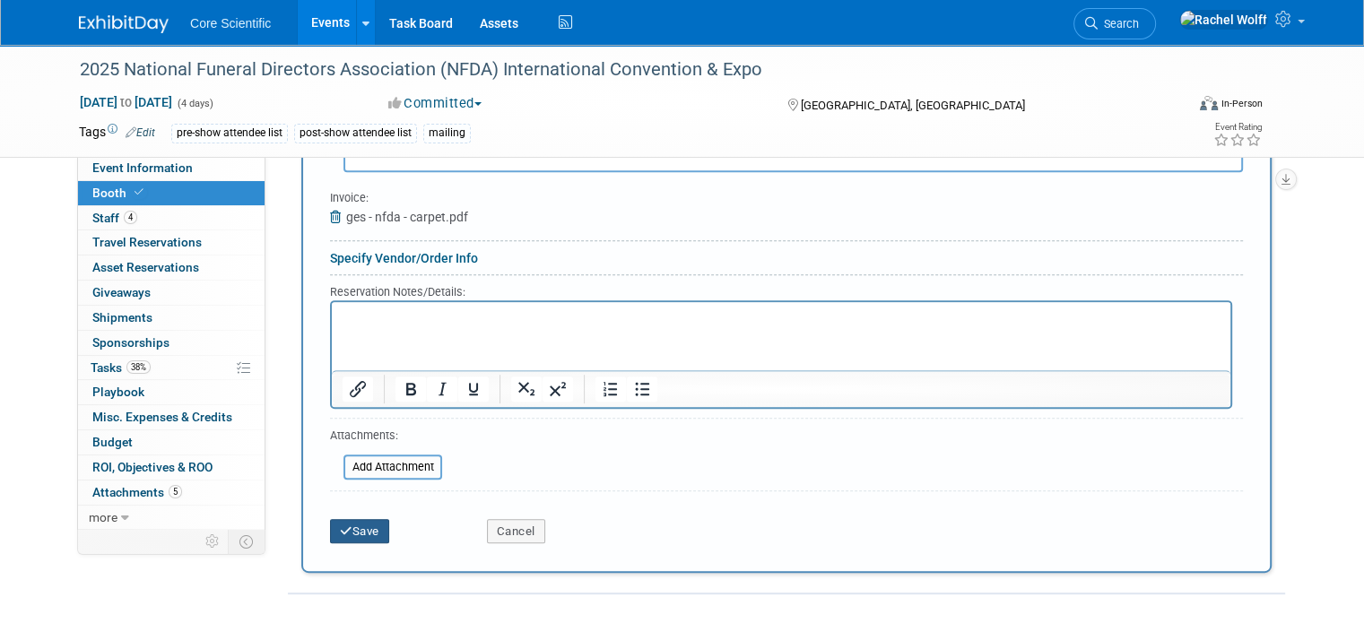
click at [352, 529] on button "Save" at bounding box center [359, 531] width 59 height 25
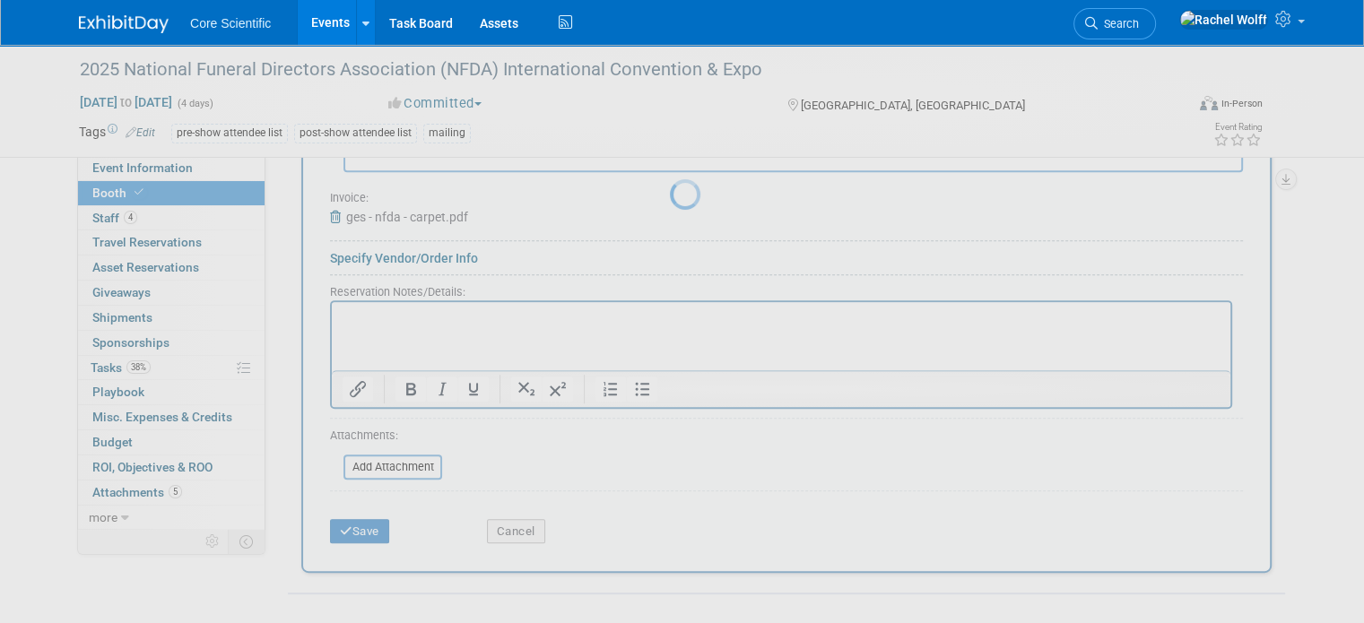
scroll to position [83, 0]
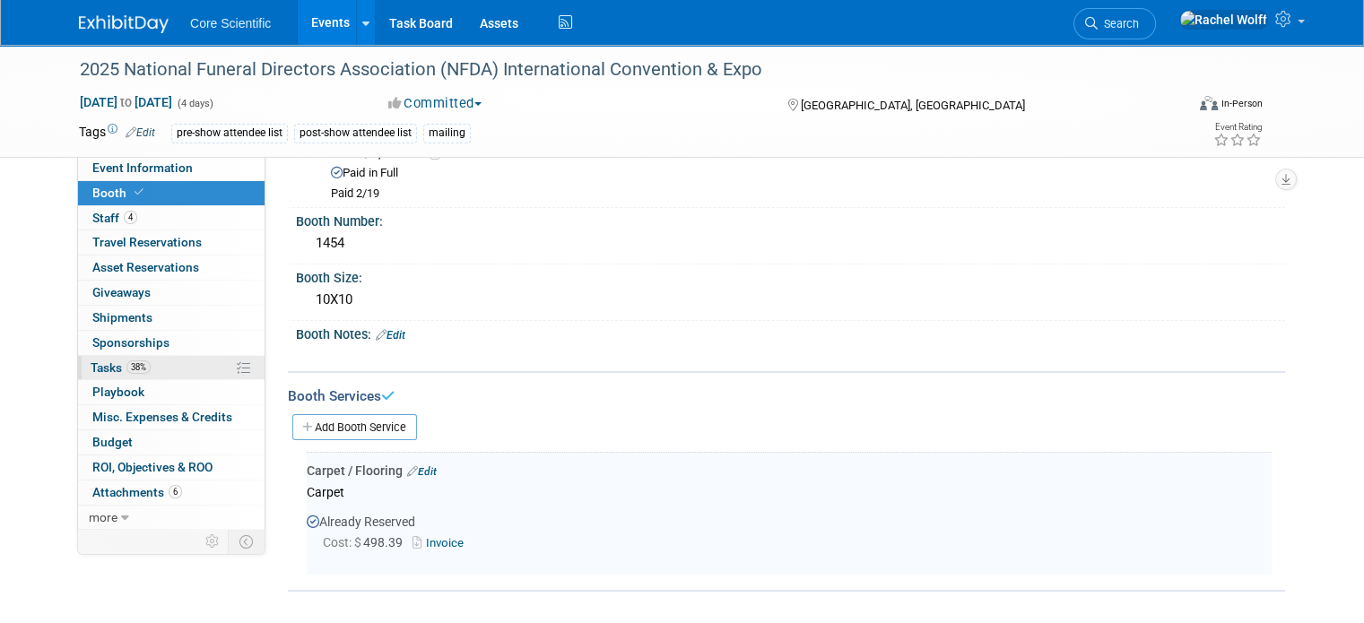
click at [140, 356] on link "38% Tasks 38%" at bounding box center [171, 368] width 187 height 24
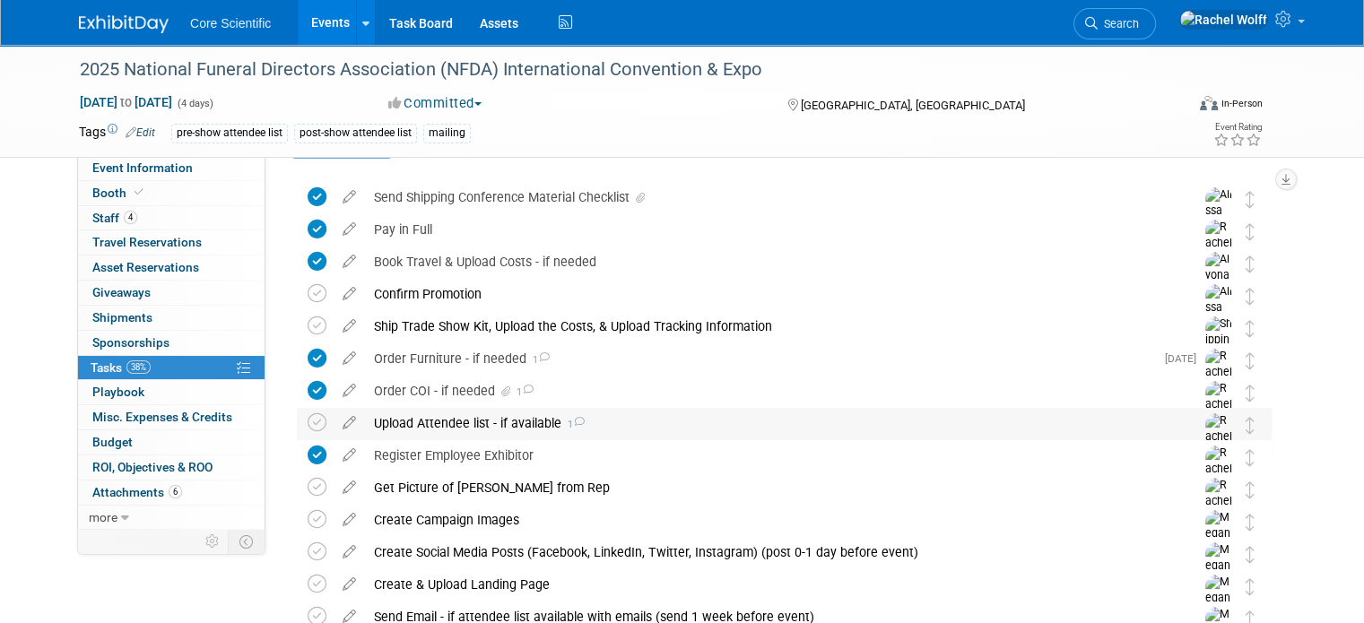
scroll to position [90, 0]
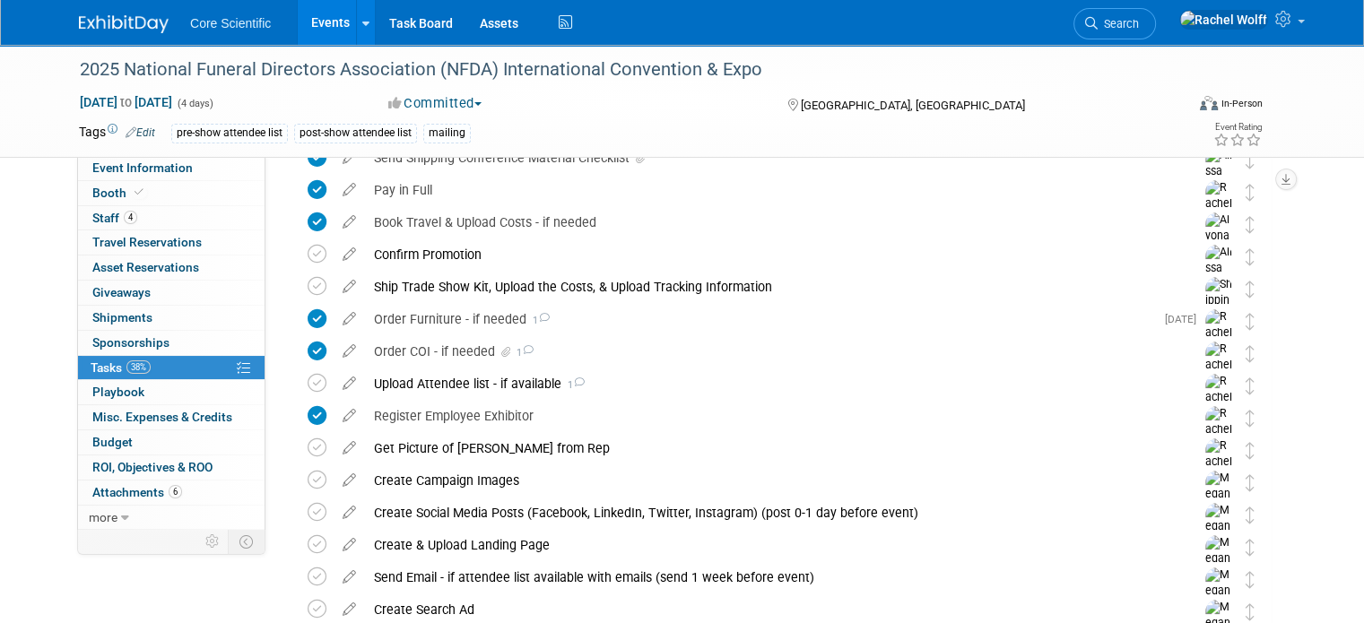
click at [128, 21] on img at bounding box center [124, 24] width 90 height 18
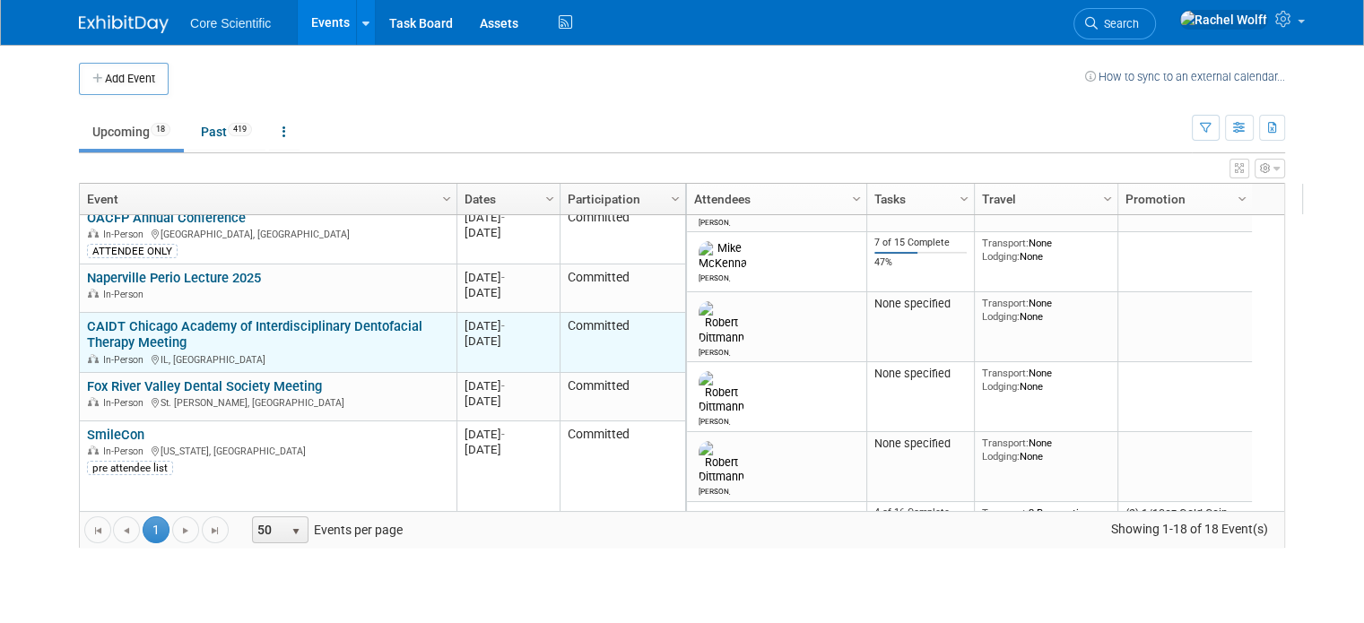
scroll to position [215, 0]
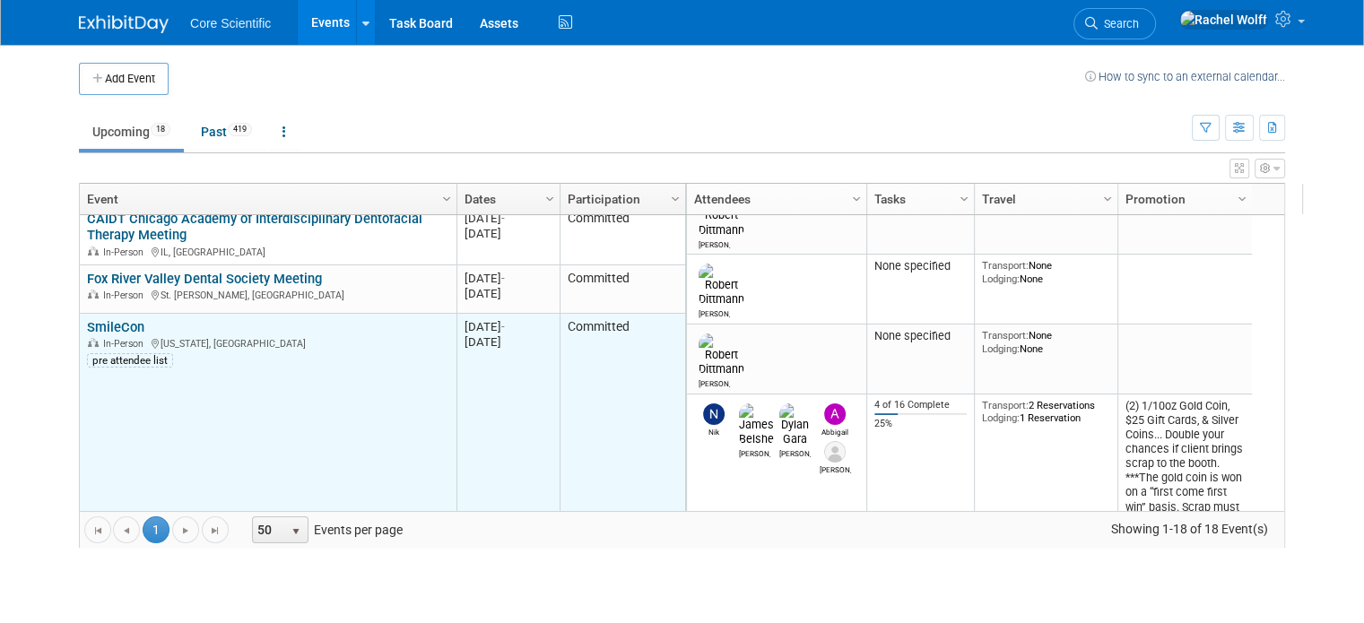
click at [100, 326] on link "SmileCon" at bounding box center [115, 327] width 57 height 16
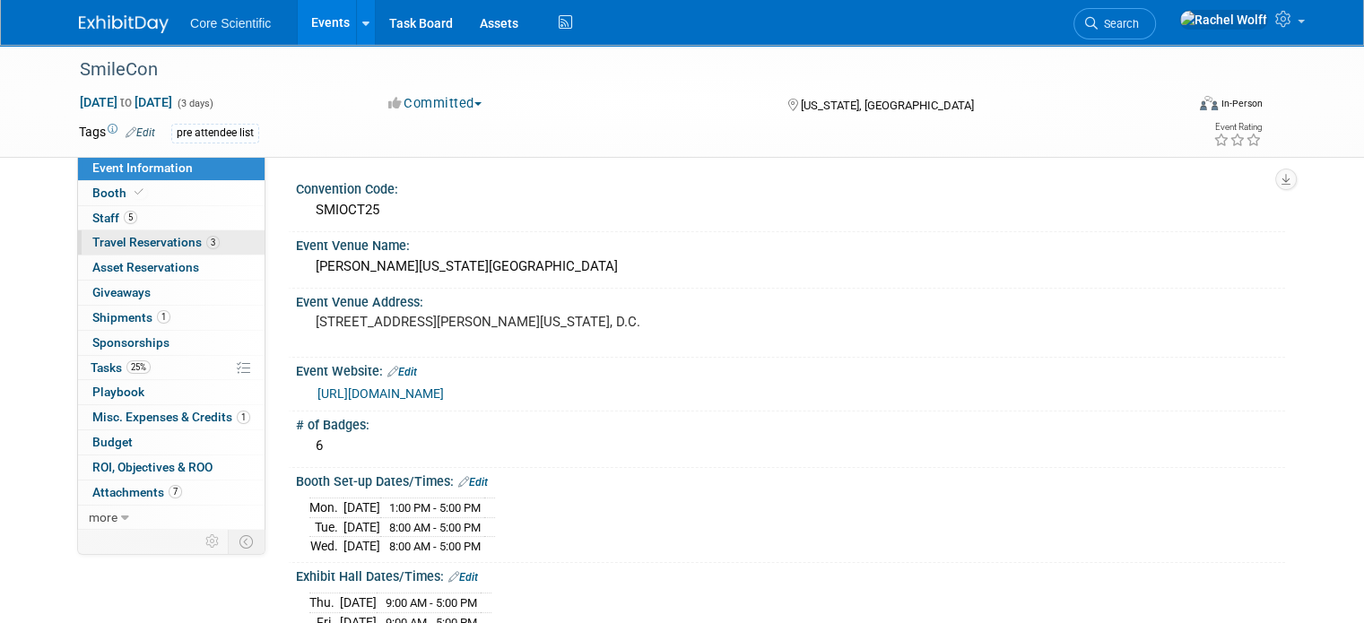
click at [164, 236] on span "Travel Reservations 3" at bounding box center [155, 242] width 127 height 14
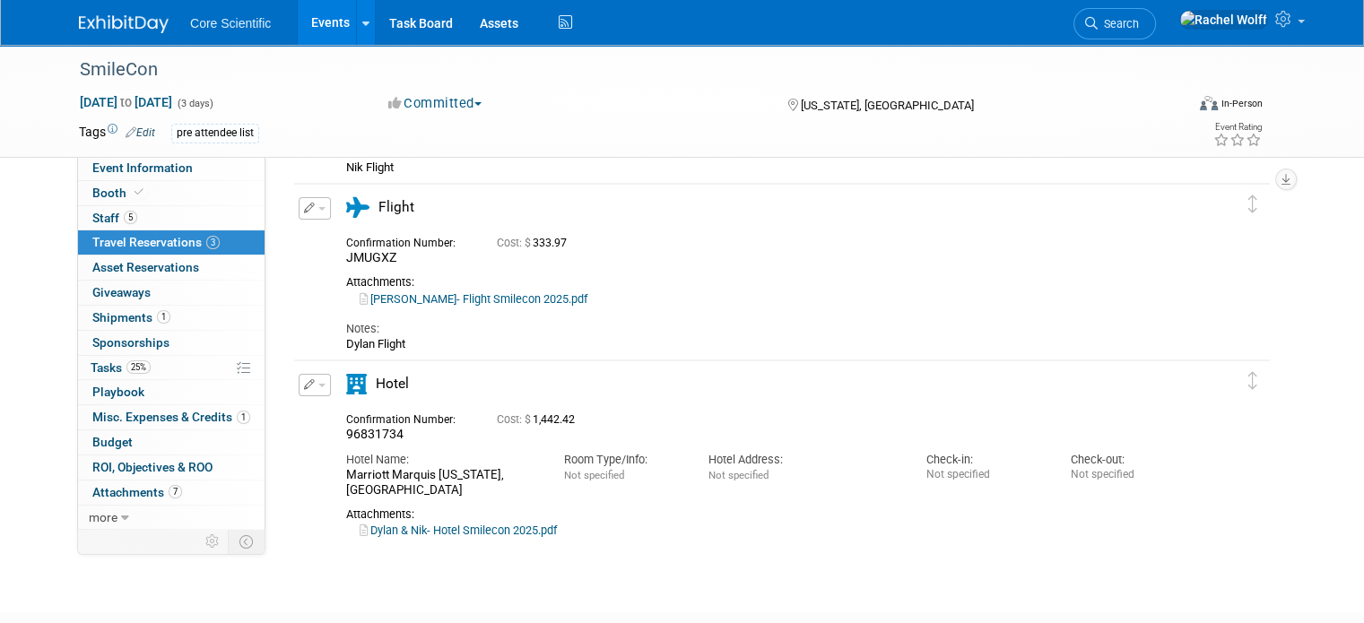
scroll to position [269, 0]
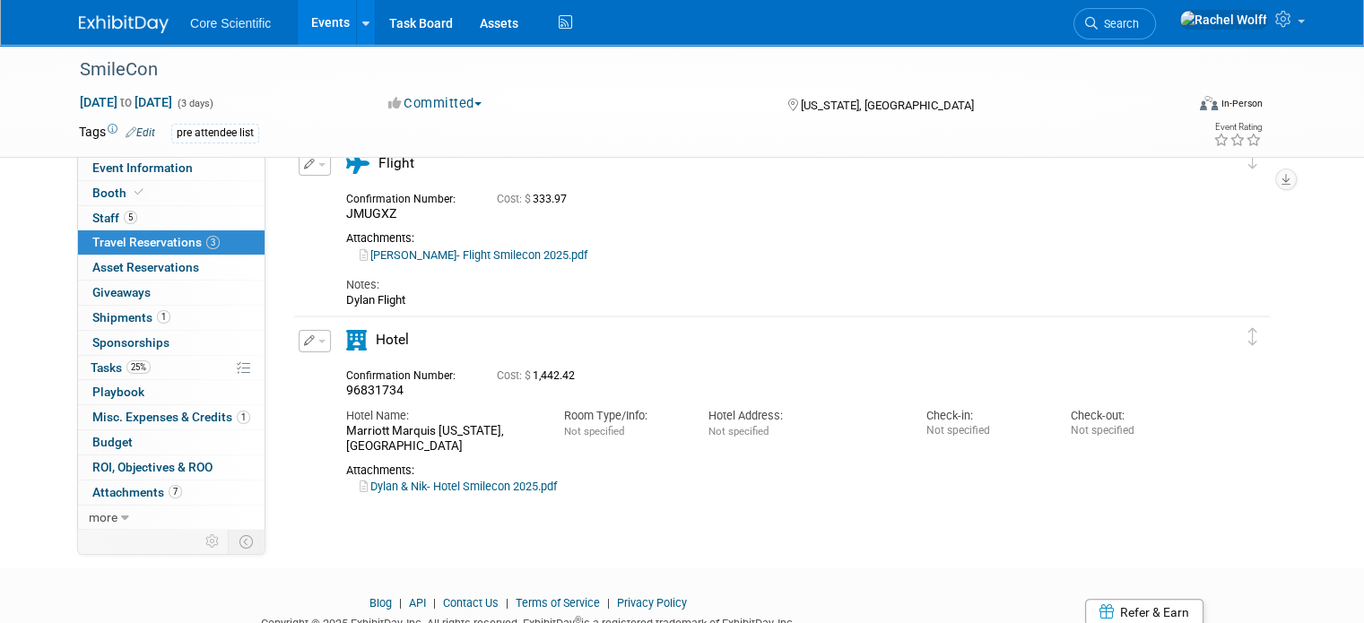
click at [514, 519] on div "SmileCon [DATE] to [DATE] (3 days) [DATE] to [DATE] Committed Committed Conside…" at bounding box center [682, 156] width 1364 height 760
click at [170, 186] on link "Booth" at bounding box center [171, 193] width 187 height 24
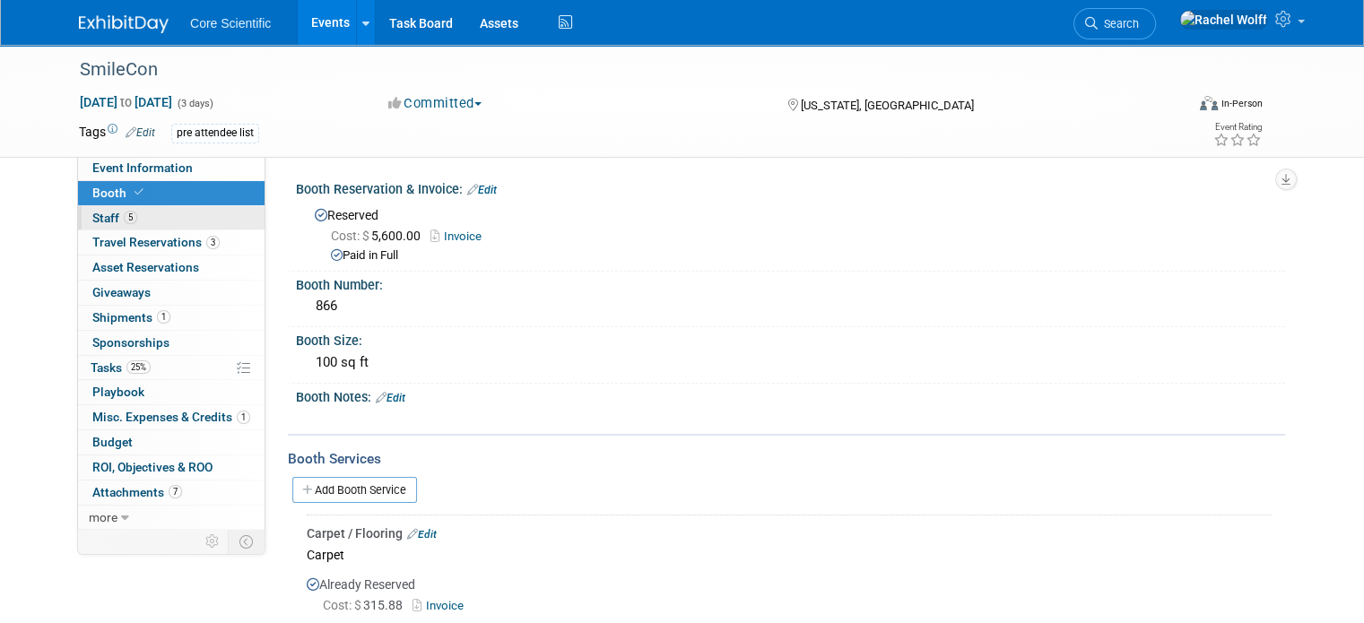
click at [167, 225] on link "5 Staff 5" at bounding box center [171, 218] width 187 height 24
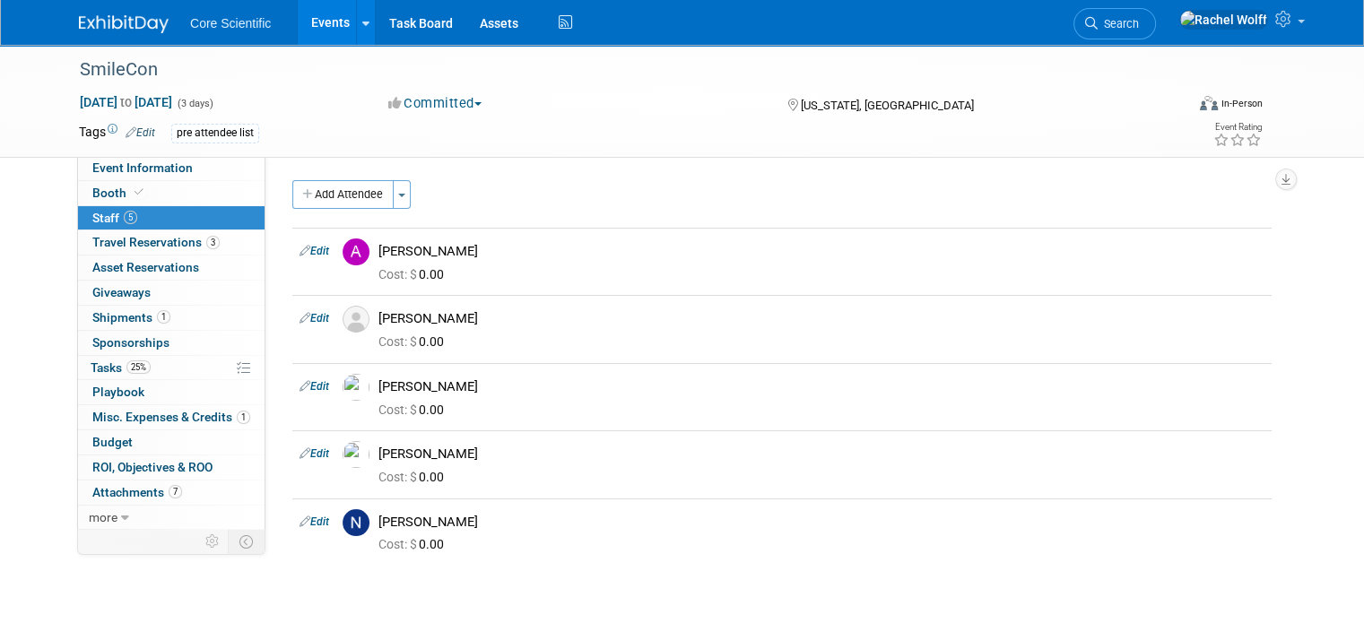
click at [143, 16] on img at bounding box center [124, 24] width 90 height 18
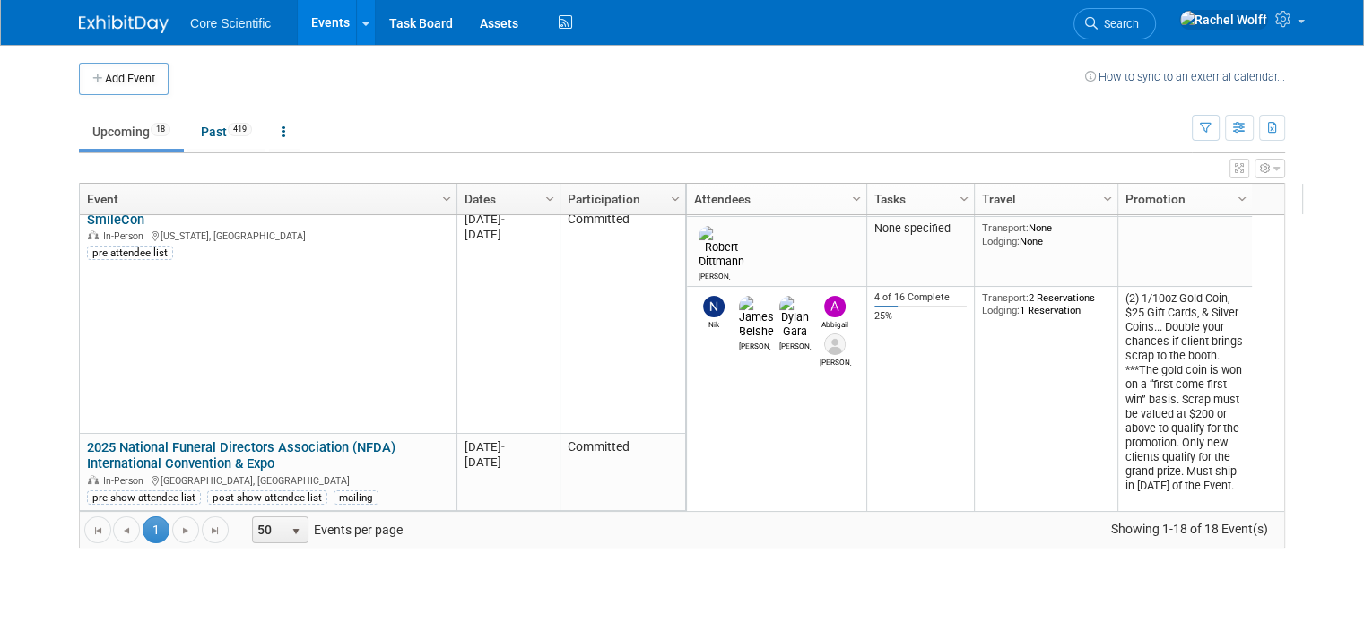
scroll to position [215, 0]
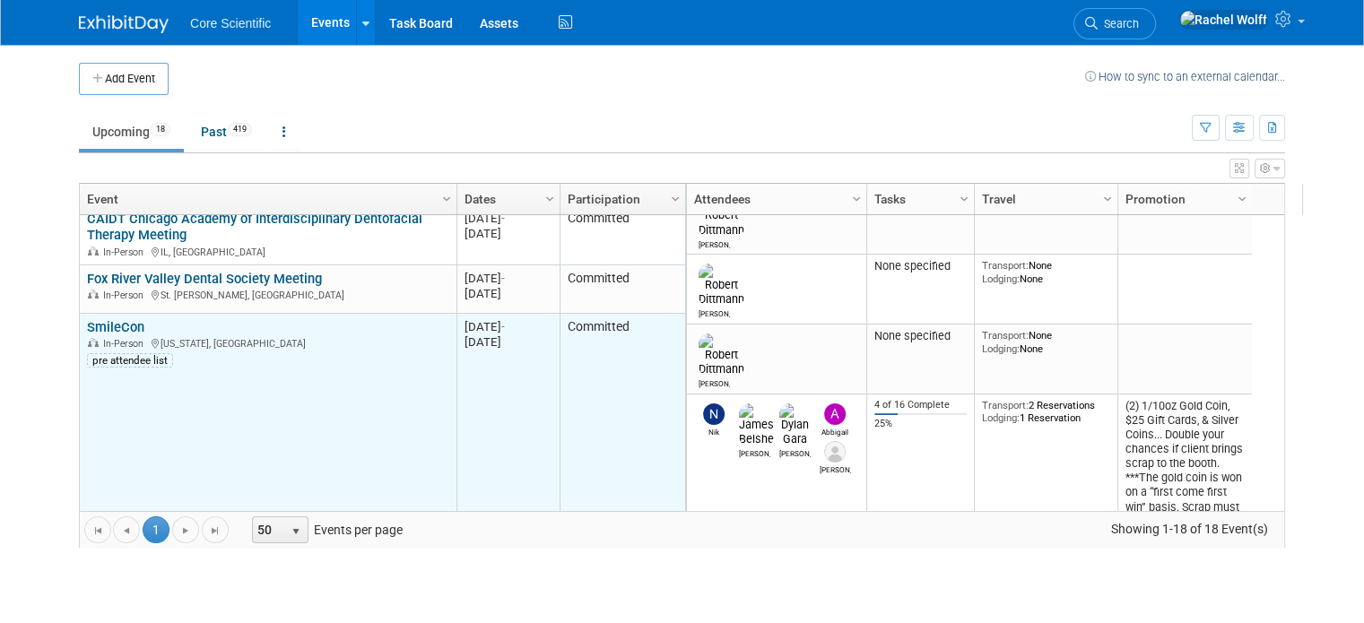
click at [100, 322] on link "SmileCon" at bounding box center [115, 327] width 57 height 16
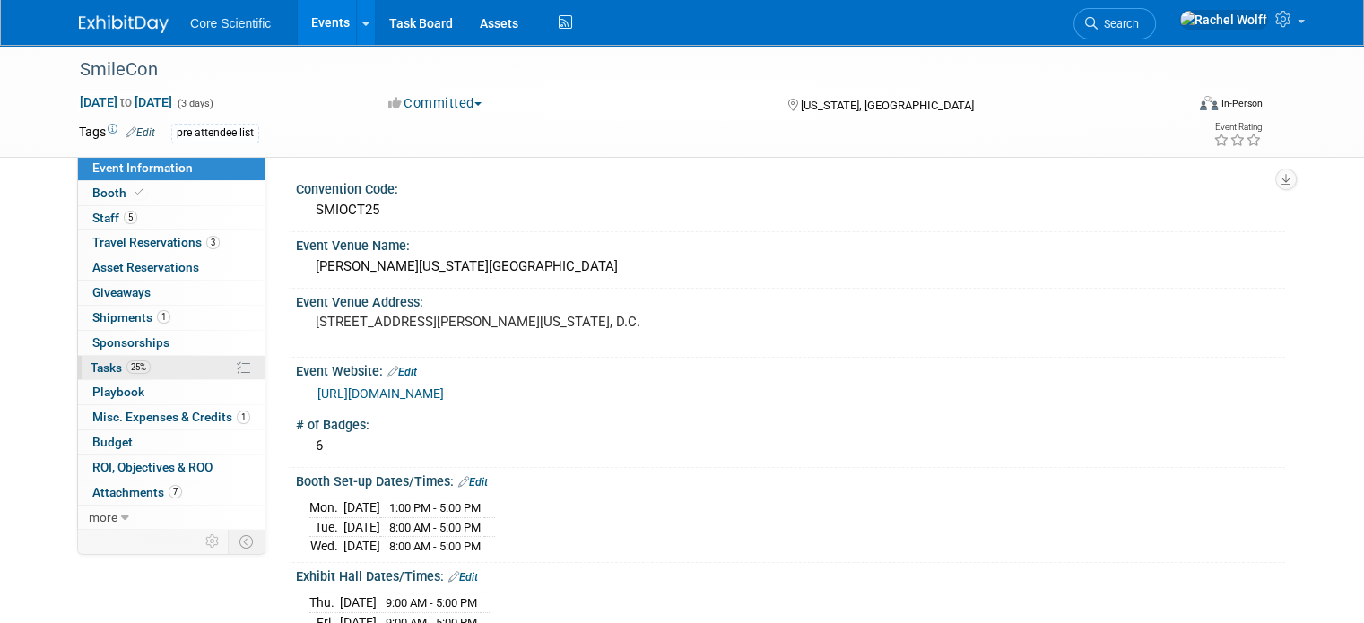
click at [146, 376] on link "25% Tasks 25%" at bounding box center [171, 368] width 187 height 24
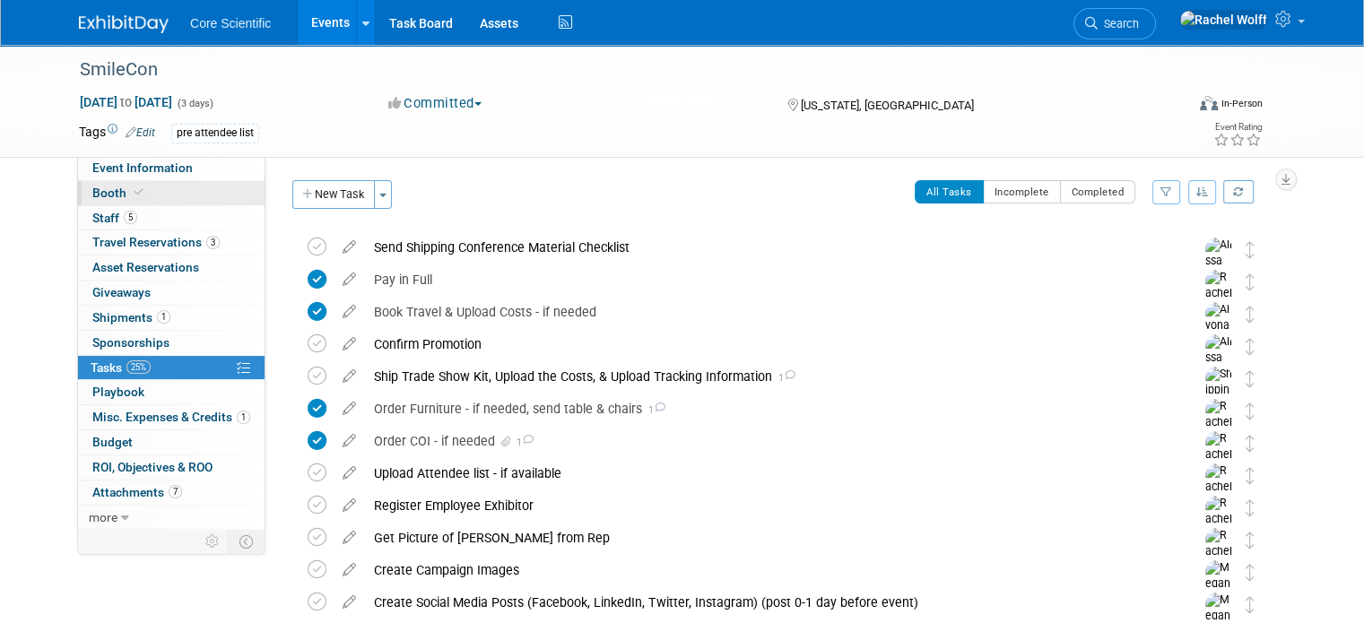
click at [215, 189] on link "Booth" at bounding box center [171, 193] width 187 height 24
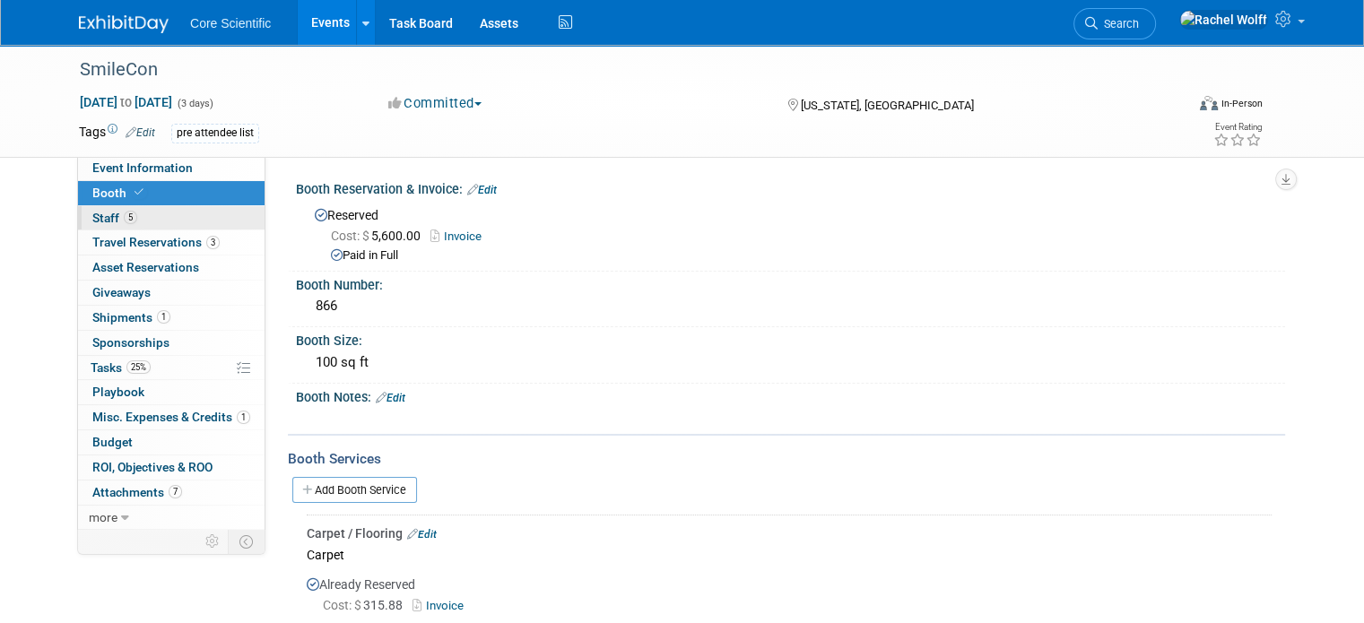
click at [150, 216] on link "5 Staff 5" at bounding box center [171, 218] width 187 height 24
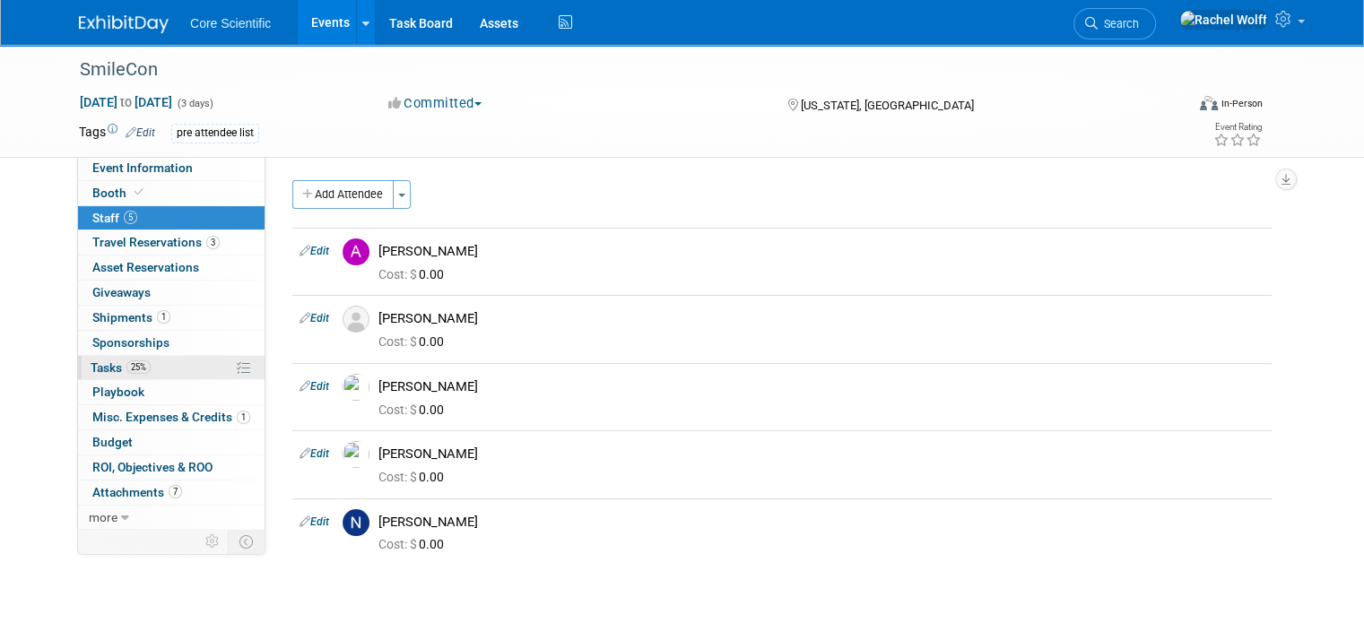
click at [140, 369] on link "25% Tasks 25%" at bounding box center [171, 368] width 187 height 24
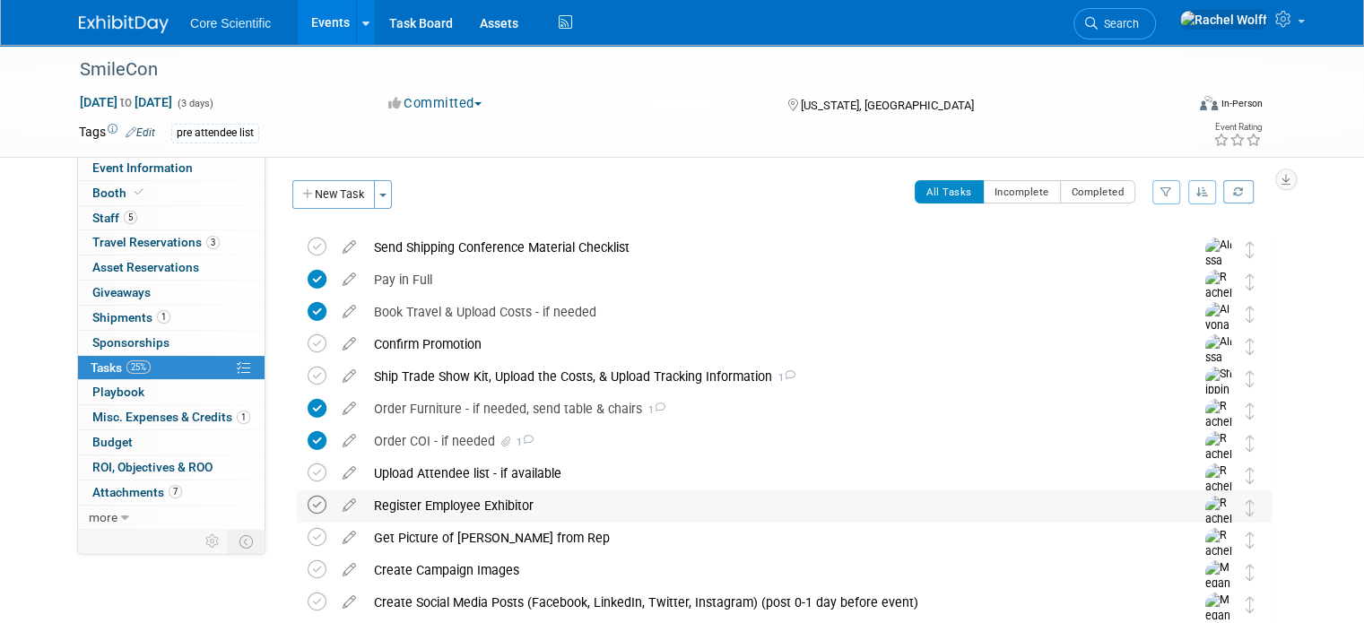
click at [308, 501] on icon at bounding box center [317, 505] width 19 height 19
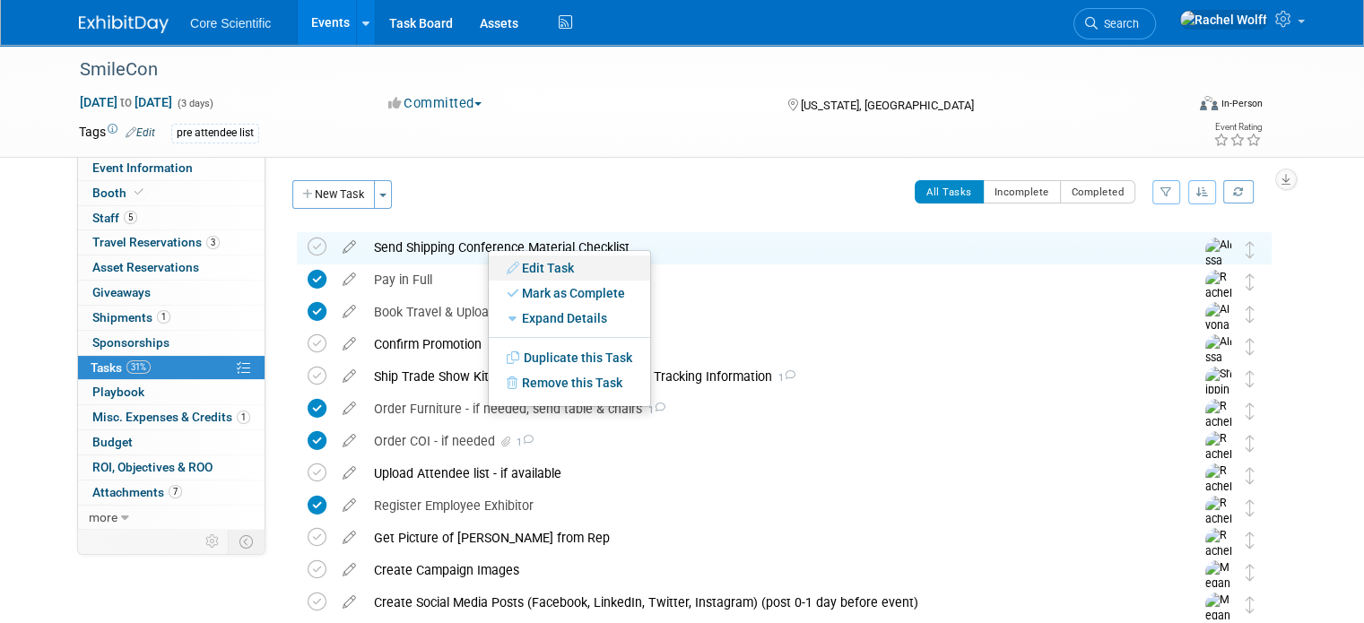
click at [560, 270] on link "Edit Task" at bounding box center [569, 268] width 161 height 25
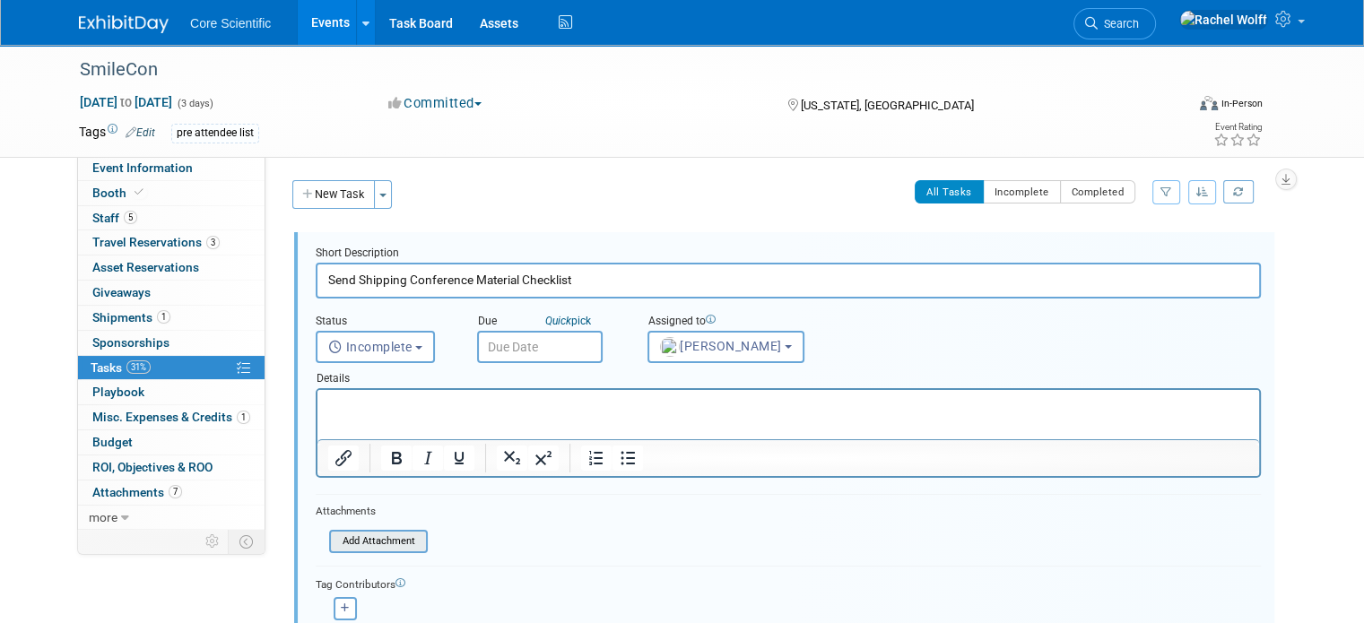
click at [359, 537] on input "file" at bounding box center [334, 542] width 183 height 20
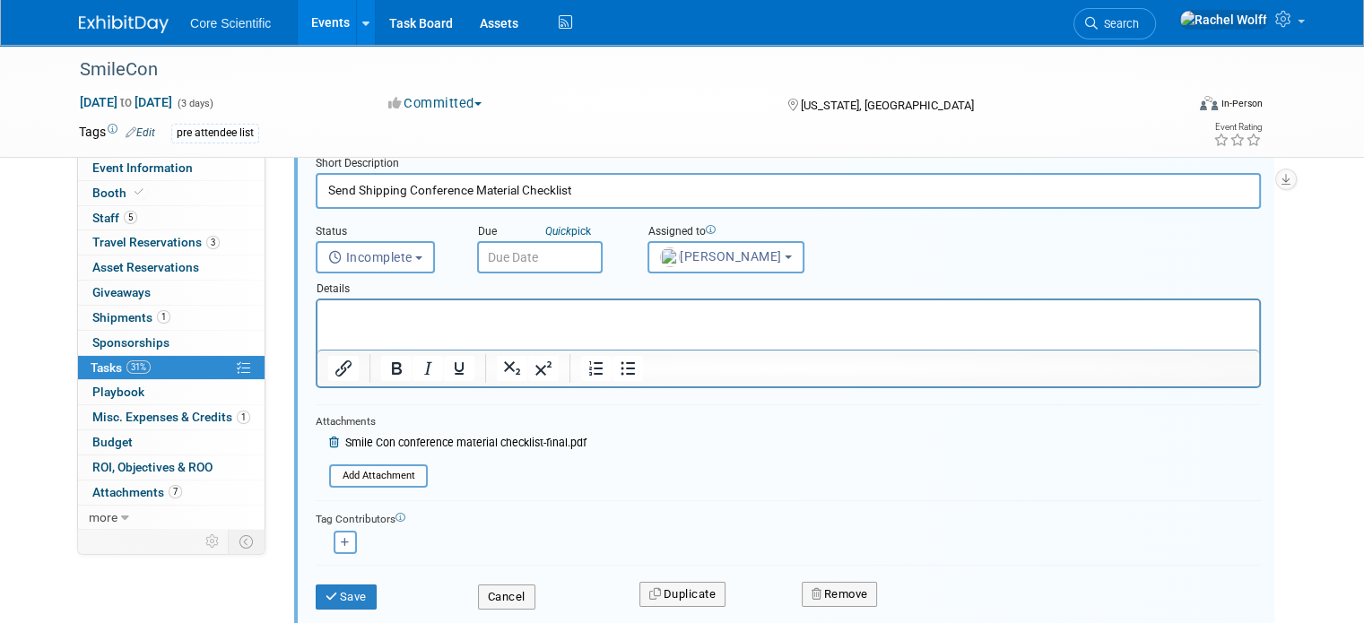
scroll to position [179, 0]
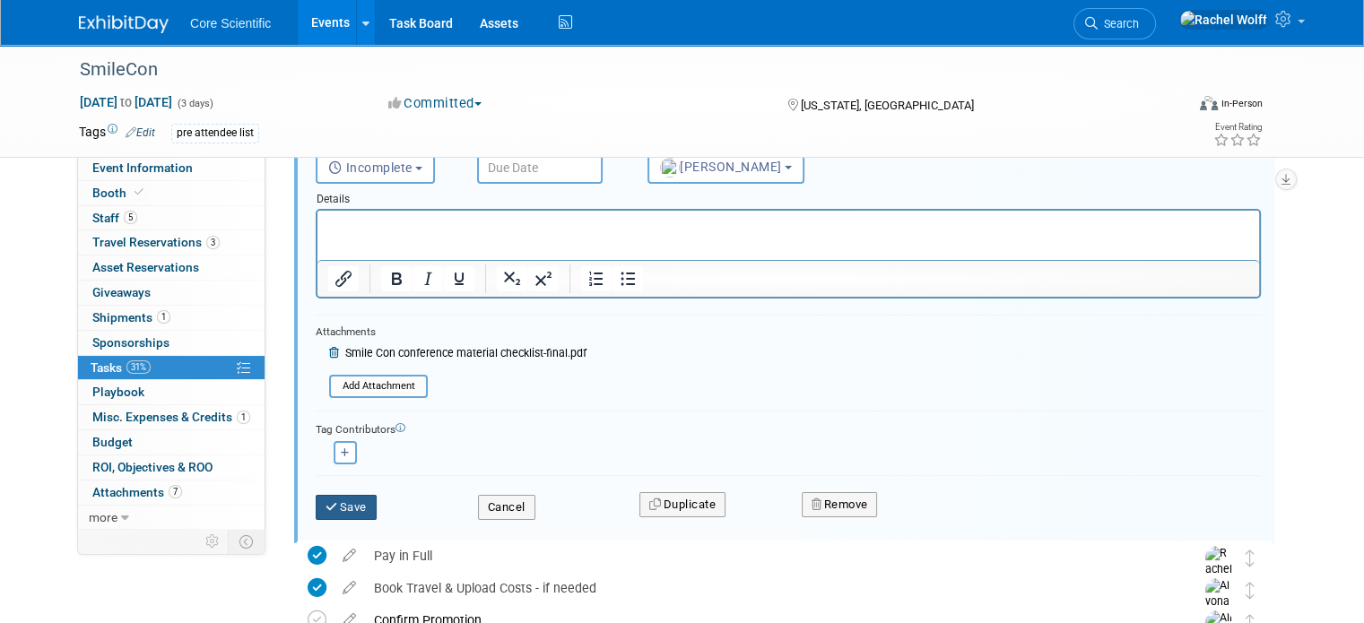
click at [338, 503] on button "Save" at bounding box center [346, 507] width 61 height 25
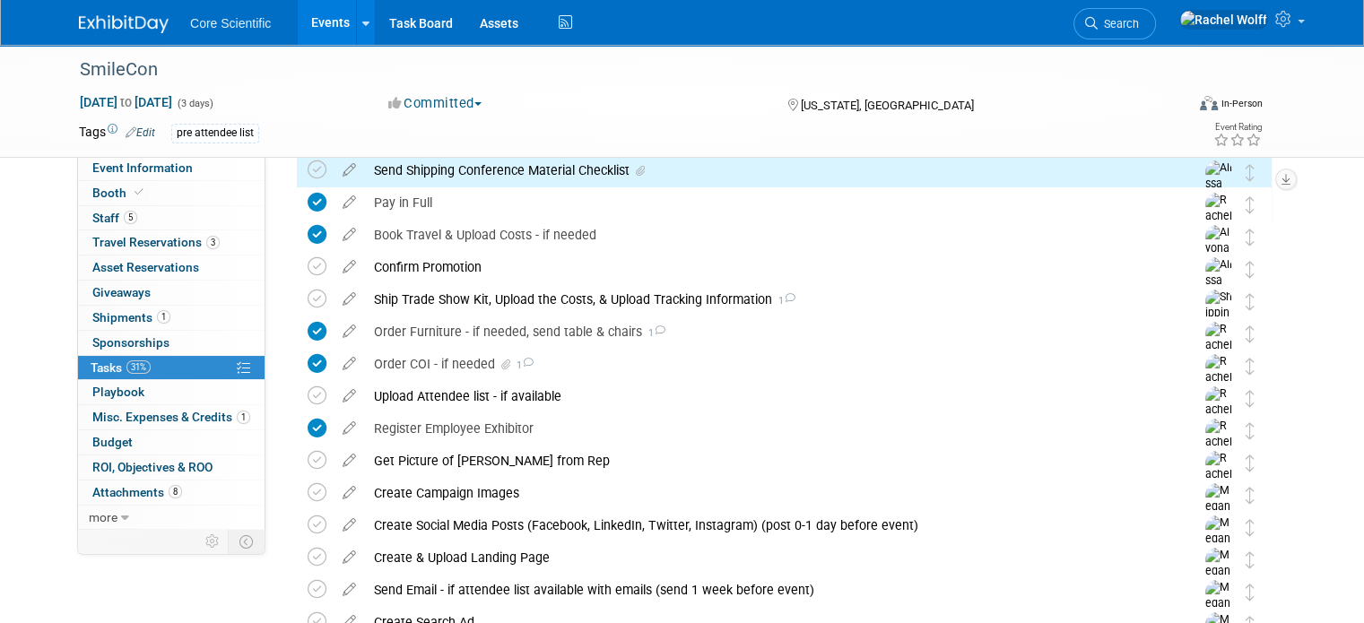
scroll to position [0, 0]
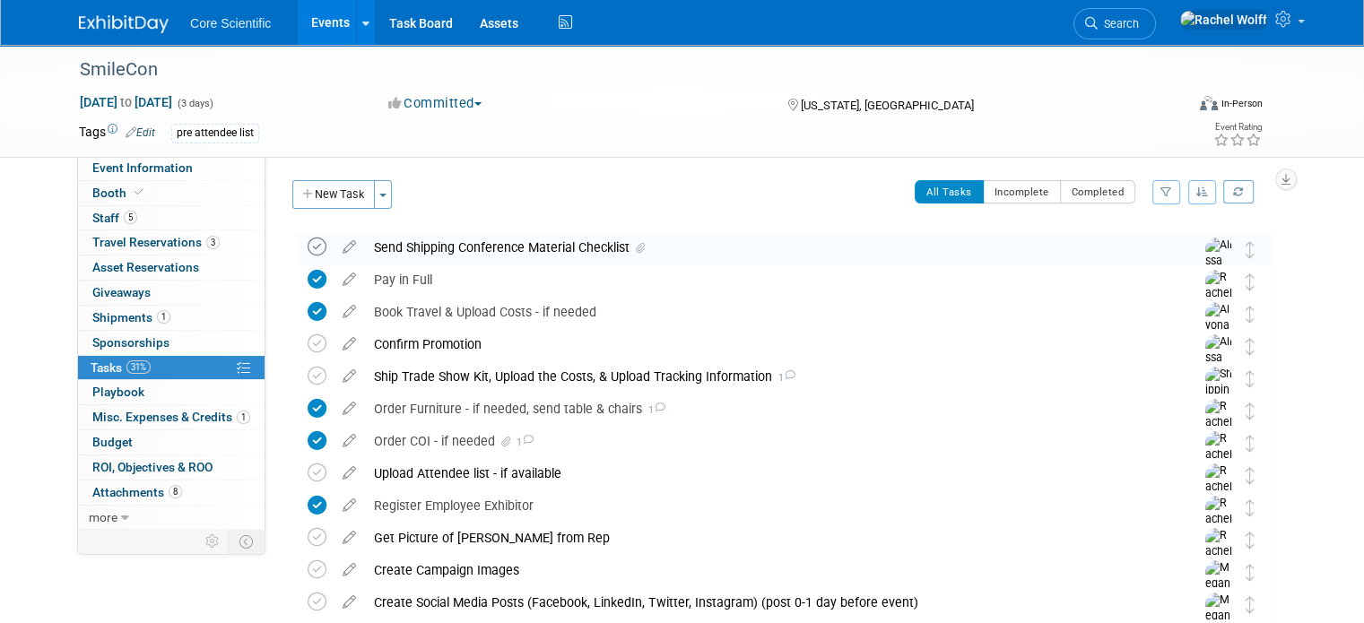
click at [308, 248] on icon at bounding box center [317, 247] width 19 height 19
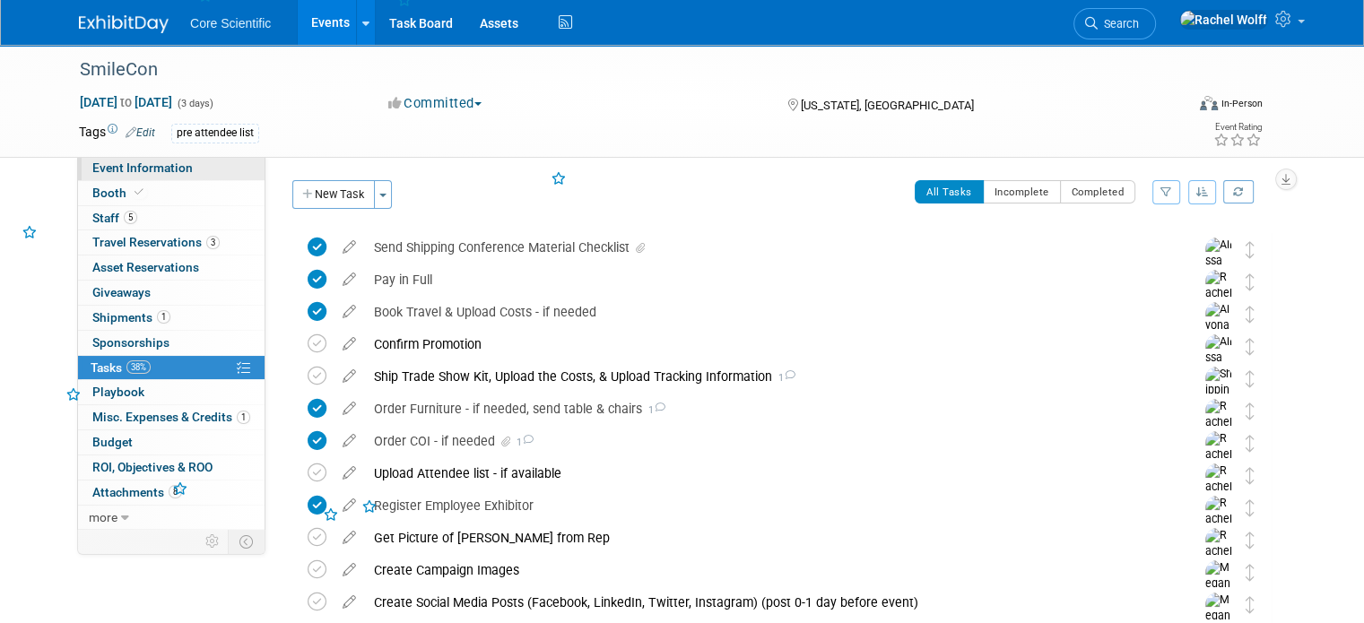
click at [123, 164] on span "Event Information" at bounding box center [142, 168] width 100 height 14
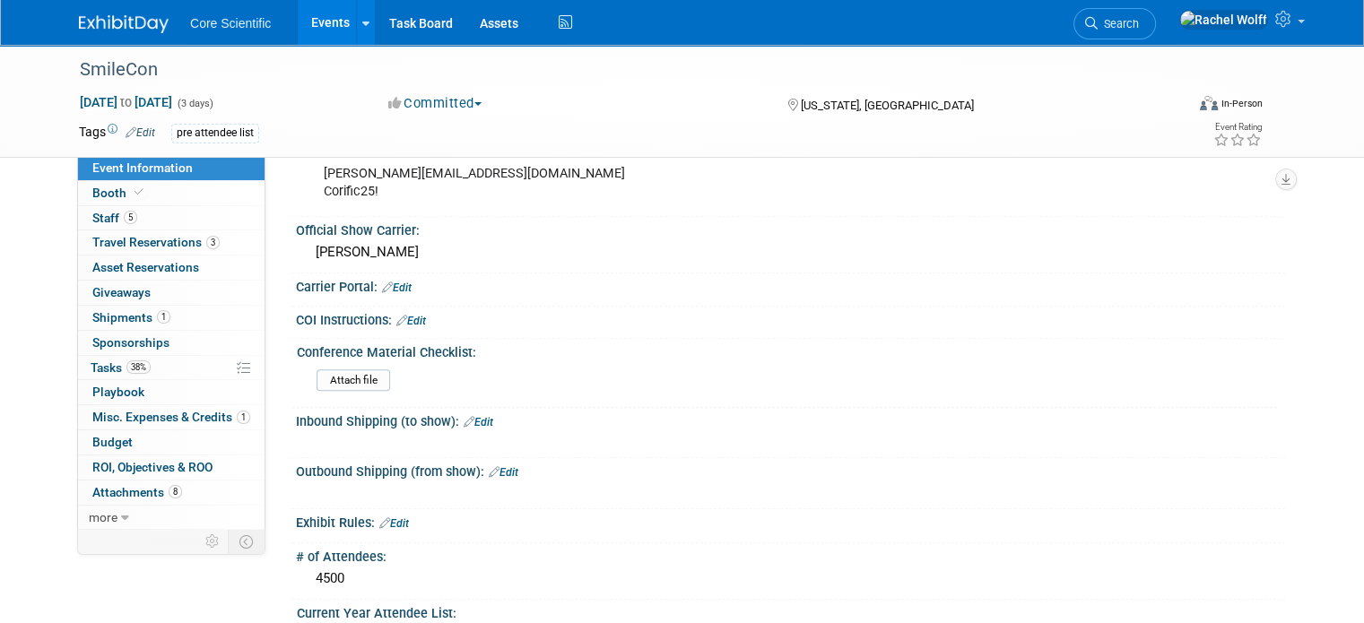
scroll to position [1642, 0]
click at [348, 371] on input "file" at bounding box center [267, 381] width 244 height 21
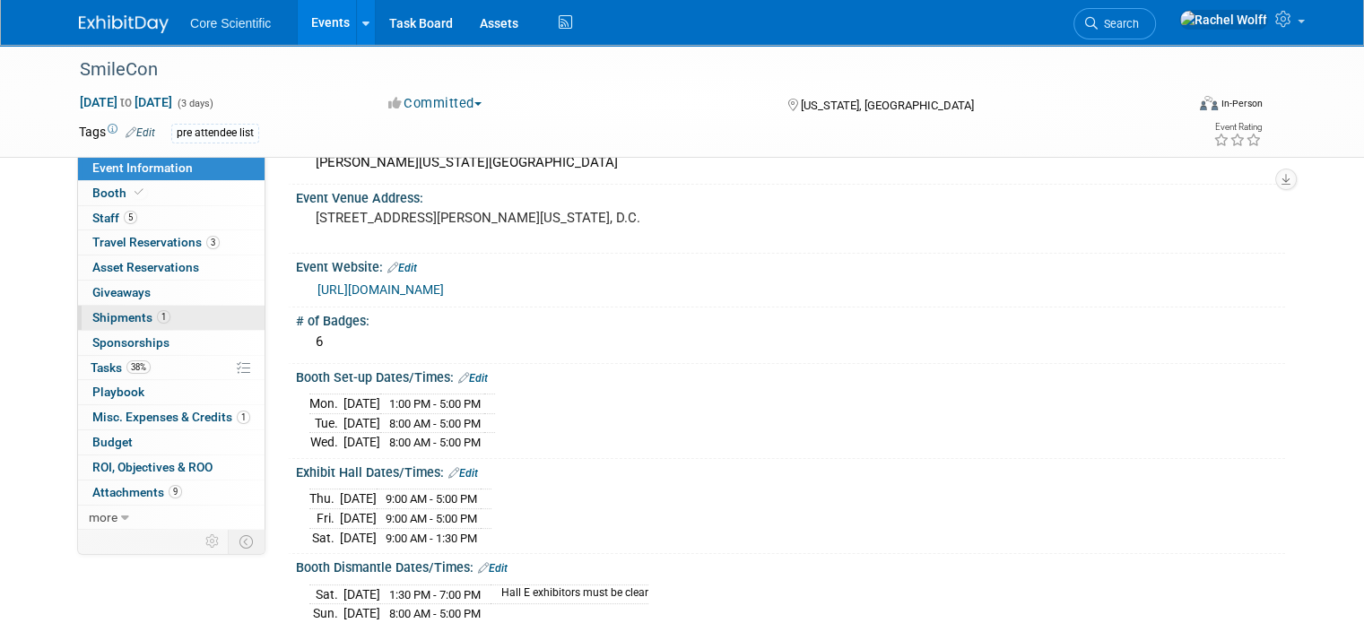
scroll to position [0, 0]
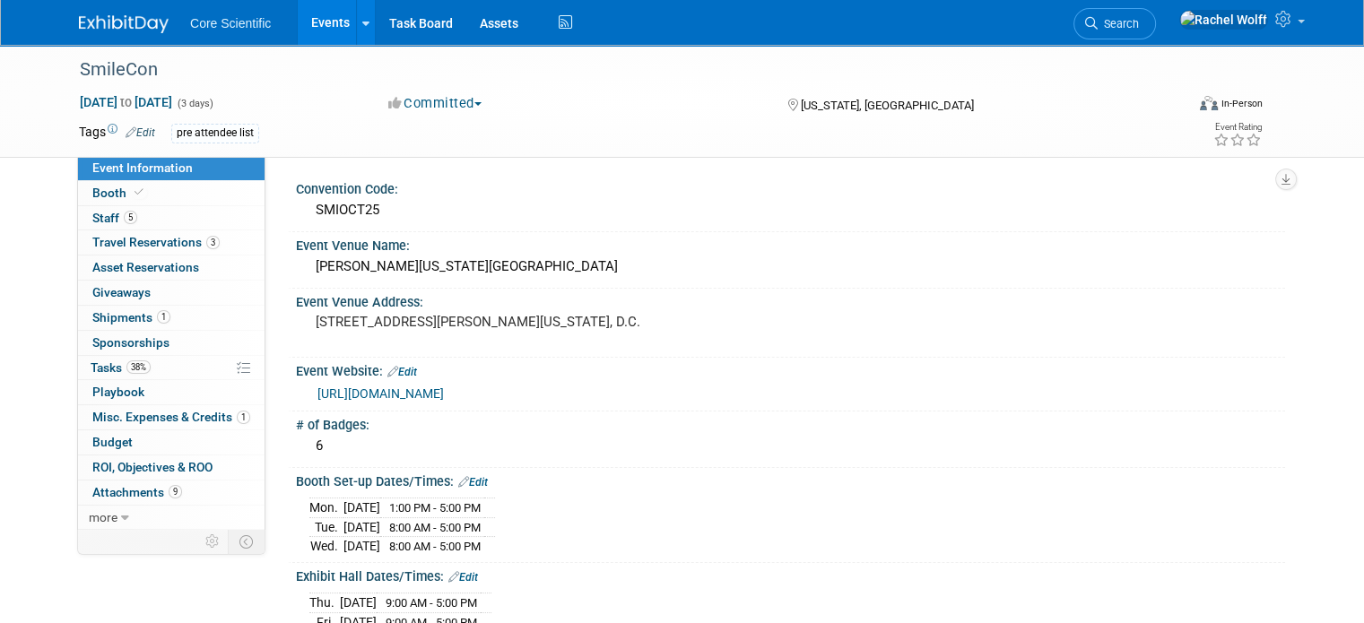
click at [102, 21] on img at bounding box center [124, 24] width 90 height 18
